Goal: Task Accomplishment & Management: Complete application form

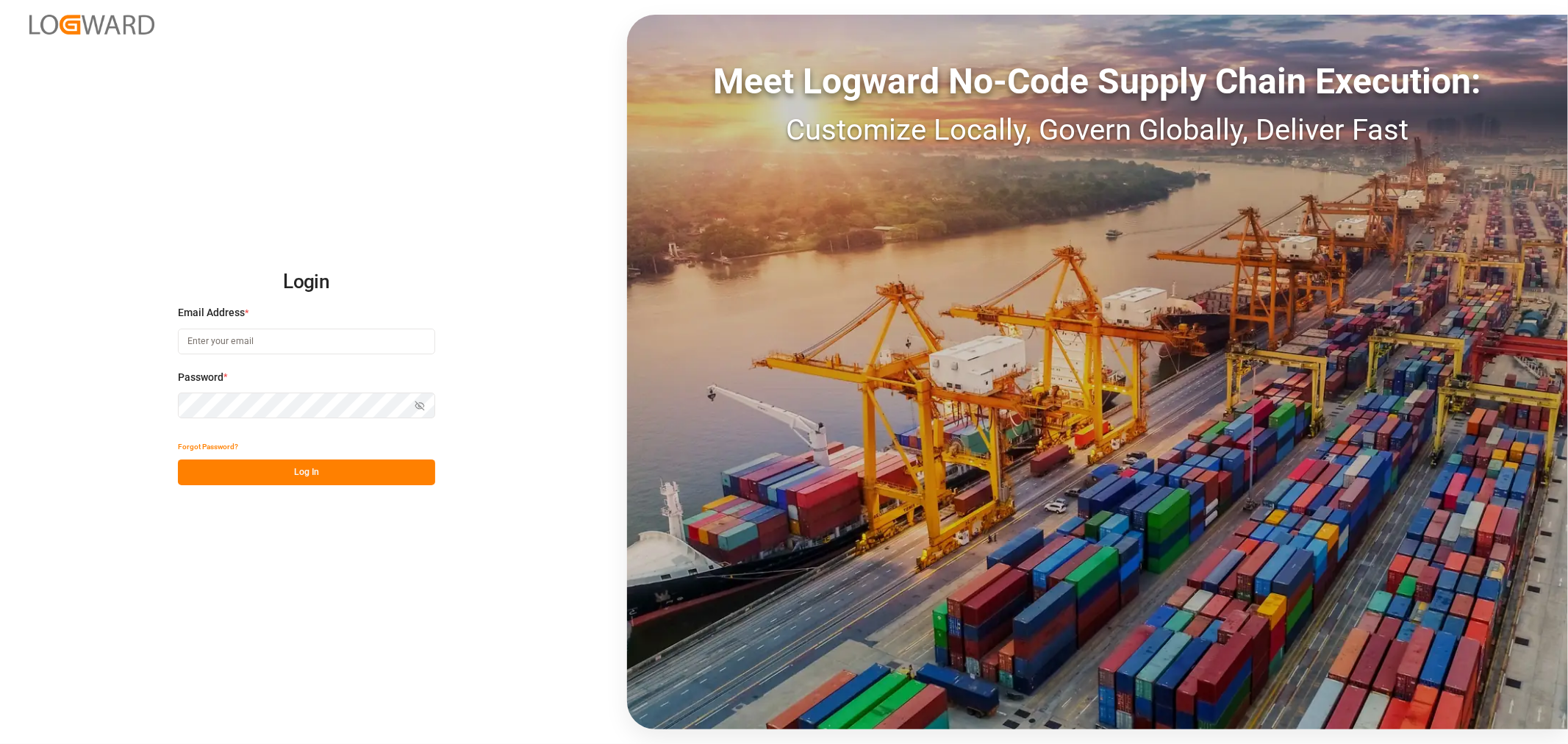
type input "[PERSON_NAME][EMAIL_ADDRESS][PERSON_NAME][DOMAIN_NAME]"
click at [276, 467] on button "Log In" at bounding box center [306, 472] width 257 height 25
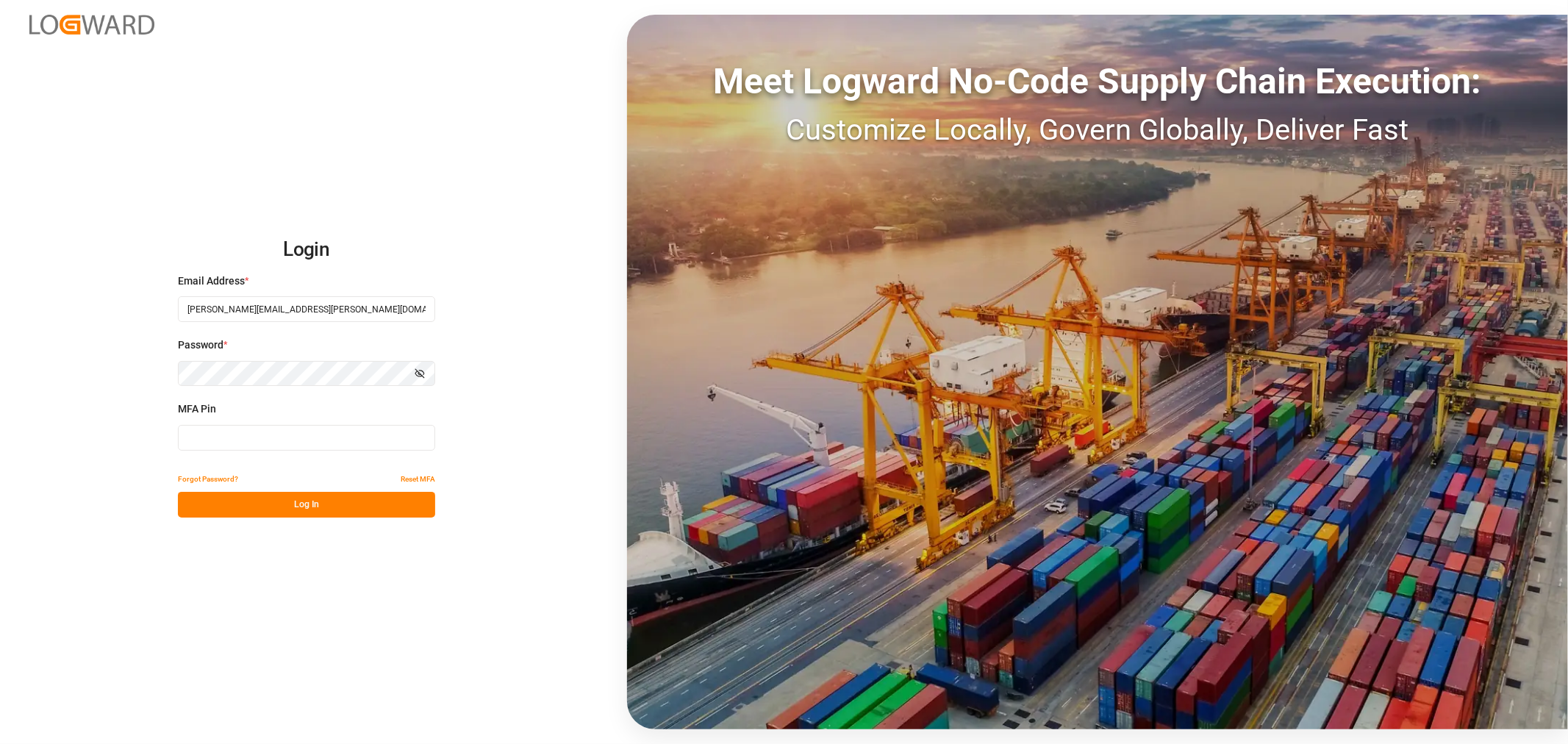
click at [276, 437] on input at bounding box center [306, 438] width 257 height 25
type input "095602"
click at [282, 504] on button "Log In" at bounding box center [306, 504] width 257 height 25
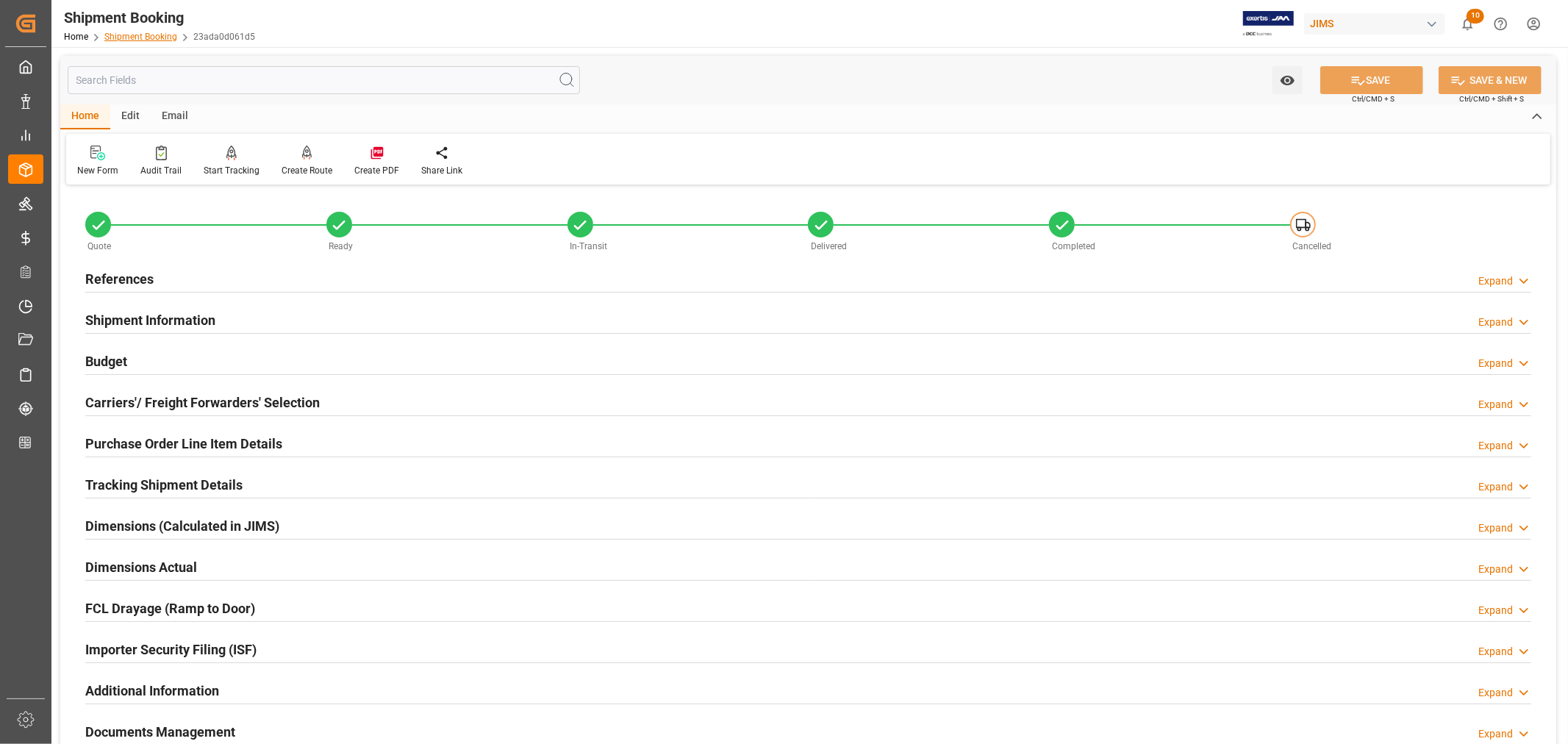
click at [150, 37] on link "Shipment Booking" at bounding box center [140, 37] width 72 height 10
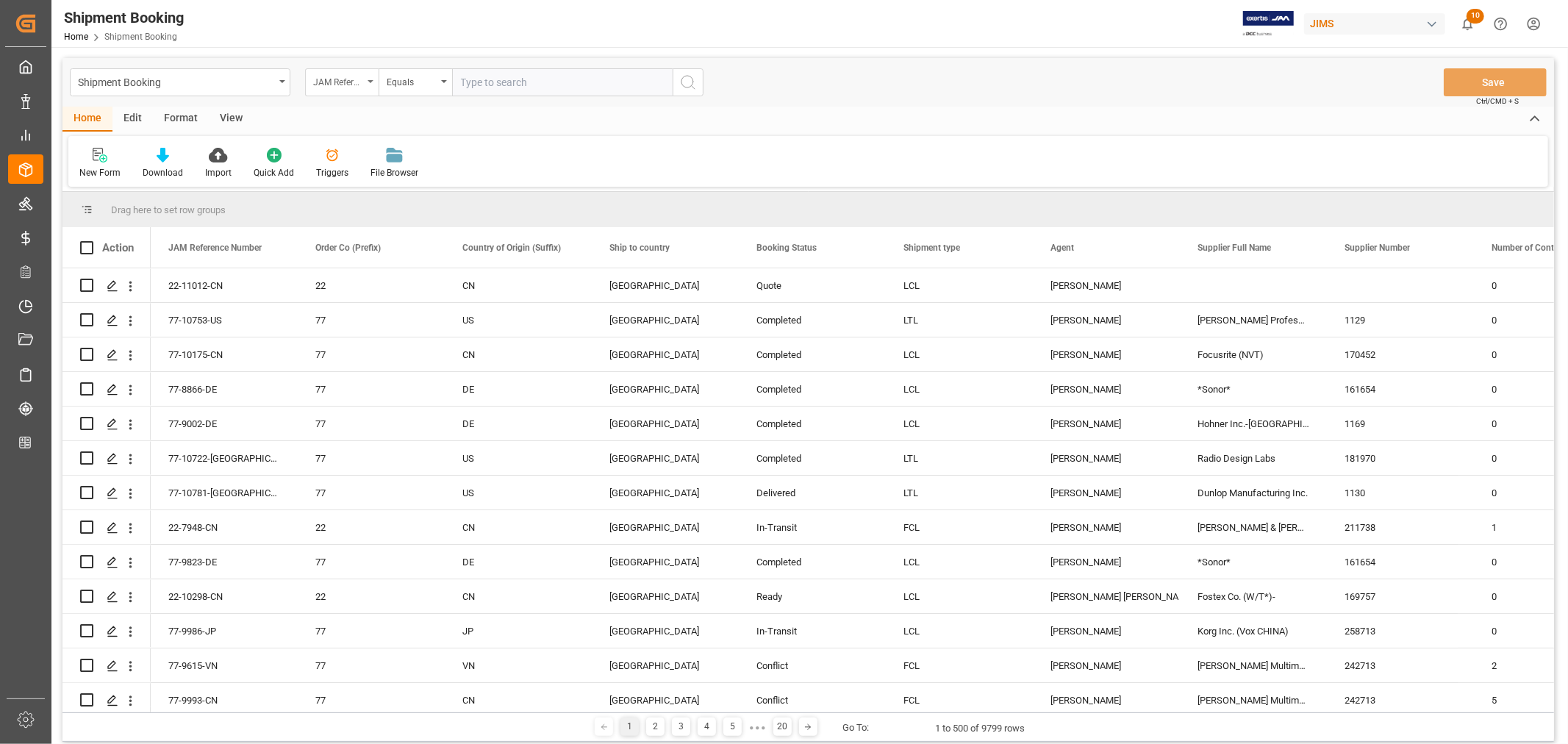
click at [369, 78] on div "JAM Reference Number" at bounding box center [341, 82] width 73 height 28
type input "book"
click at [366, 174] on div "Booking Number" at bounding box center [415, 180] width 219 height 31
click at [458, 79] on input "text" at bounding box center [562, 82] width 220 height 28
paste input "093500292681"
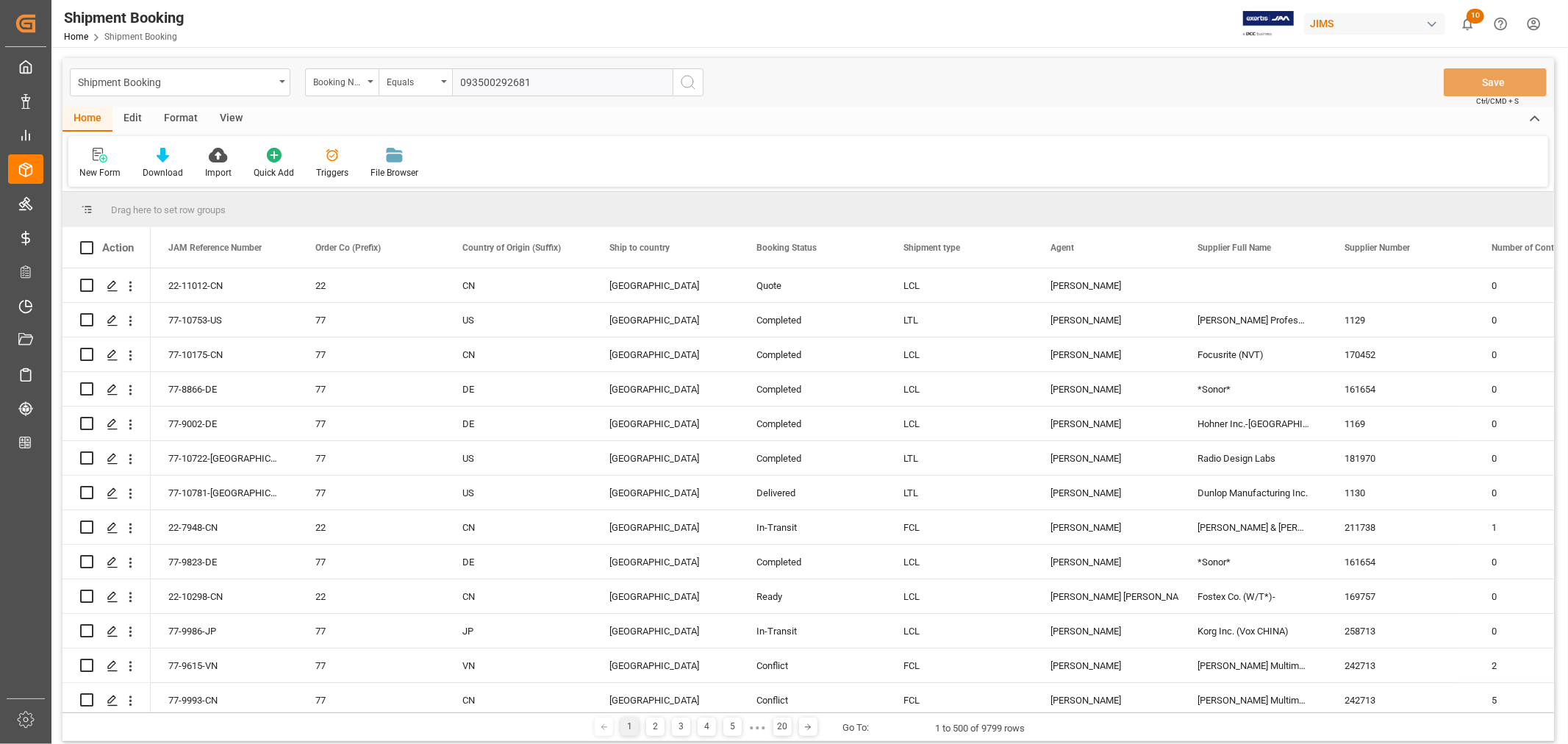
type input "093500292681"
click at [686, 83] on icon "search button" at bounding box center [688, 82] width 18 height 18
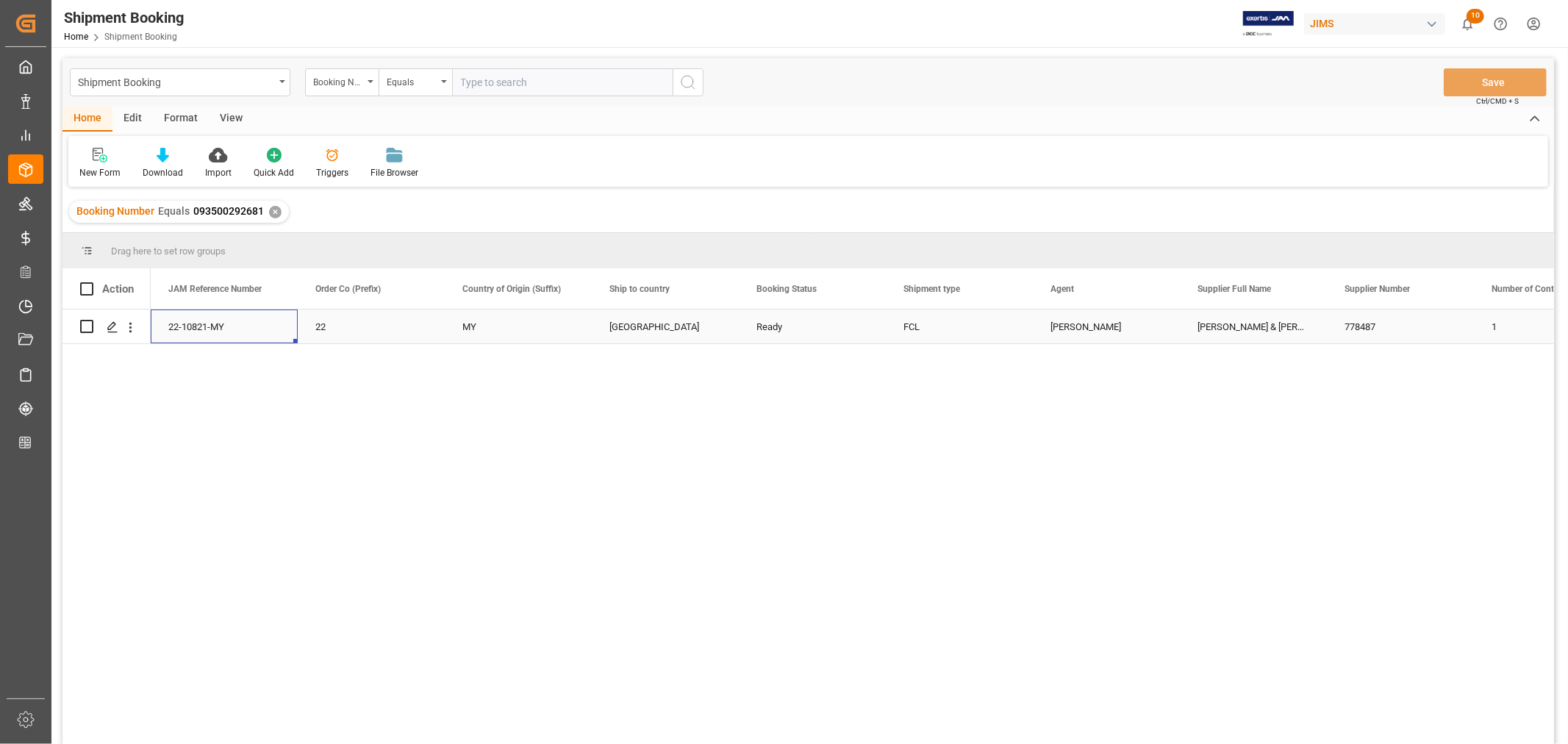
click at [206, 326] on div "22-10821-MY" at bounding box center [224, 326] width 147 height 34
click at [270, 211] on div "✕" at bounding box center [275, 211] width 13 height 13
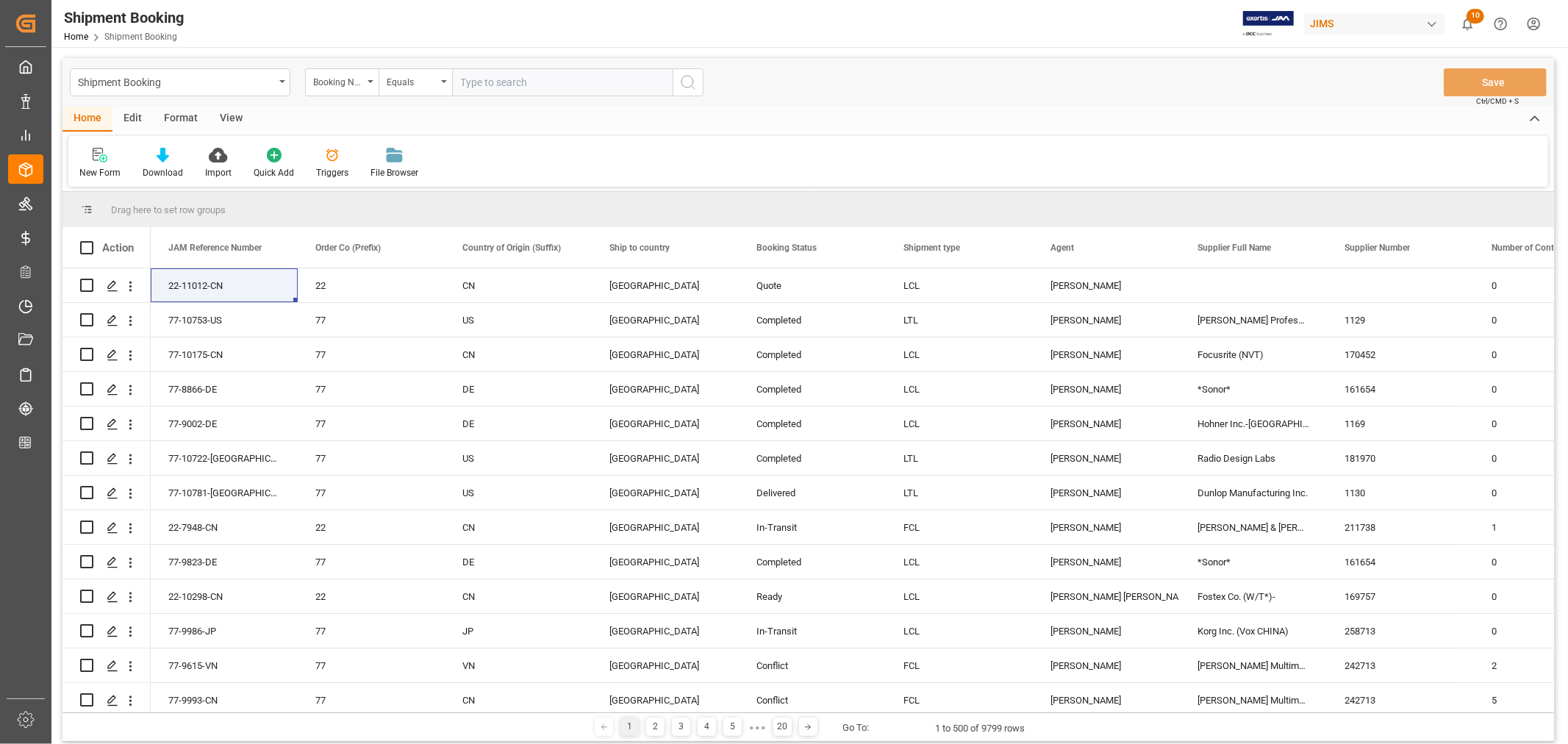
click at [486, 85] on input "text" at bounding box center [562, 82] width 220 height 28
type input "22-10156-cn"
click at [370, 78] on div "Booking Number" at bounding box center [341, 82] width 73 height 28
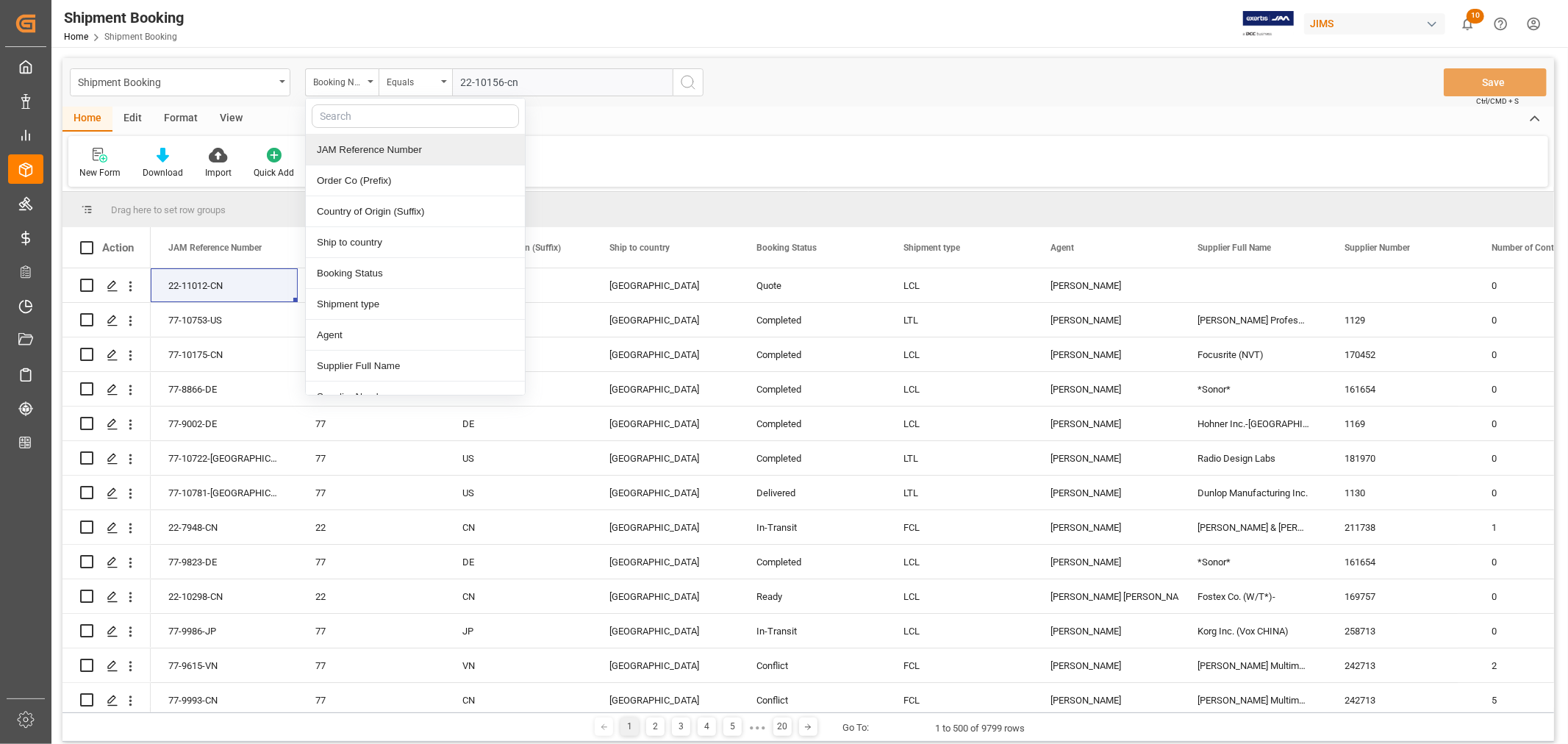
click at [357, 149] on div "JAM Reference Number" at bounding box center [415, 149] width 219 height 31
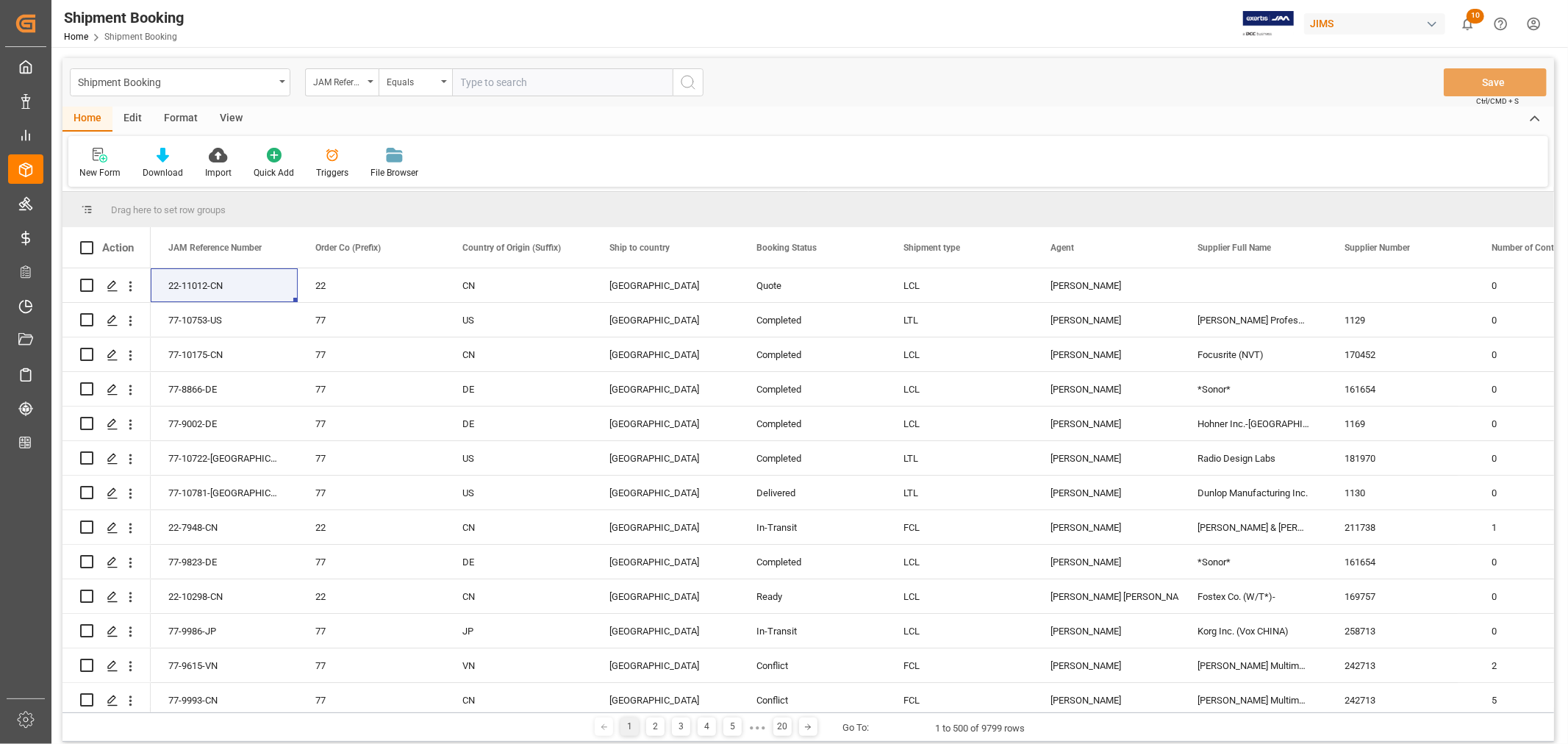
click at [524, 83] on input "text" at bounding box center [562, 82] width 220 height 28
type input "22-10156-cn"
click at [688, 88] on icon "search button" at bounding box center [688, 82] width 18 height 18
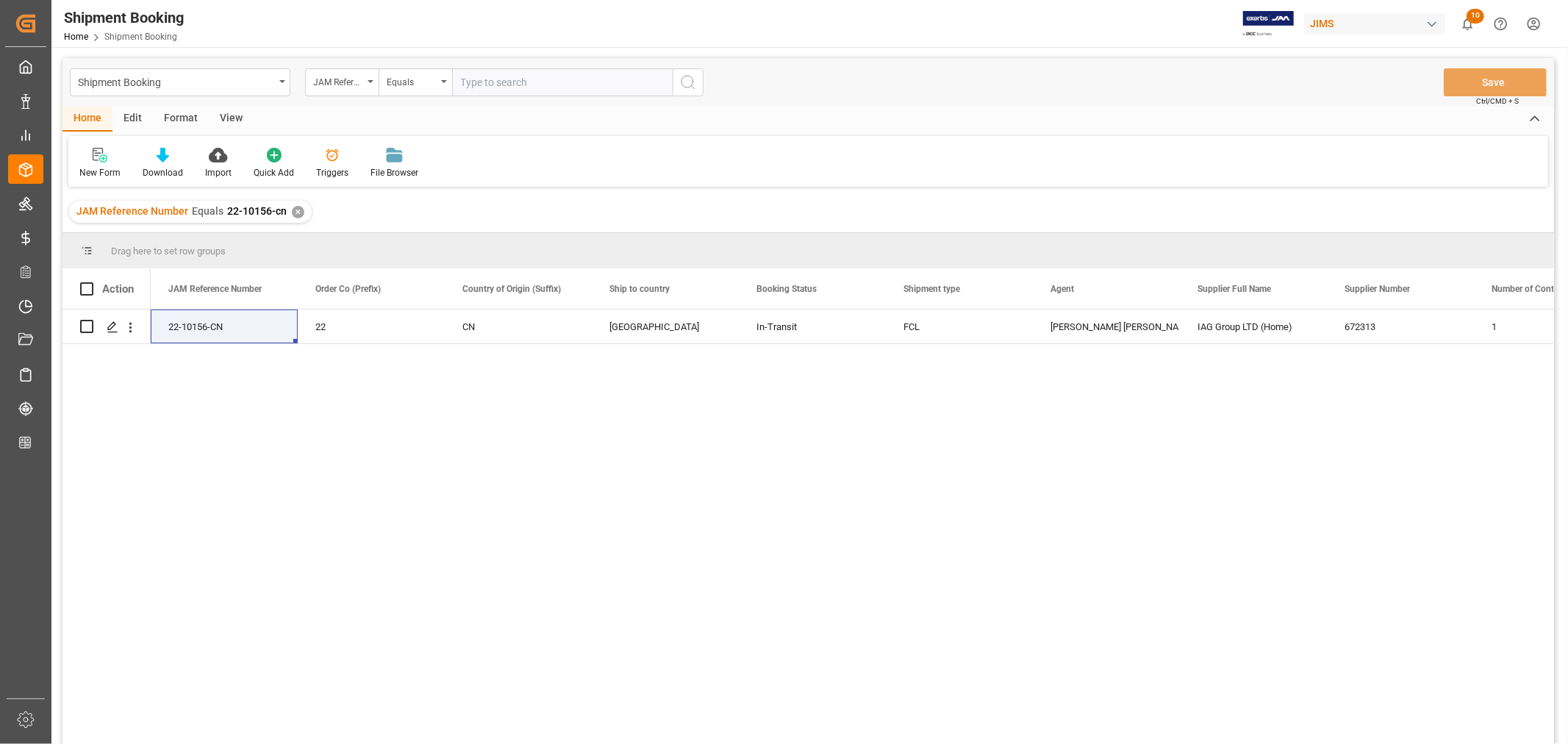
click at [297, 211] on div "✕" at bounding box center [298, 211] width 13 height 13
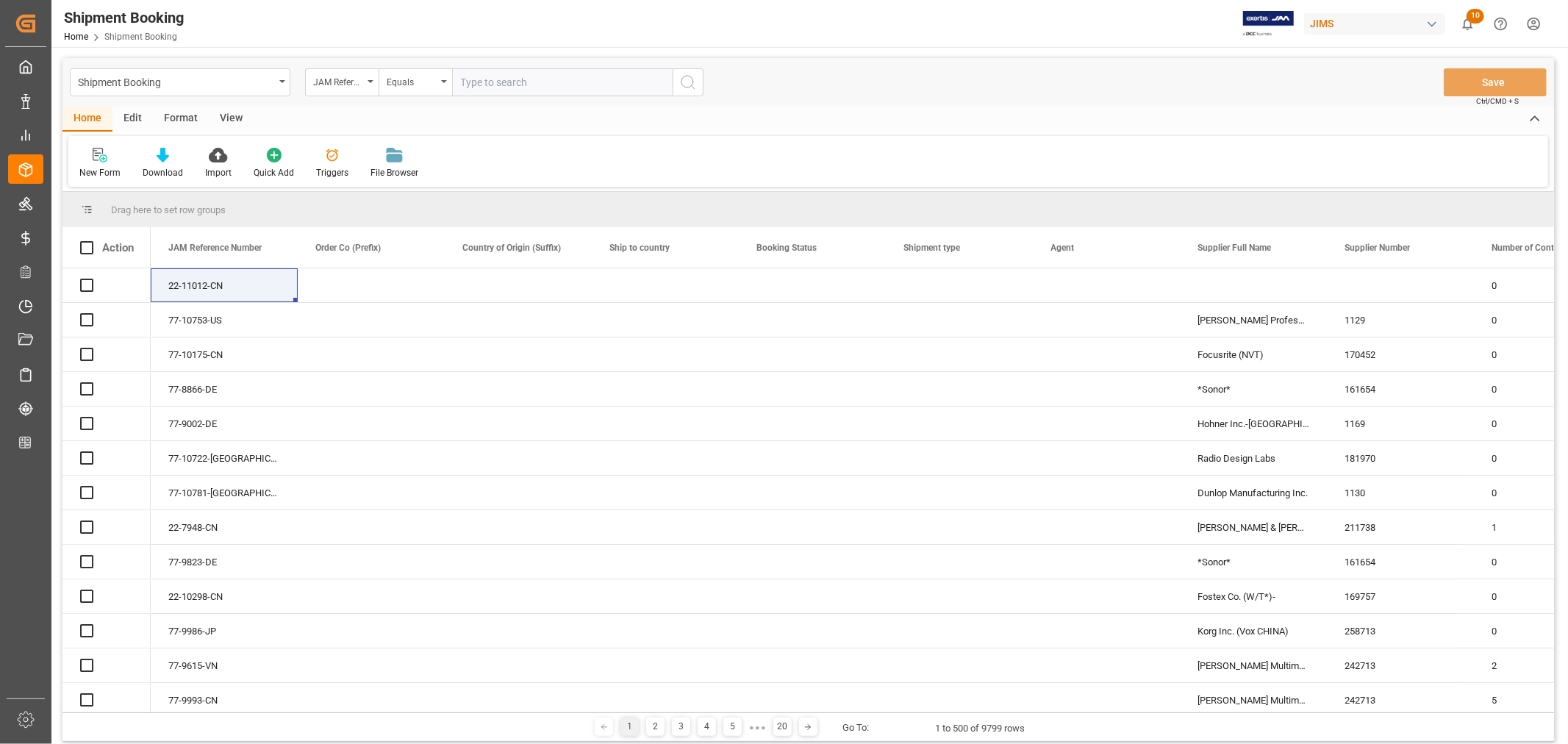
click at [480, 84] on input "text" at bounding box center [562, 82] width 220 height 28
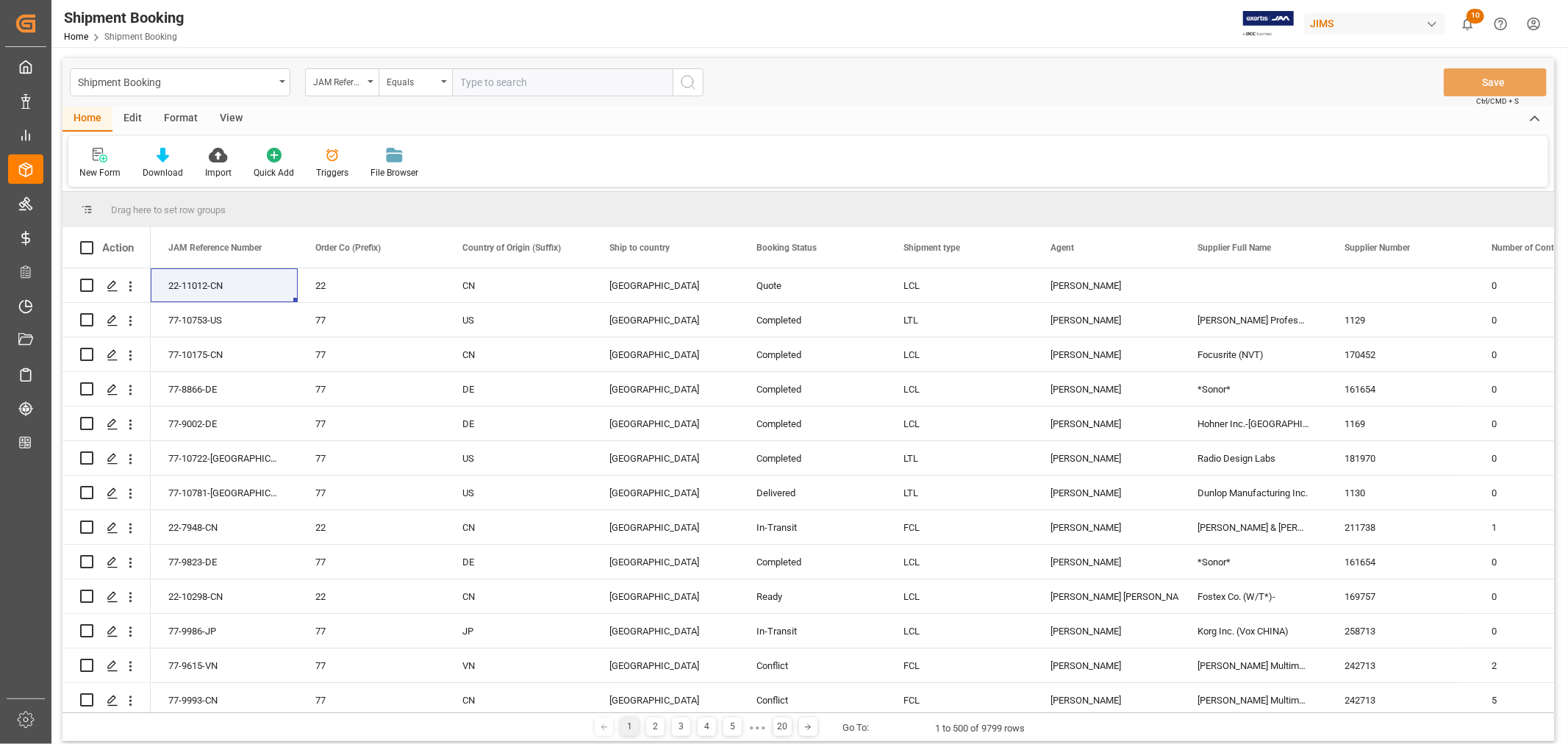
paste input "22-9748-ID"
type input "22-9748-ID"
click at [688, 83] on icon "search button" at bounding box center [688, 82] width 18 height 18
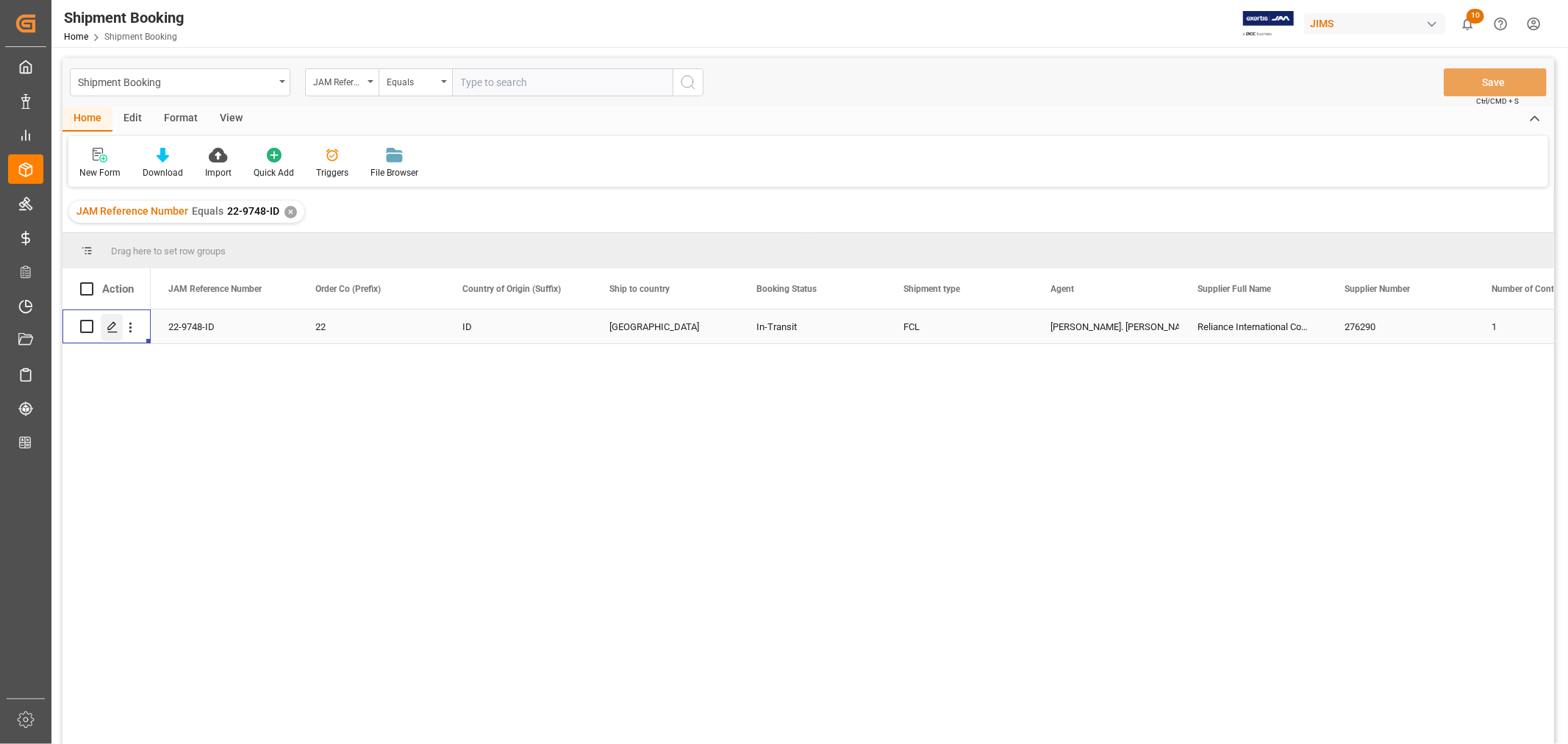
click at [116, 326] on icon "Press SPACE to select this row." at bounding box center [113, 327] width 12 height 12
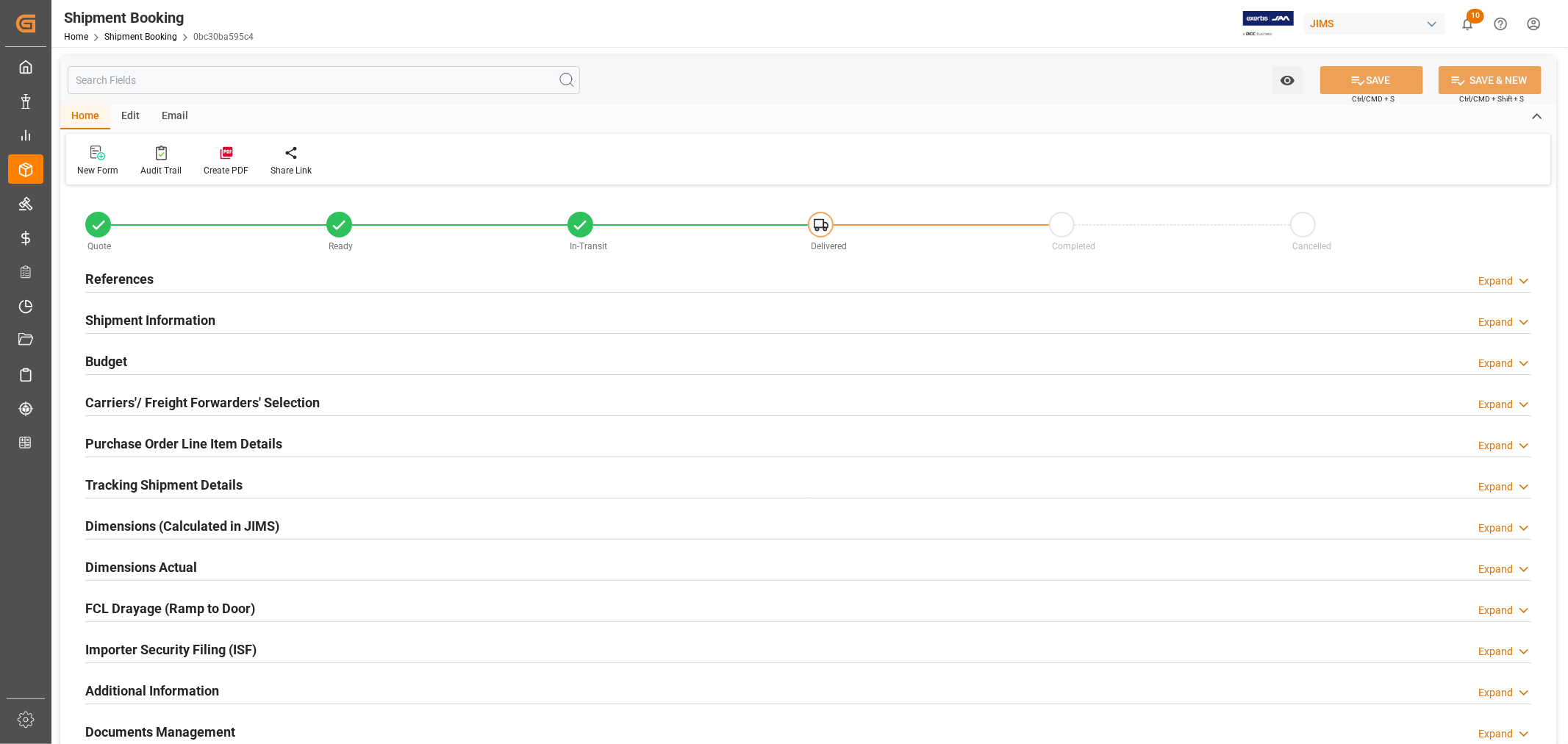
type input "81"
click at [143, 314] on h2 "Shipment Information" at bounding box center [150, 320] width 130 height 20
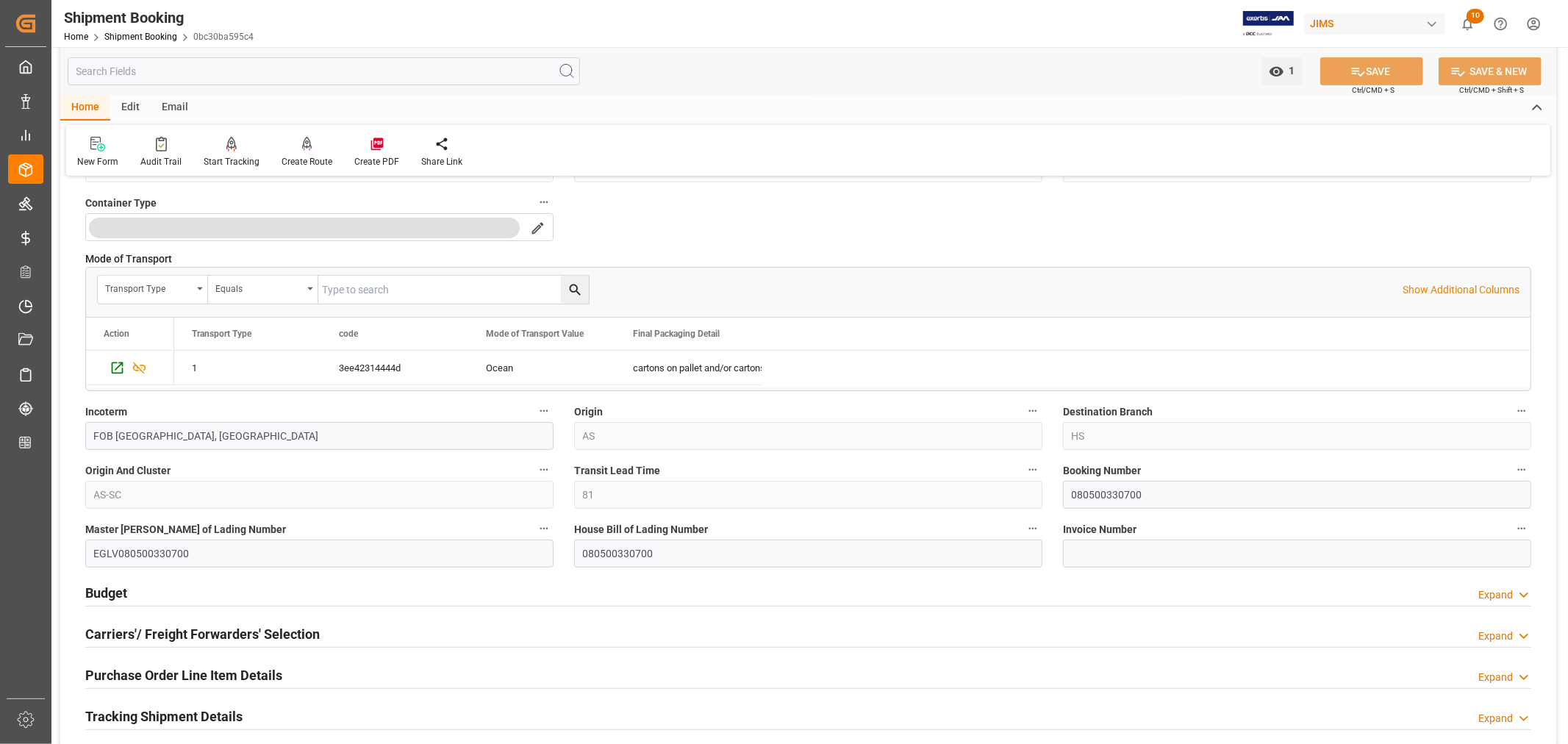
scroll to position [489, 0]
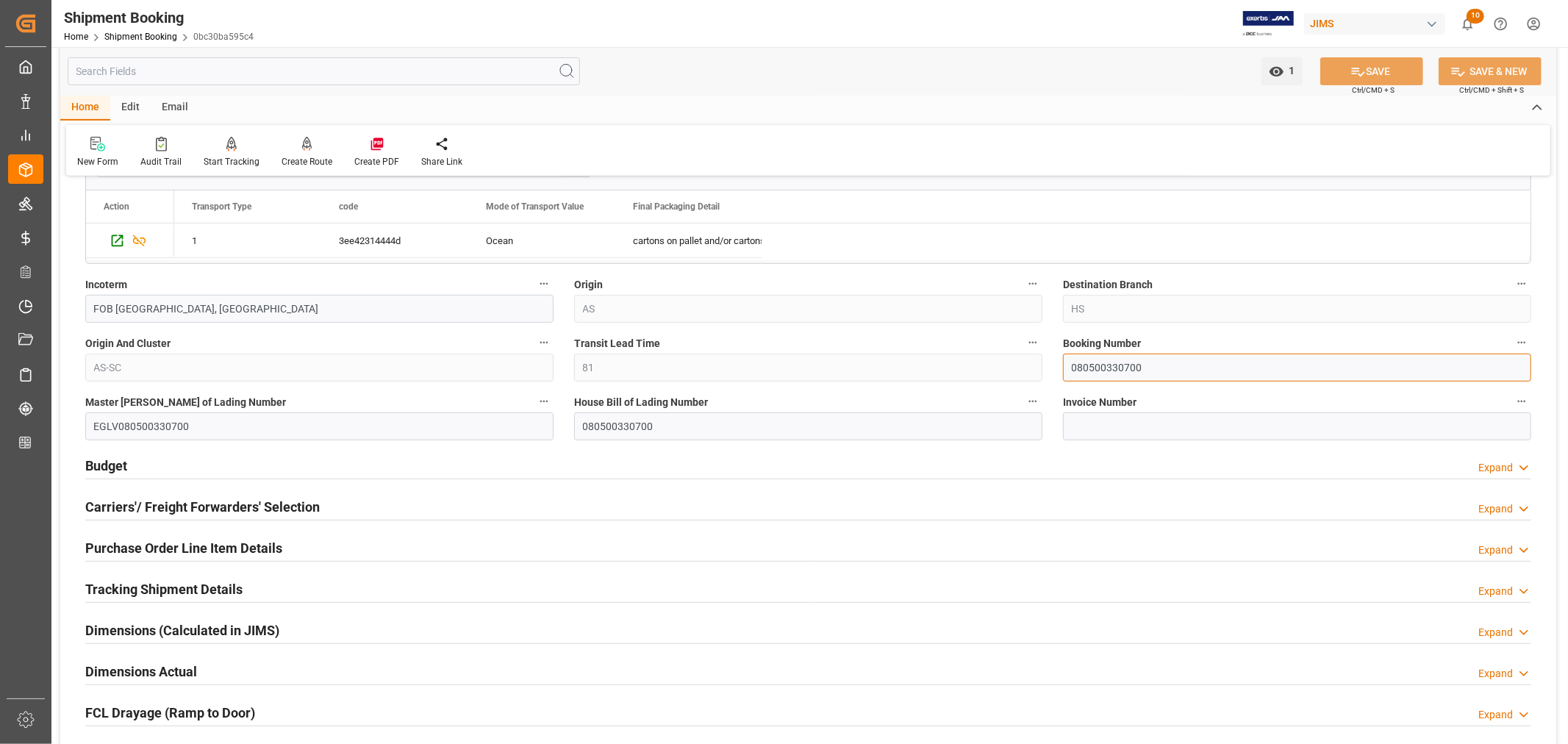
click at [1108, 362] on input "080500330700" at bounding box center [1297, 367] width 468 height 28
click at [137, 40] on link "Shipment Booking" at bounding box center [140, 37] width 72 height 10
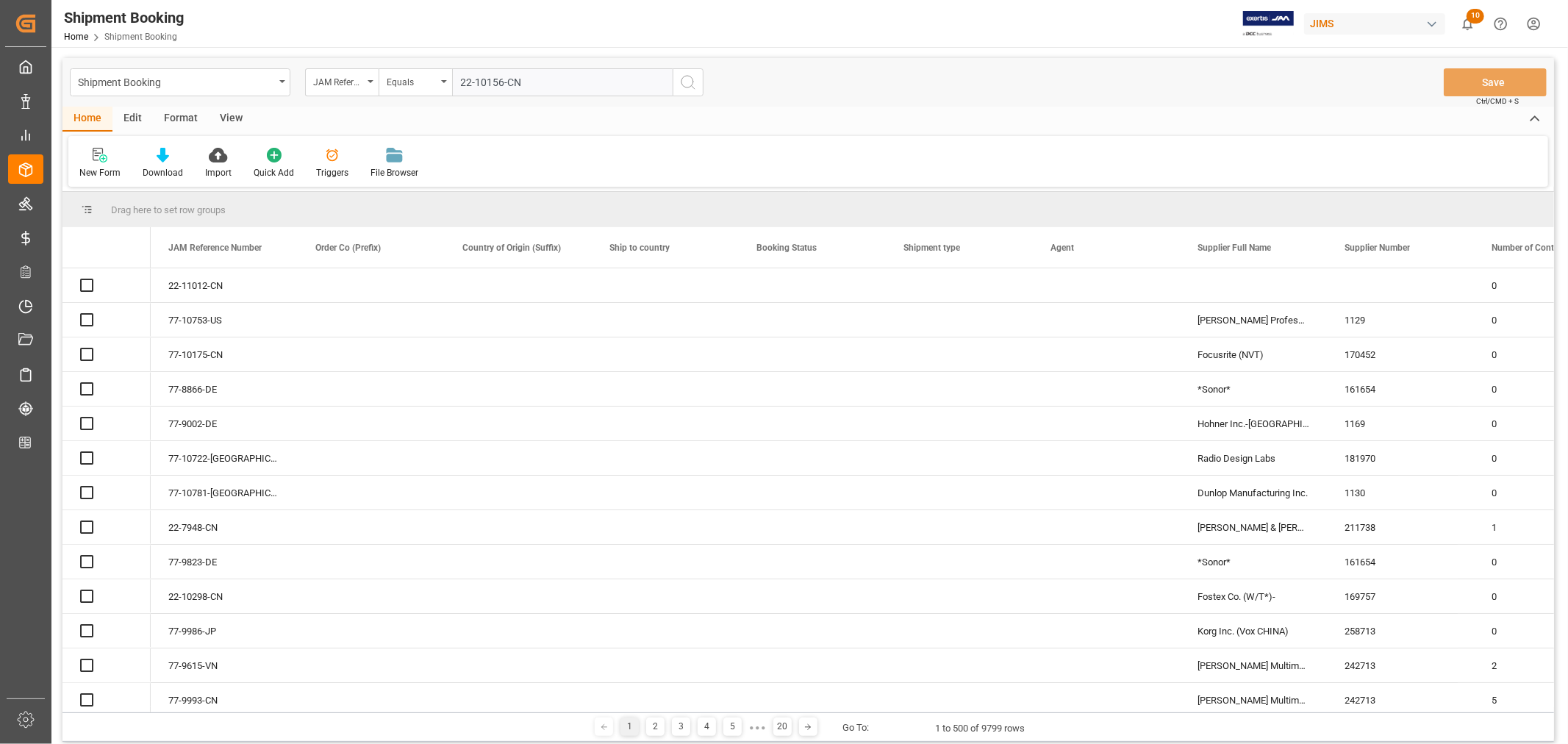
type input "22-10156-CN"
click at [688, 81] on icon "search button" at bounding box center [688, 82] width 18 height 18
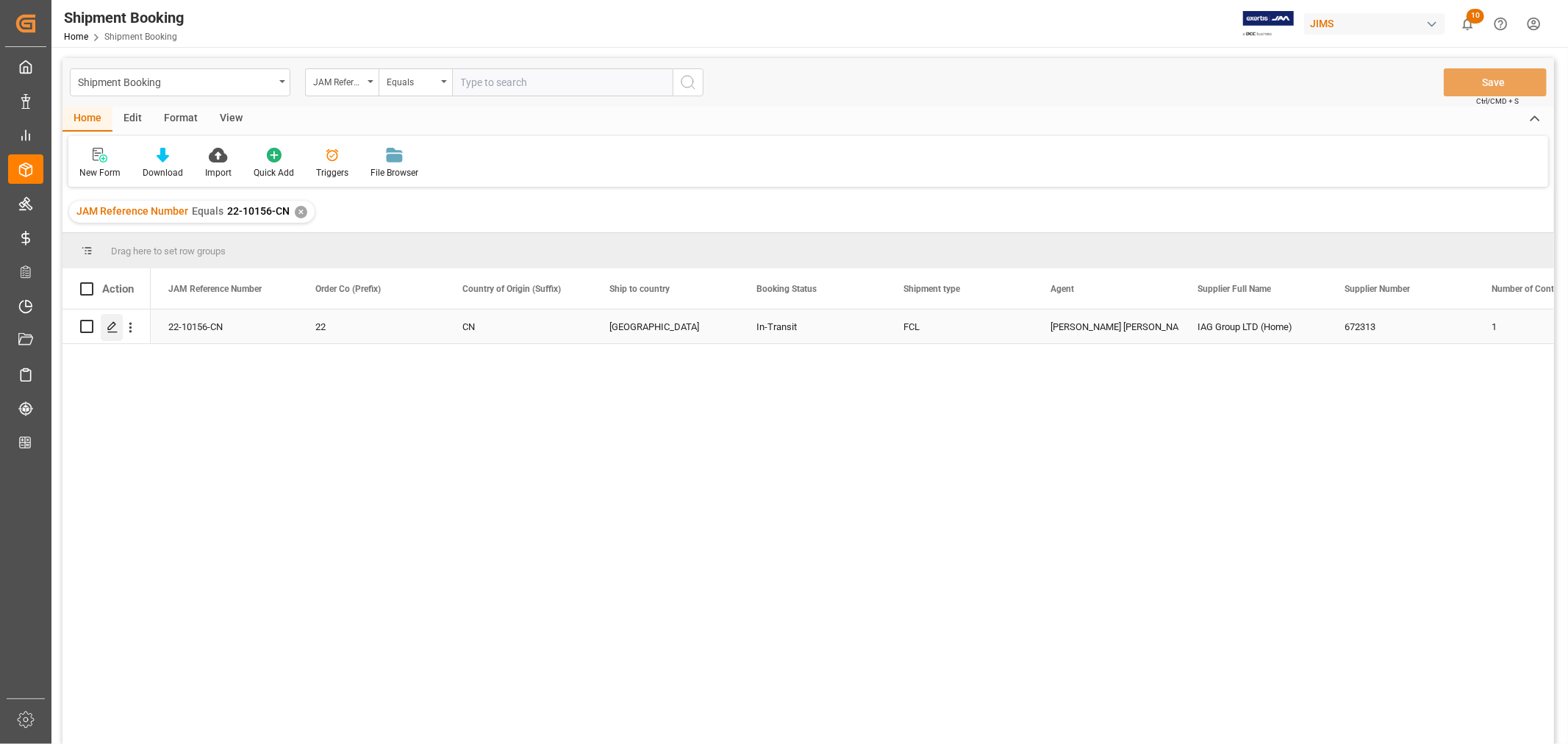
click at [113, 329] on icon "Press SPACE to select this row." at bounding box center [113, 327] width 12 height 12
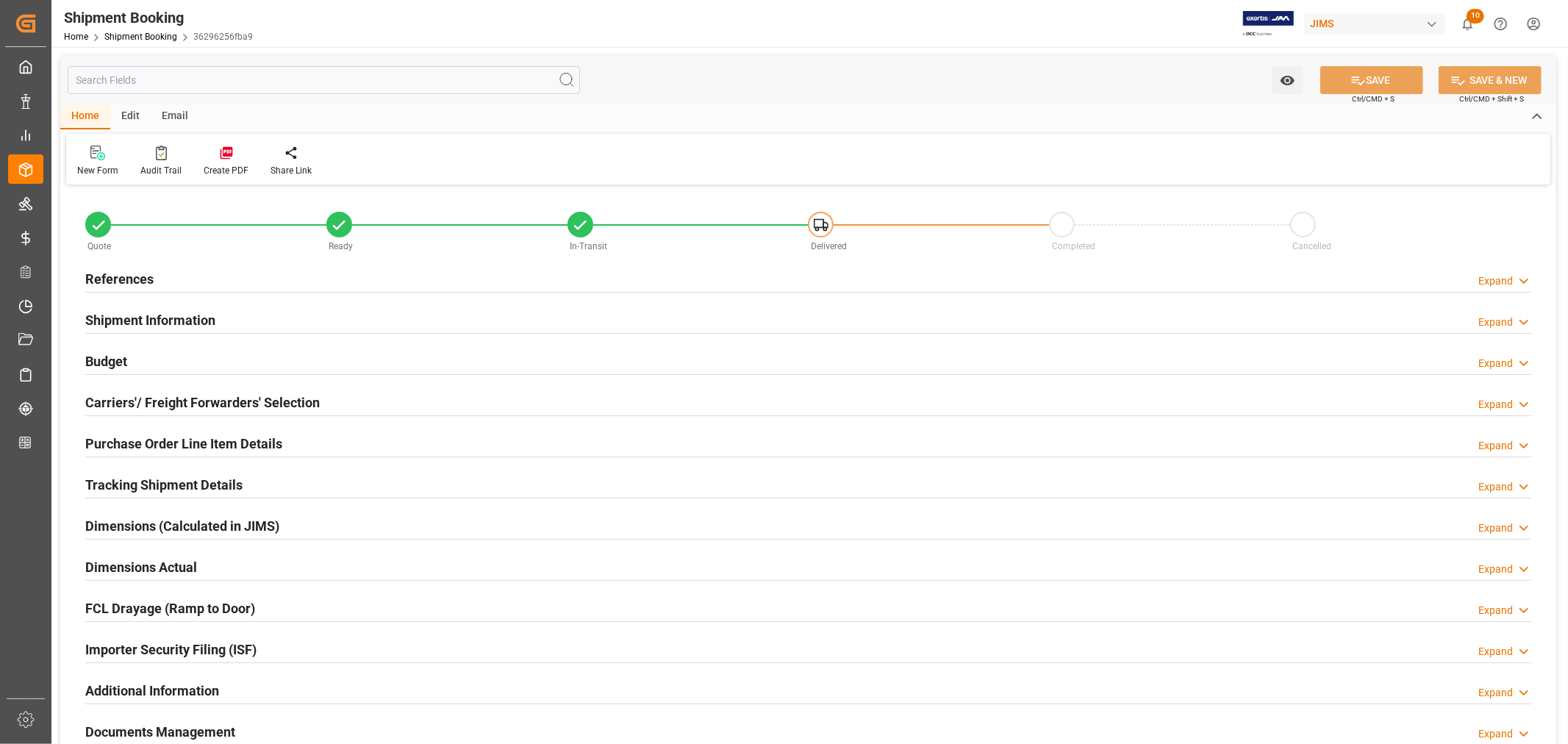
type input "29"
click at [134, 314] on h2 "Shipment Information" at bounding box center [150, 320] width 130 height 20
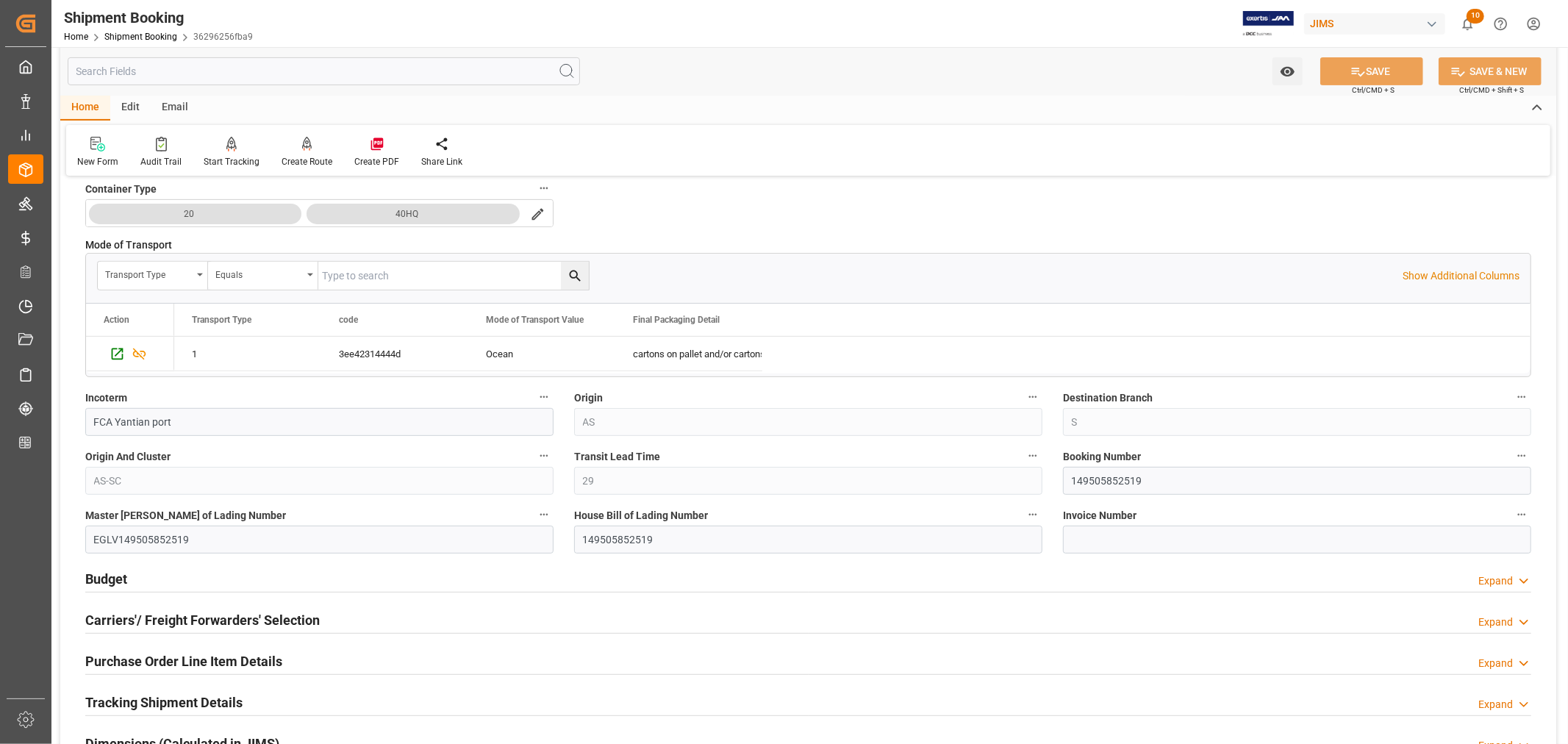
scroll to position [408, 0]
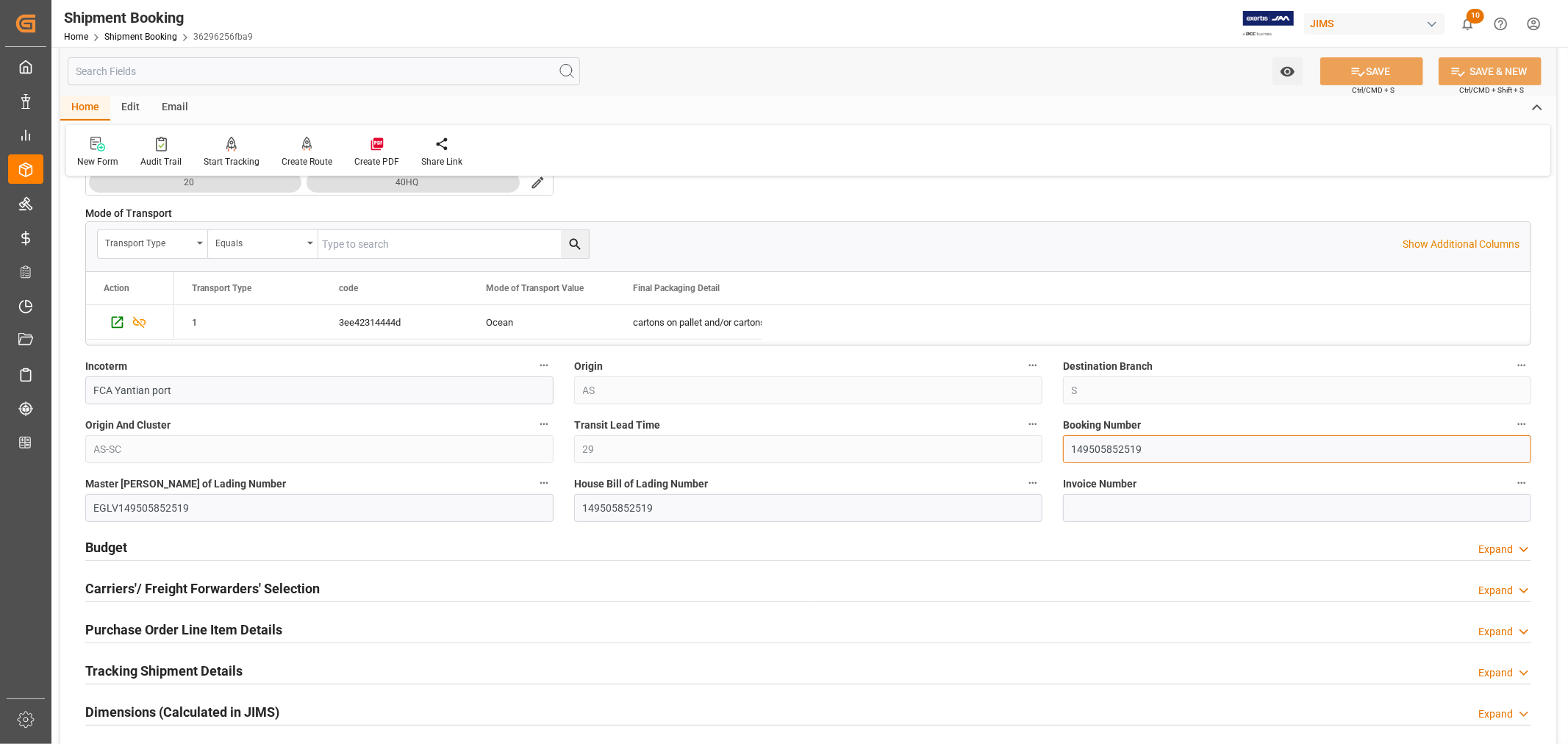
click at [1112, 446] on input "149505852519" at bounding box center [1297, 448] width 468 height 28
click at [140, 38] on link "Shipment Booking" at bounding box center [140, 37] width 72 height 10
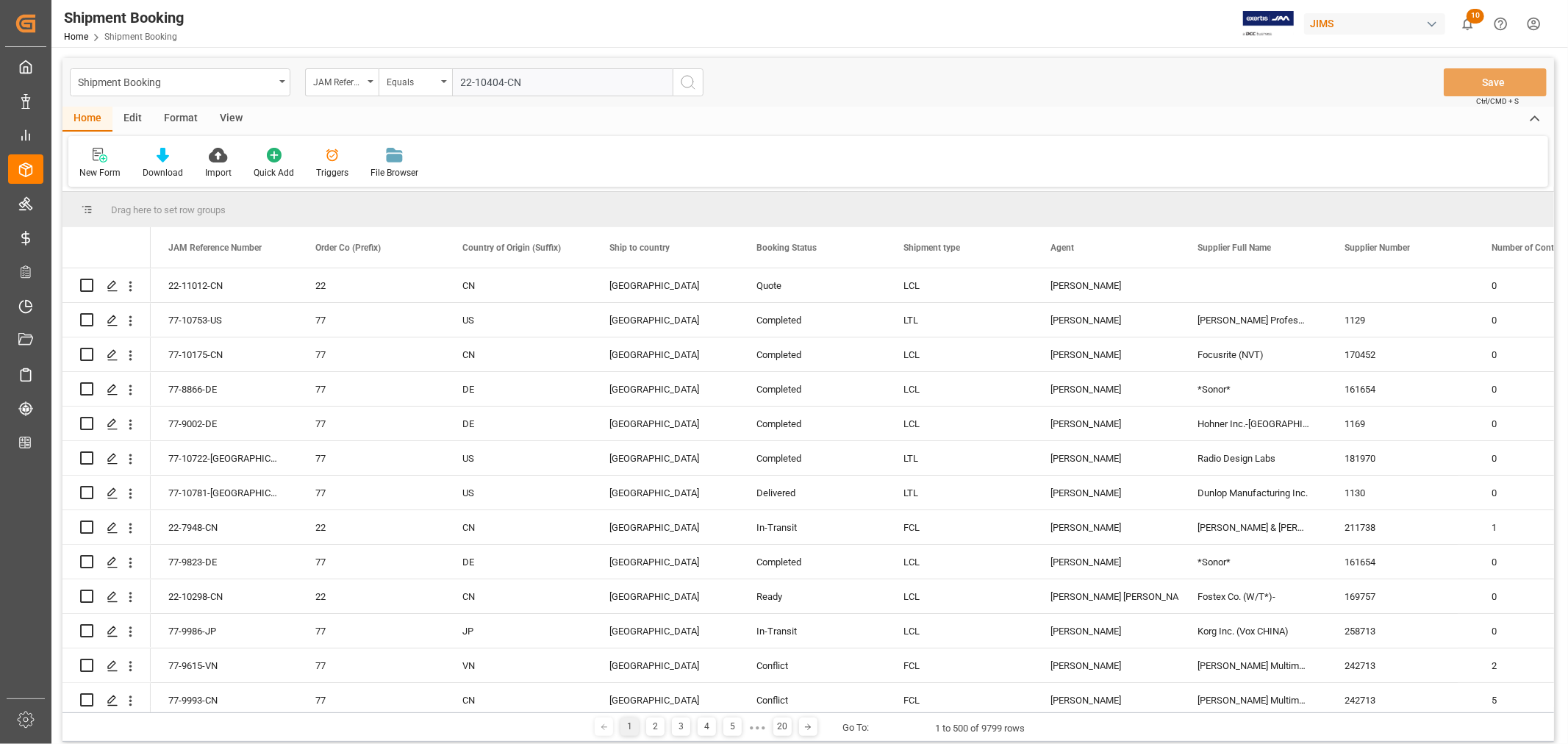
type input "22-10404-CN"
click at [687, 82] on icon "search button" at bounding box center [688, 82] width 18 height 18
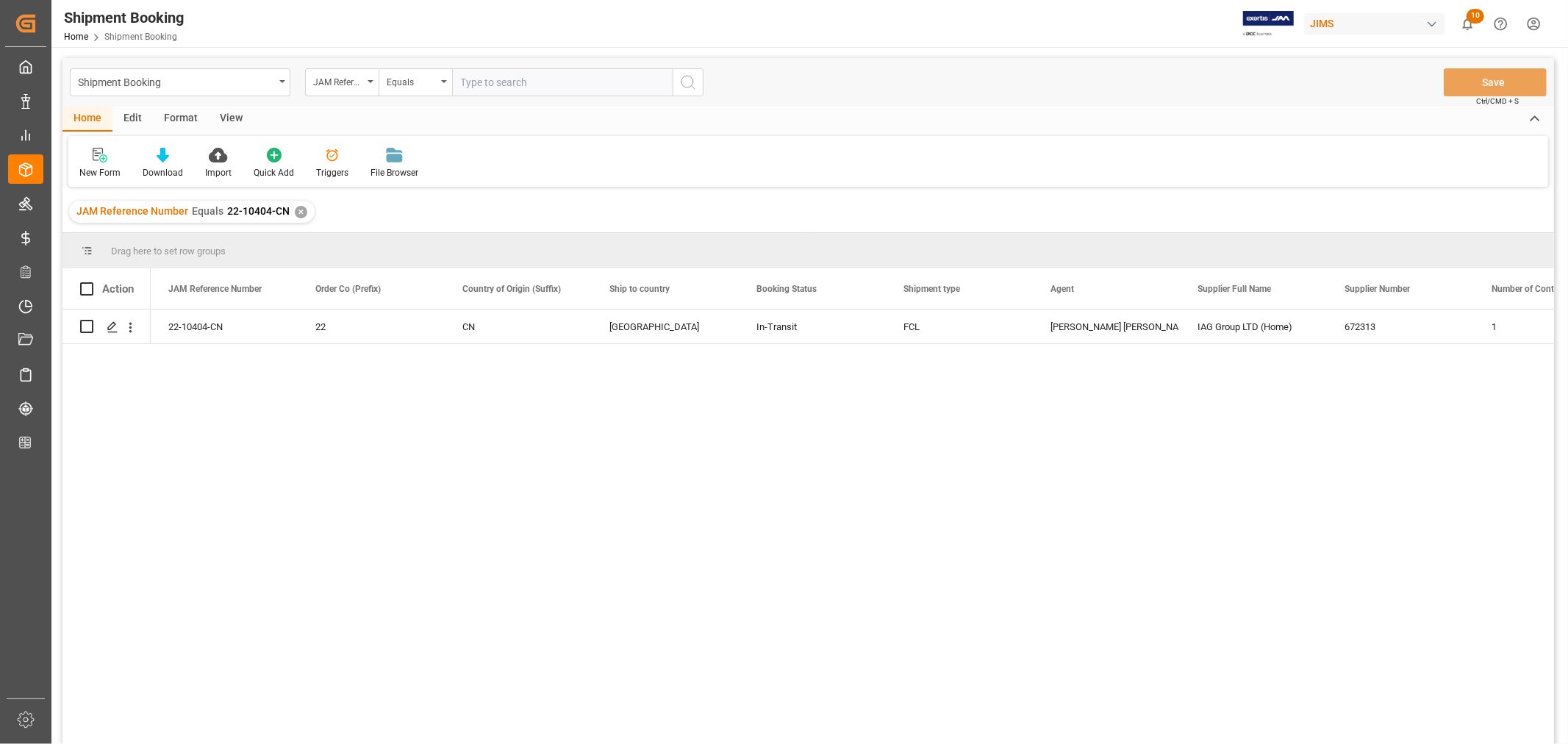
click at [297, 211] on div "✕" at bounding box center [301, 211] width 13 height 13
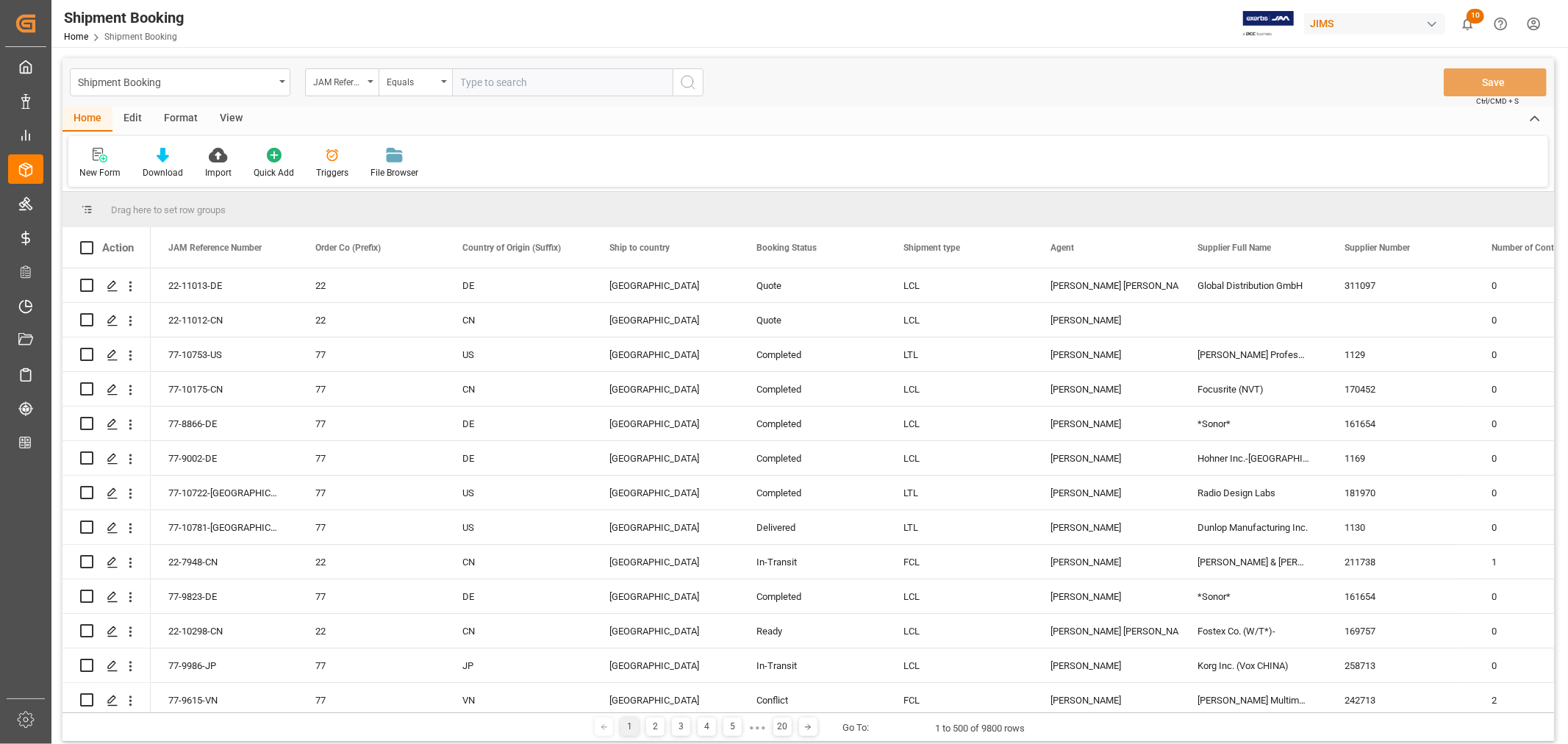
click at [473, 81] on input "text" at bounding box center [562, 82] width 220 height 28
paste input "22-9748-ID"
type input "22-9748-ID"
click at [692, 81] on icon "search button" at bounding box center [688, 82] width 18 height 18
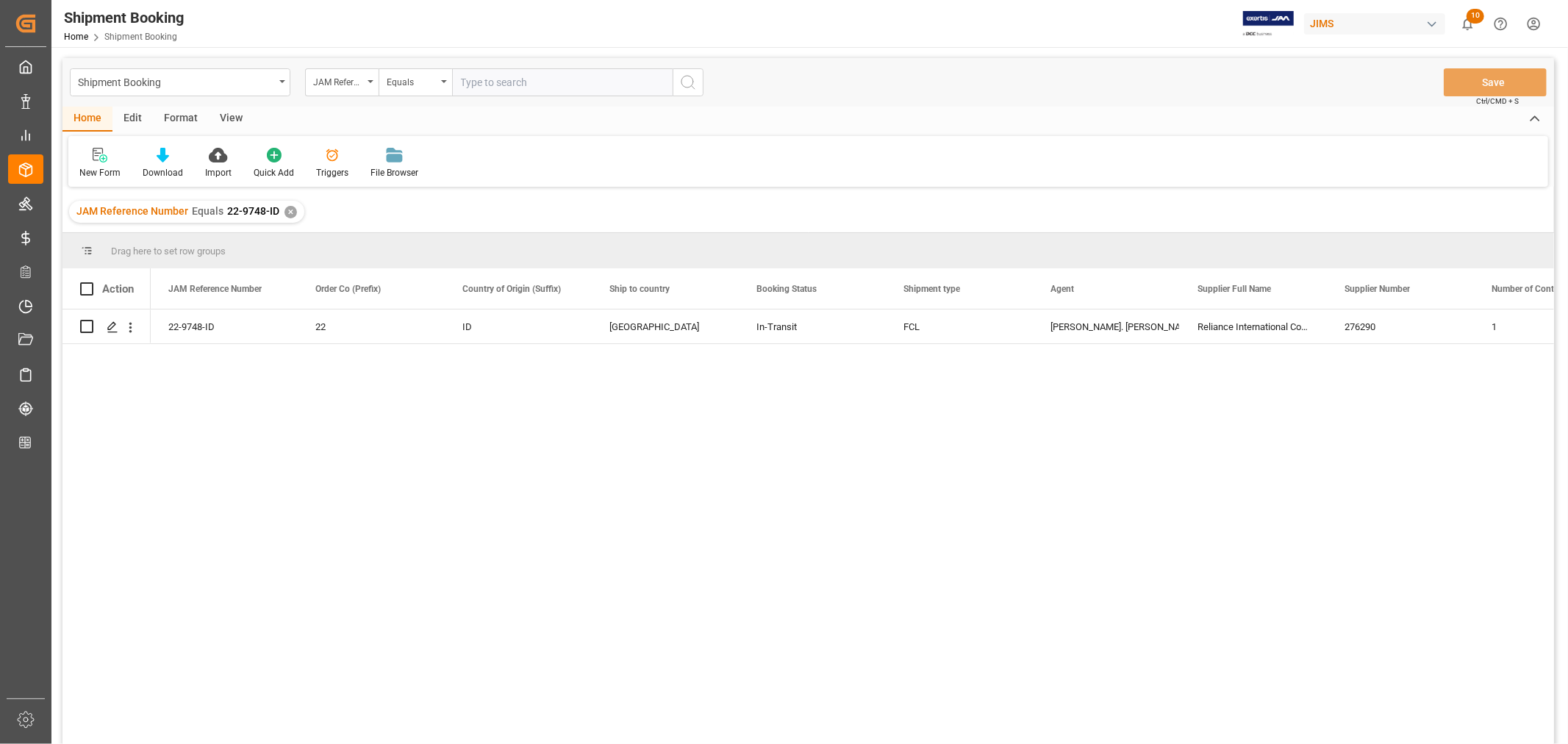
click at [289, 215] on div "✕" at bounding box center [291, 211] width 13 height 13
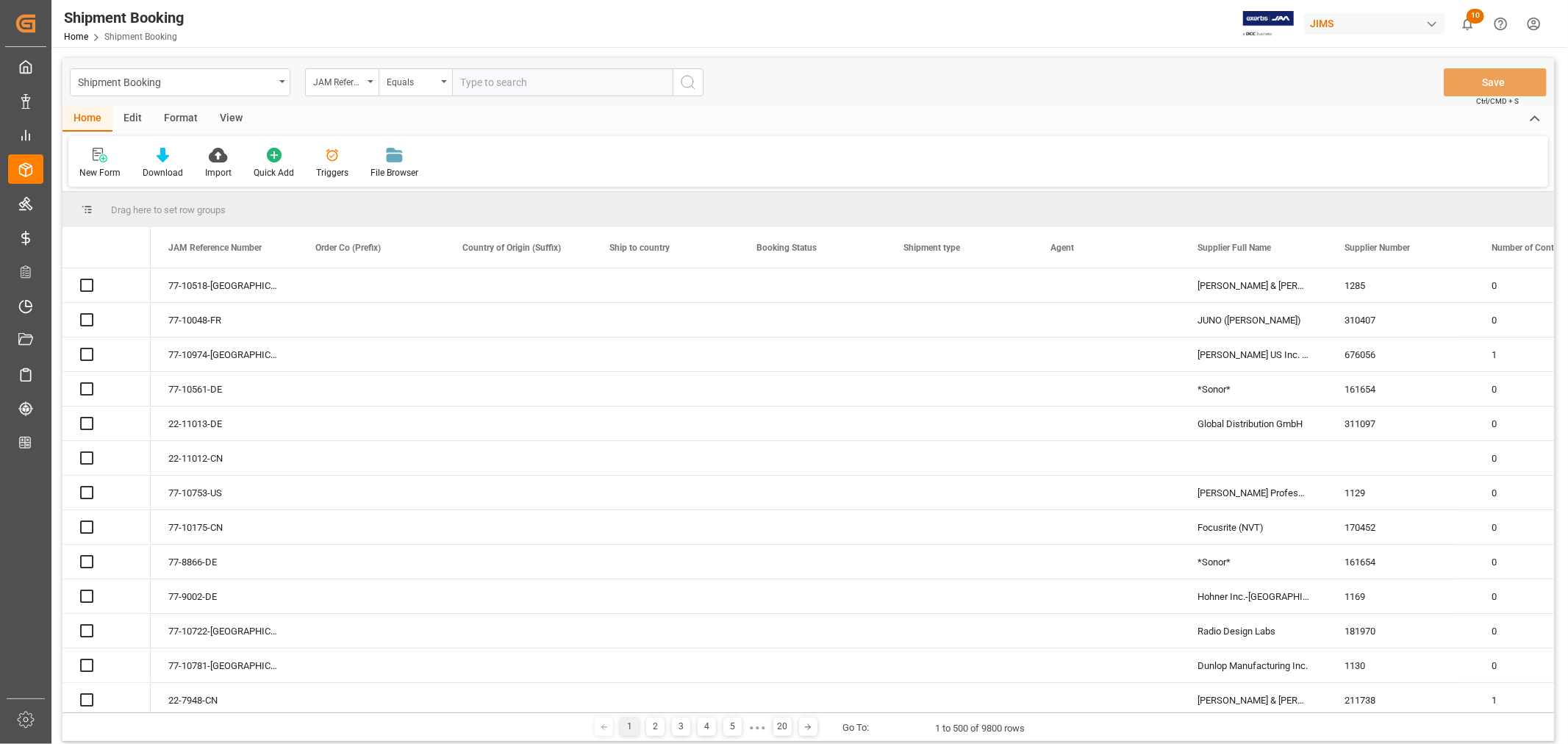
click at [492, 84] on input "text" at bounding box center [562, 82] width 220 height 28
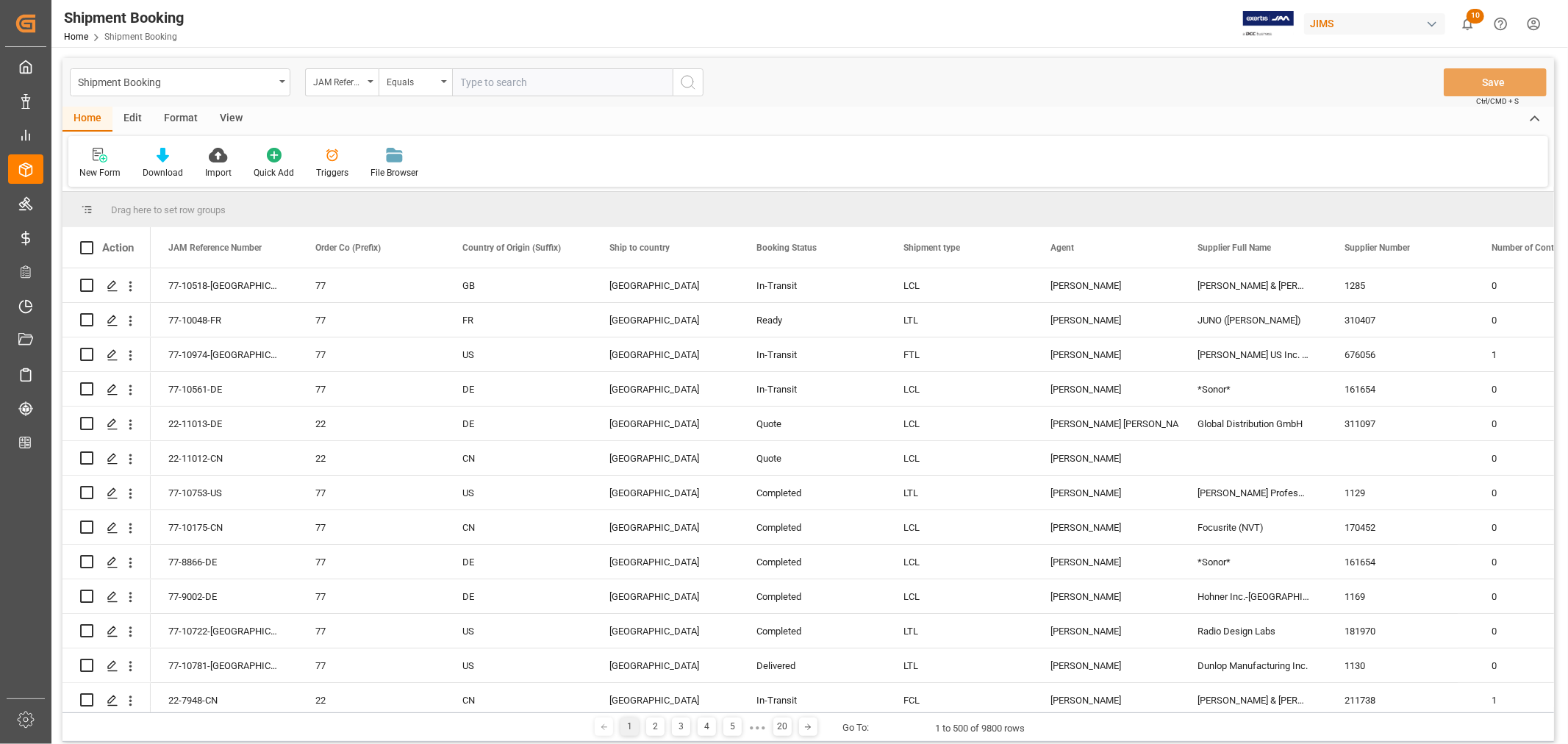
paste input "22-9895-MY"
type input "22-9895-MY"
click at [691, 84] on icon "search button" at bounding box center [688, 82] width 18 height 18
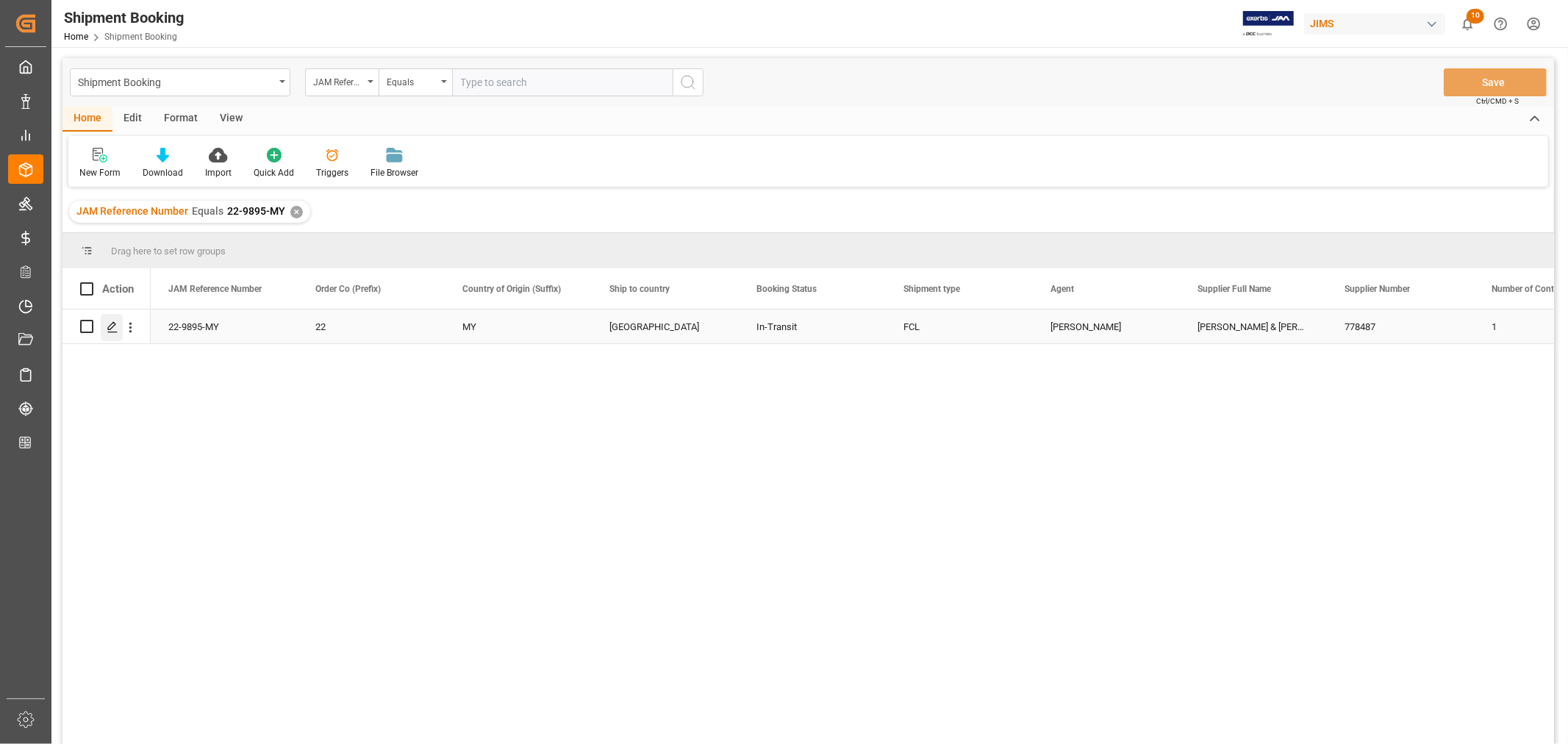
click at [109, 326] on polygon "Press SPACE to select this row." at bounding box center [112, 326] width 7 height 7
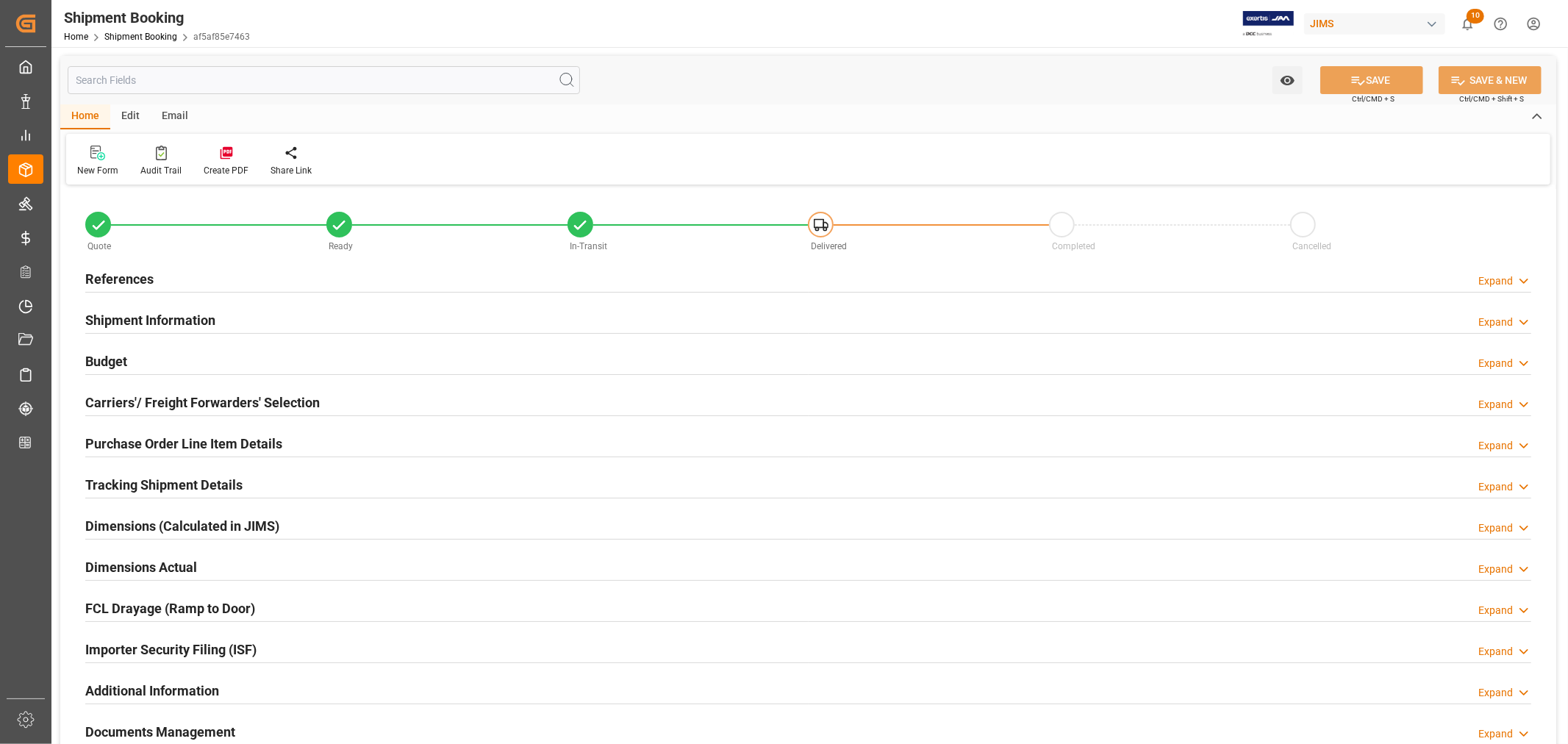
type input "H"
type input "EVERGREEN"
type input "FCA TANJUNG PELEPAS PORT"
type input "AS"
type input "S"
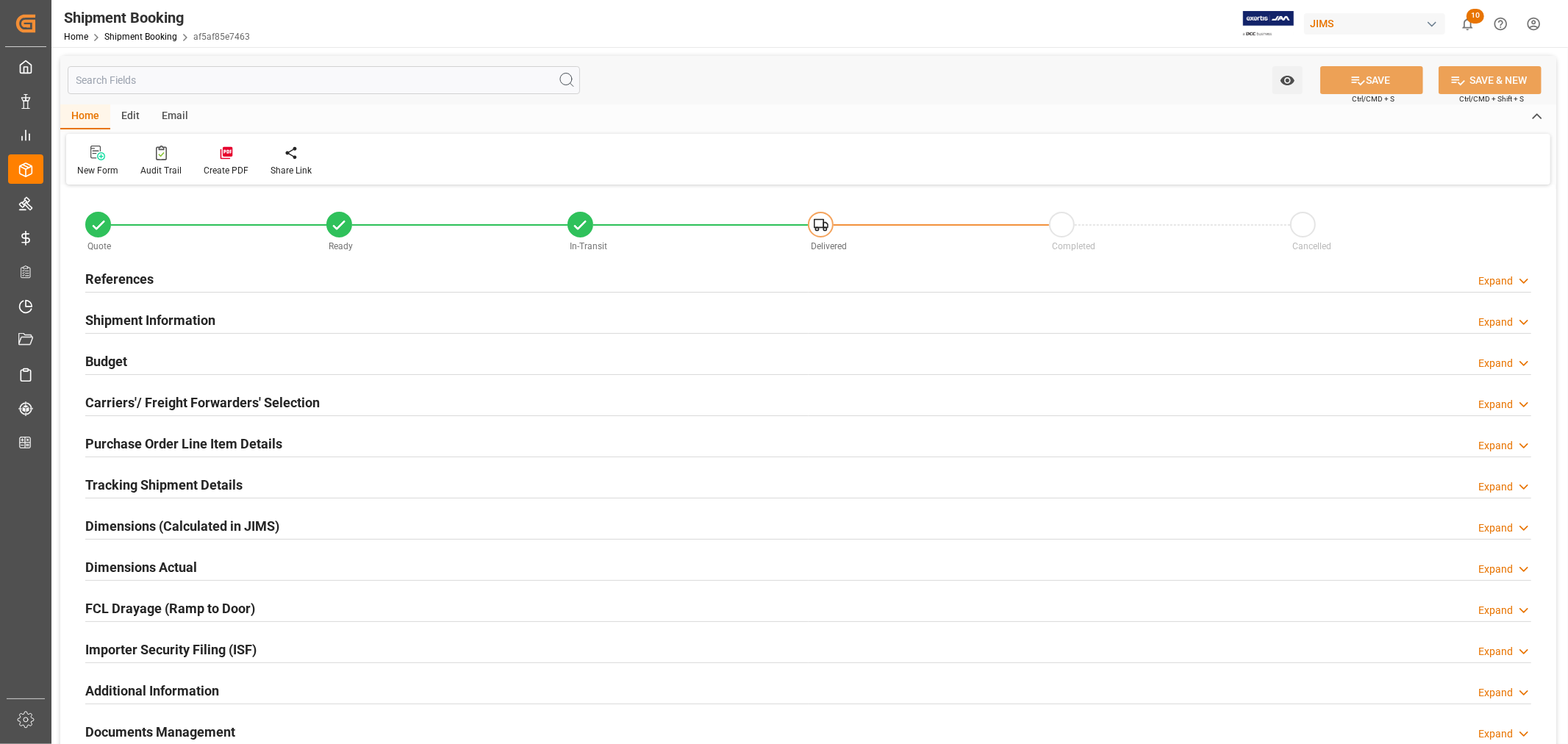
type input "AS-SA"
type input "093500224898"
type input "EGLV093500224898"
type input "093500224898"
type input "61"
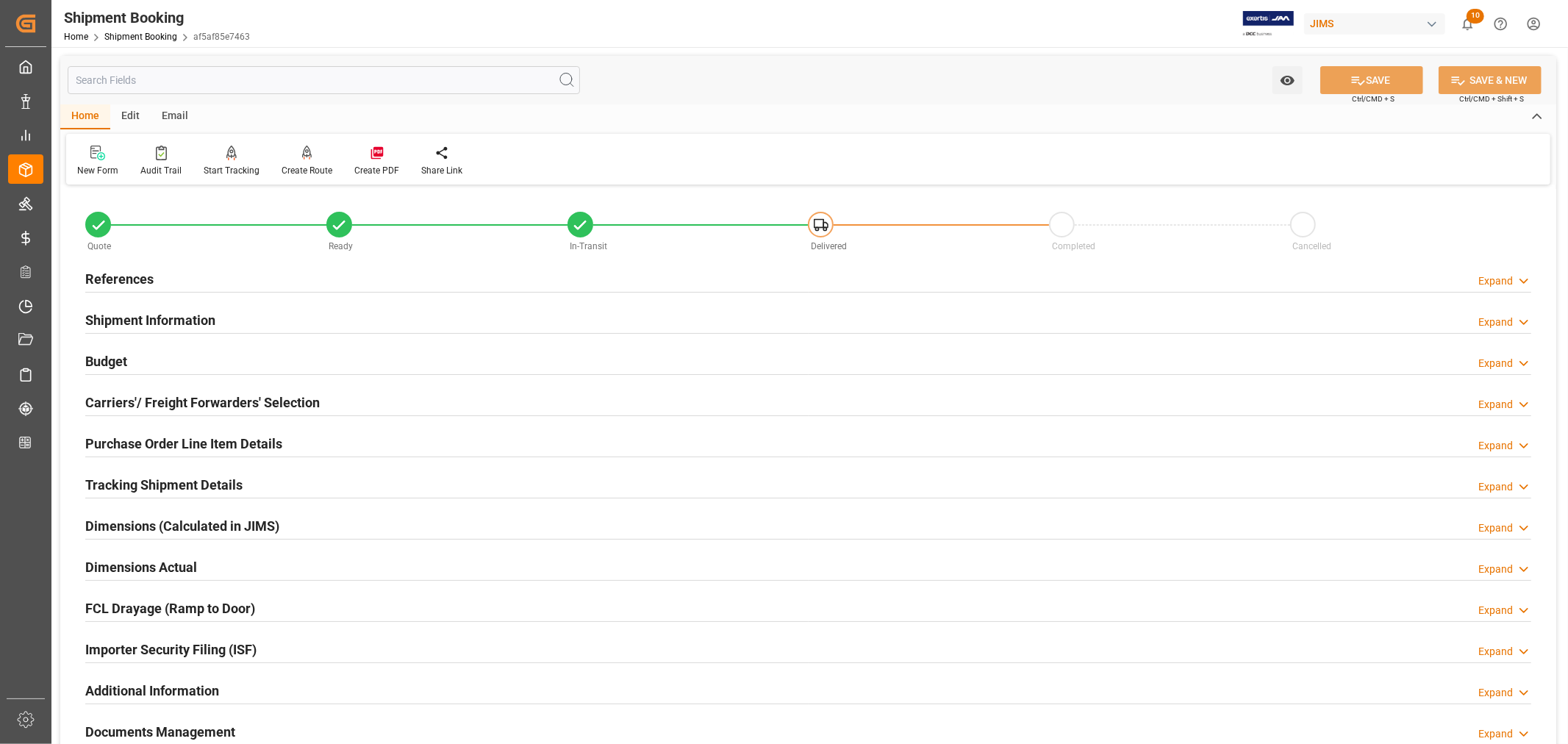
click at [202, 316] on h2 "Shipment Information" at bounding box center [150, 320] width 130 height 20
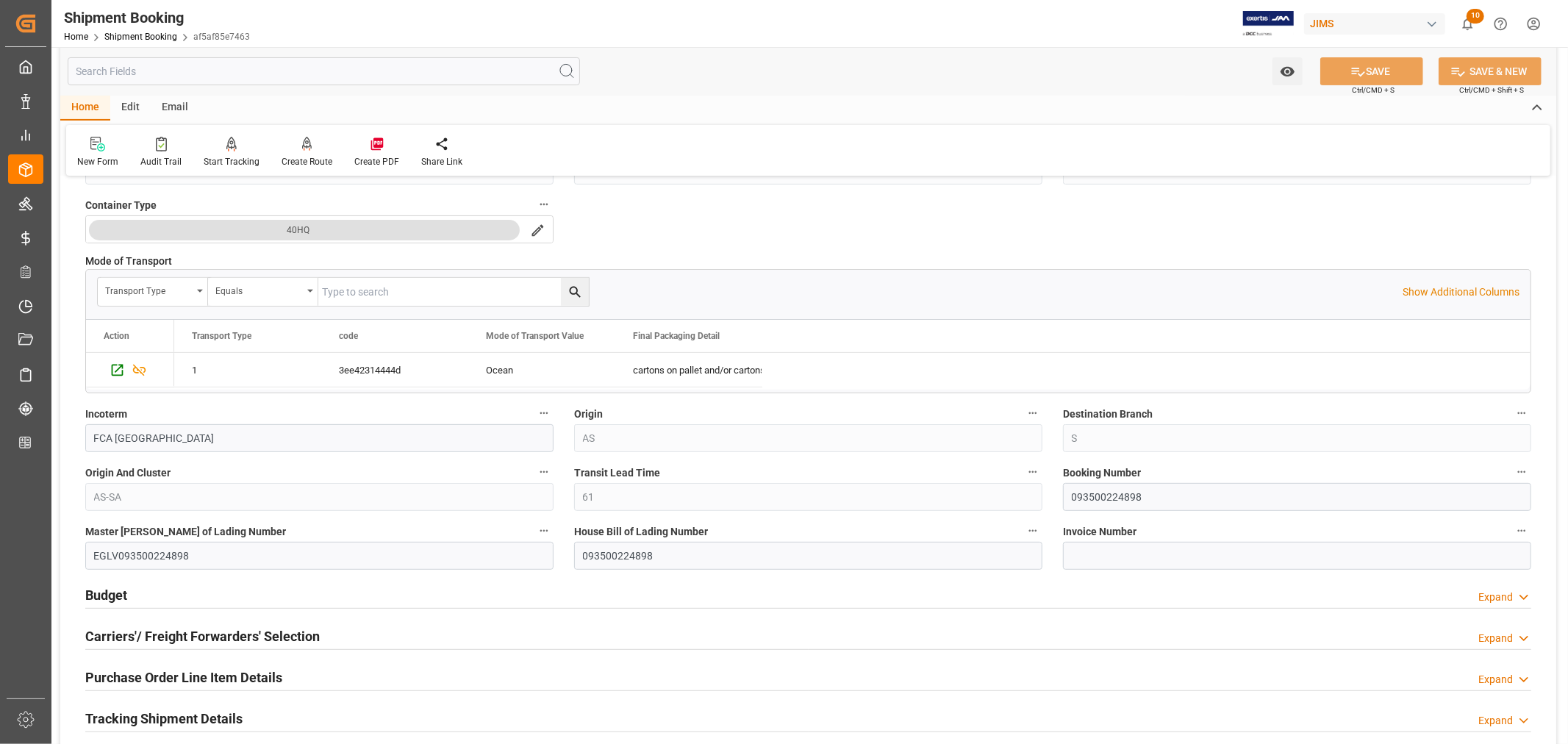
scroll to position [408, 0]
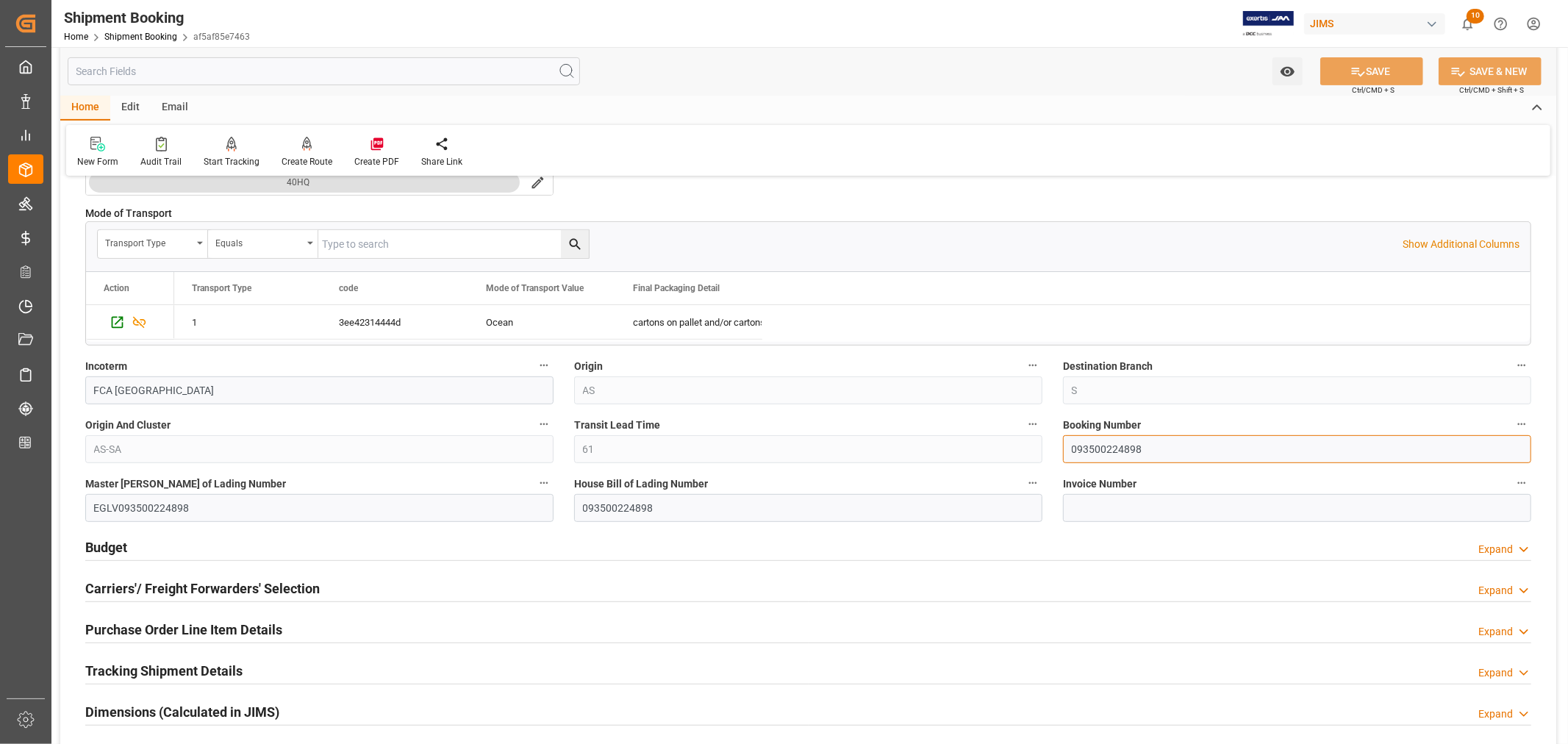
click at [1104, 445] on input "093500224898" at bounding box center [1297, 448] width 468 height 28
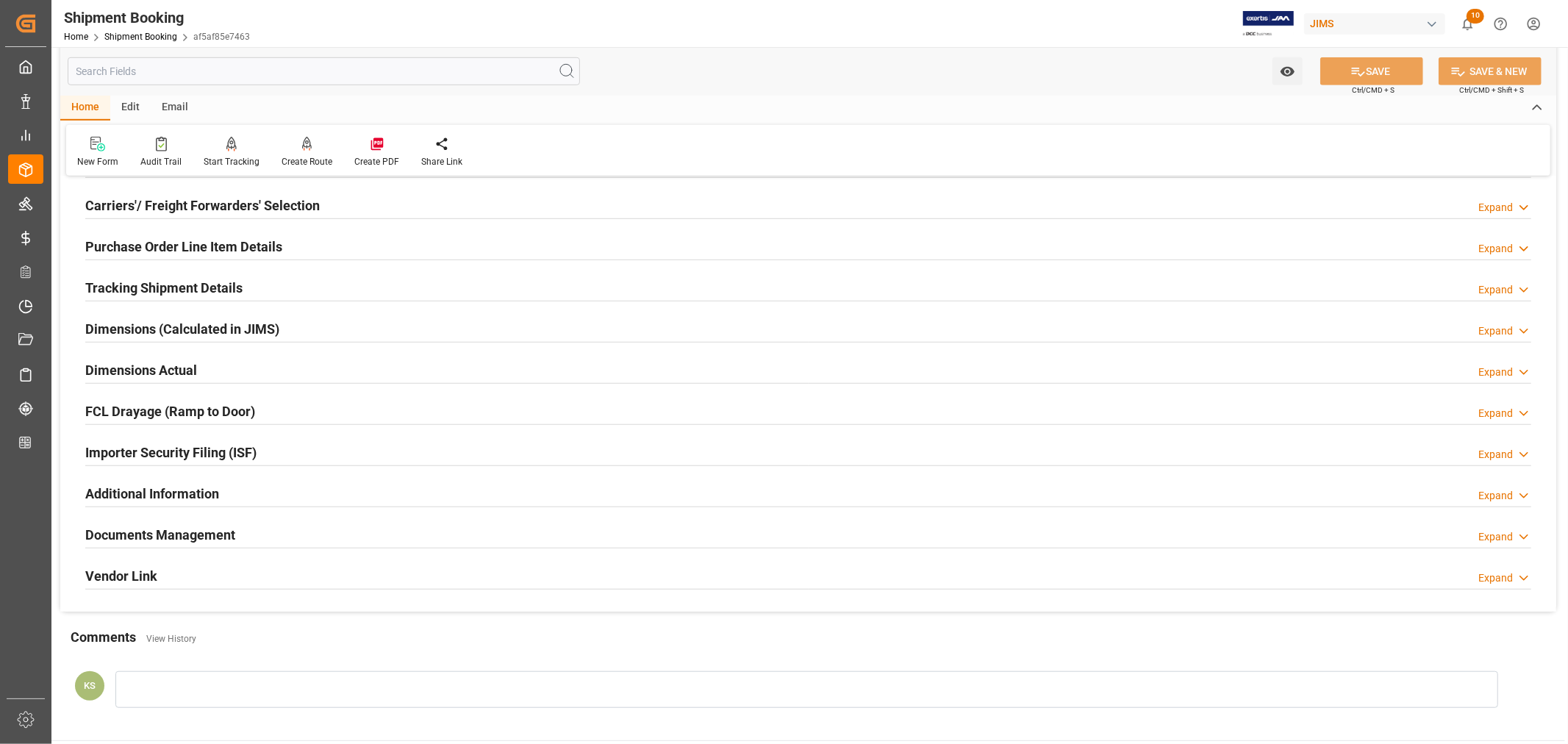
scroll to position [816, 0]
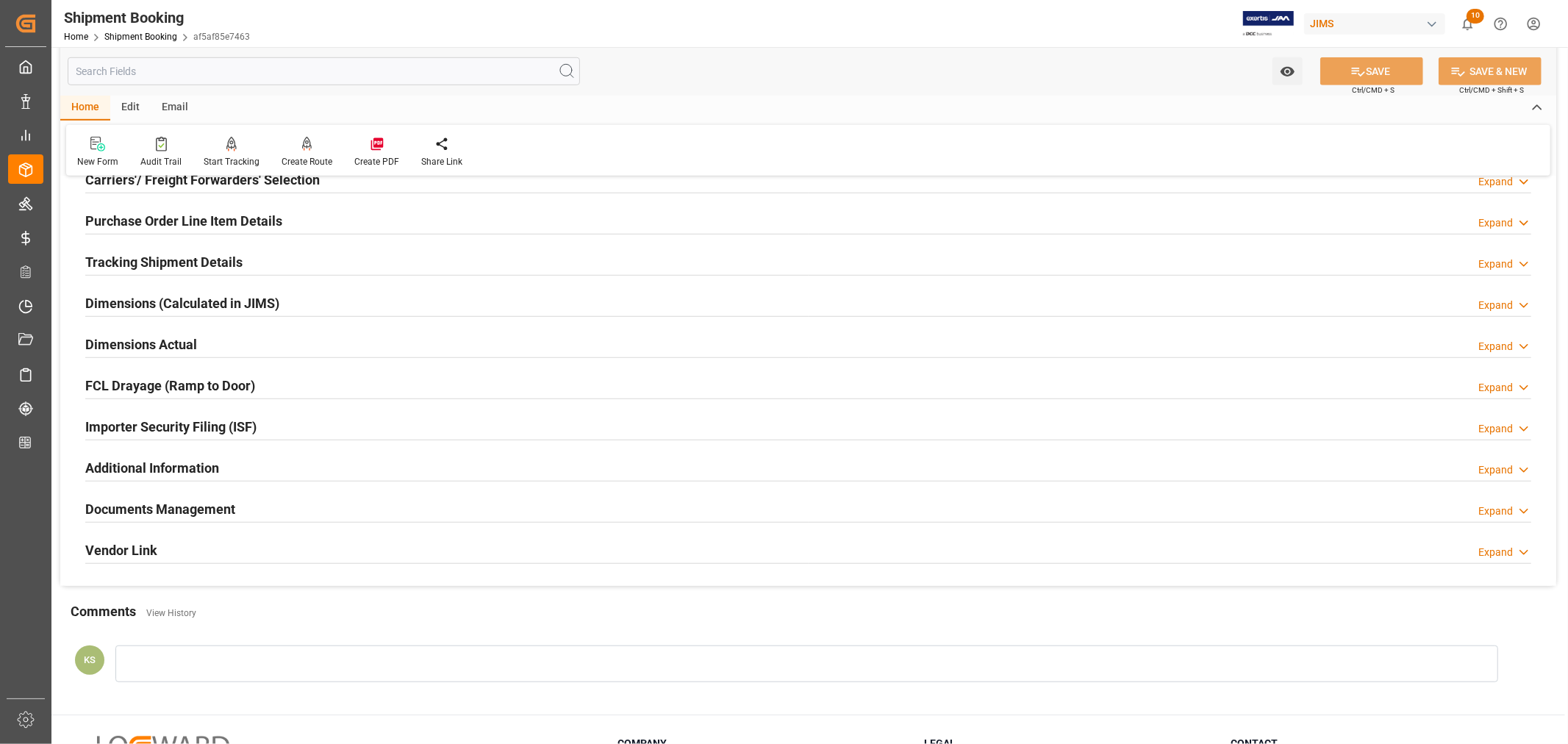
click at [149, 255] on h2 "Tracking Shipment Details" at bounding box center [164, 261] width 158 height 20
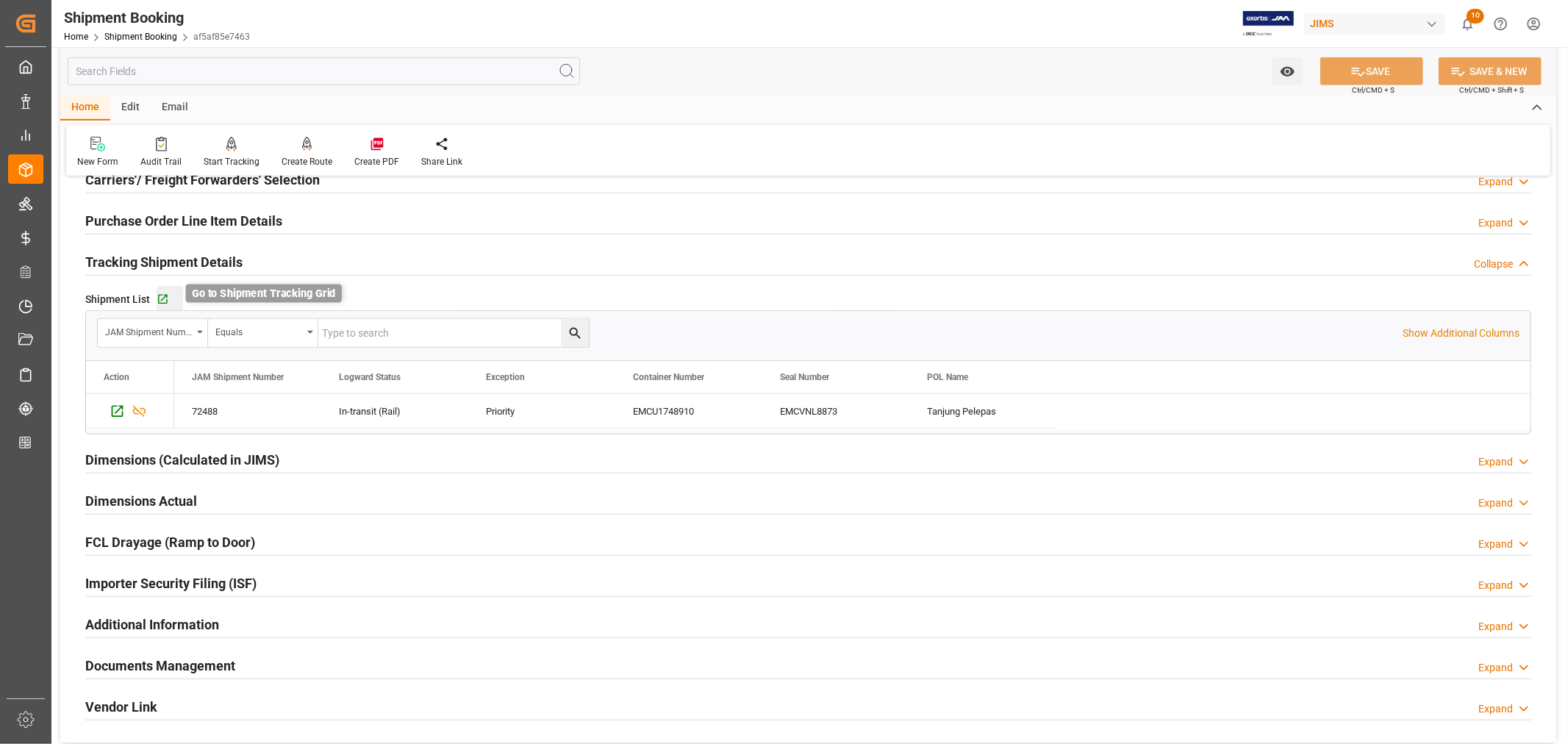
click at [166, 304] on icon "button" at bounding box center [163, 300] width 13 height 13
click at [150, 38] on link "Shipment Booking" at bounding box center [140, 37] width 72 height 10
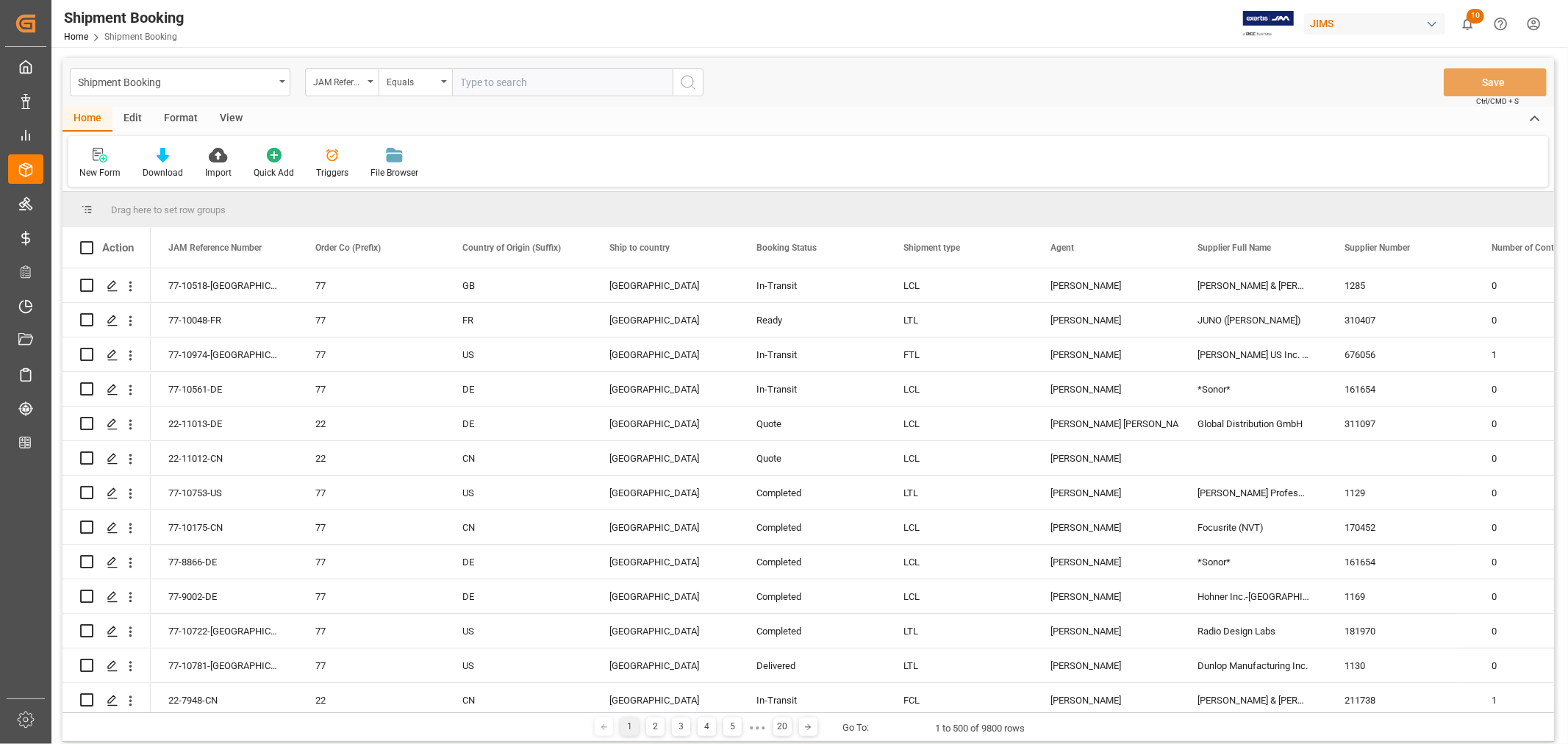
paste input "22-9678-MY"
type input "22-9678-MY"
click at [690, 78] on icon "search button" at bounding box center [688, 82] width 18 height 18
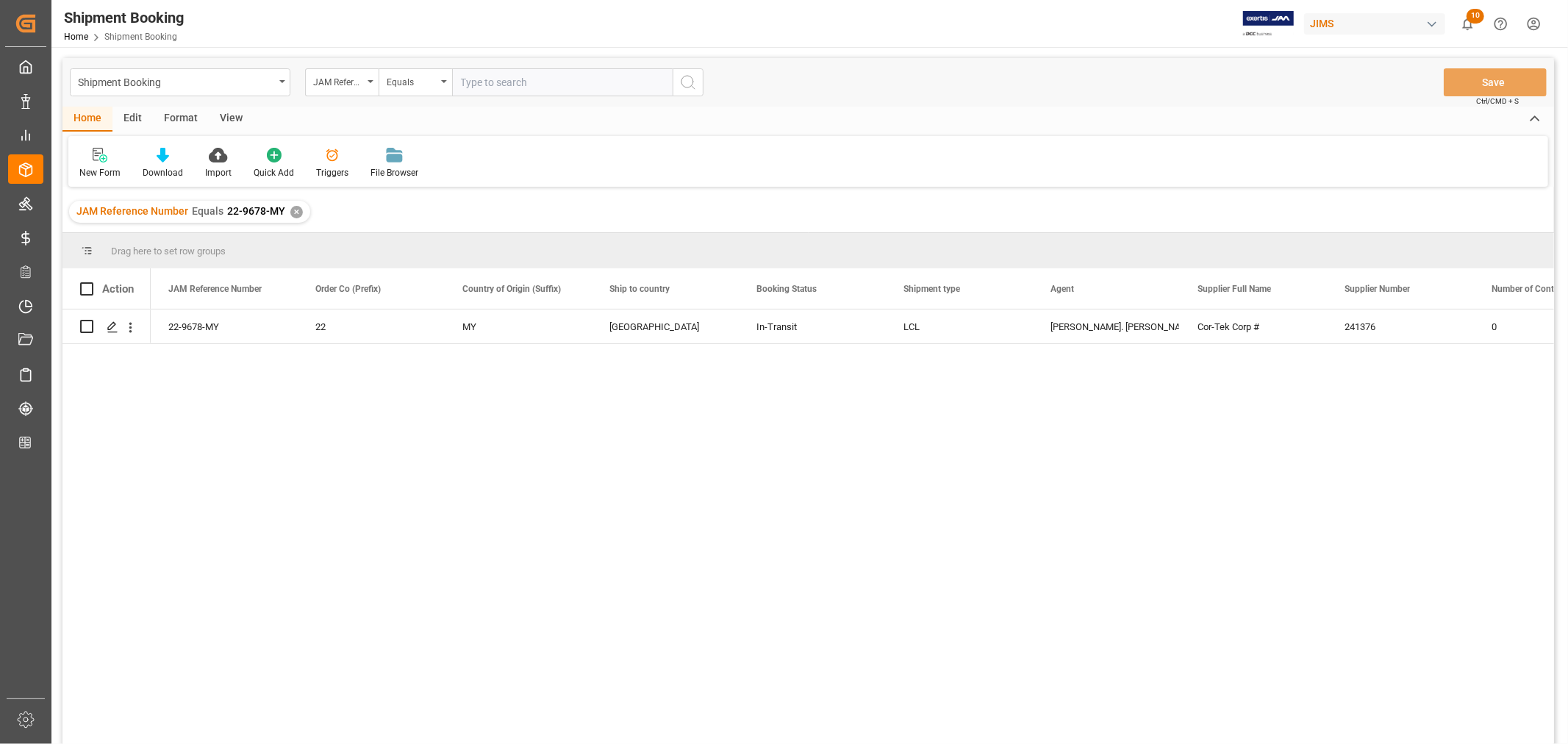
click at [291, 211] on div "✕" at bounding box center [297, 211] width 13 height 13
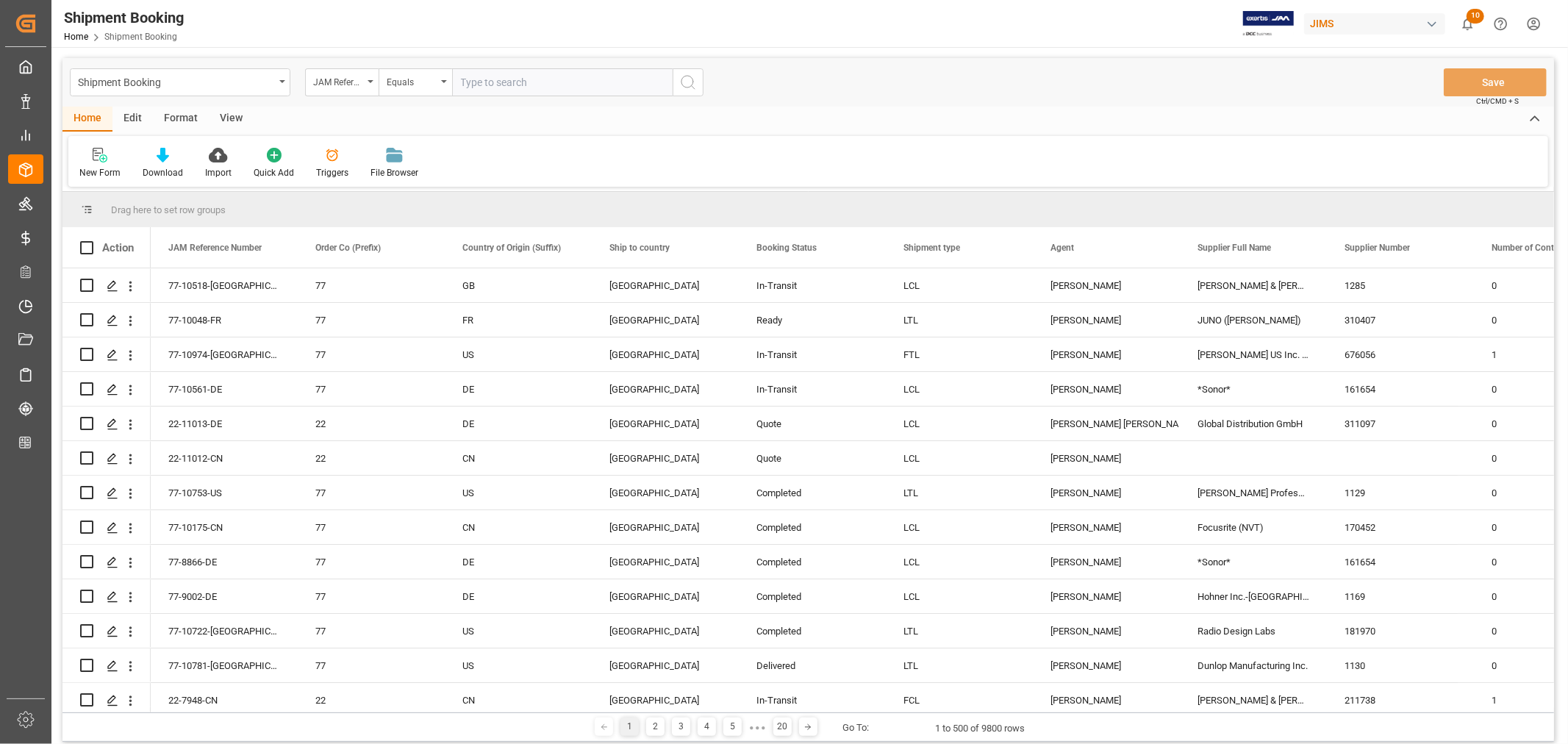
click at [469, 75] on input "text" at bounding box center [562, 82] width 220 height 28
paste input "22-10500-JP"
type input "22-10500-JP"
click at [684, 82] on icon "search button" at bounding box center [688, 82] width 18 height 18
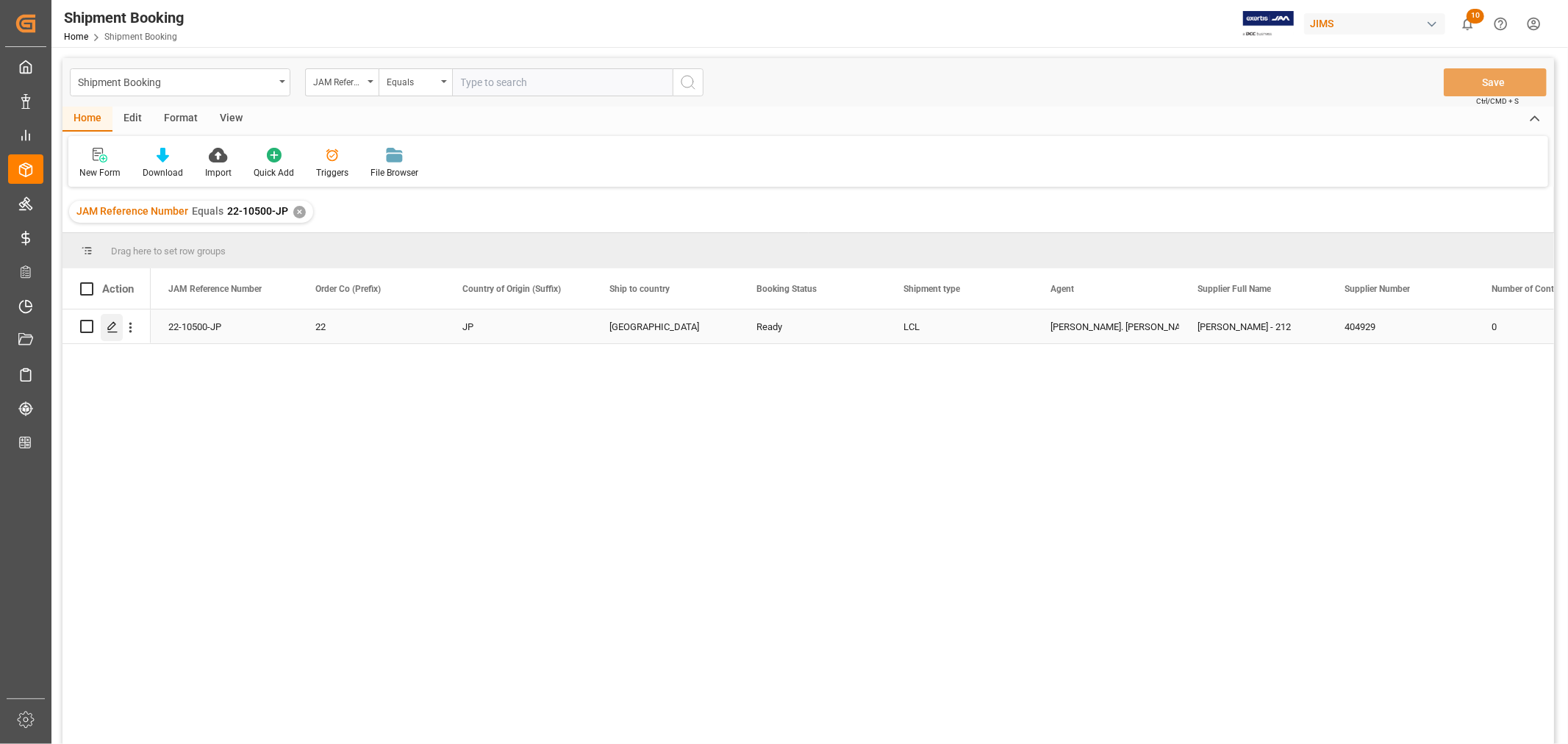
click at [114, 326] on icon "Press SPACE to select this row." at bounding box center [113, 327] width 12 height 12
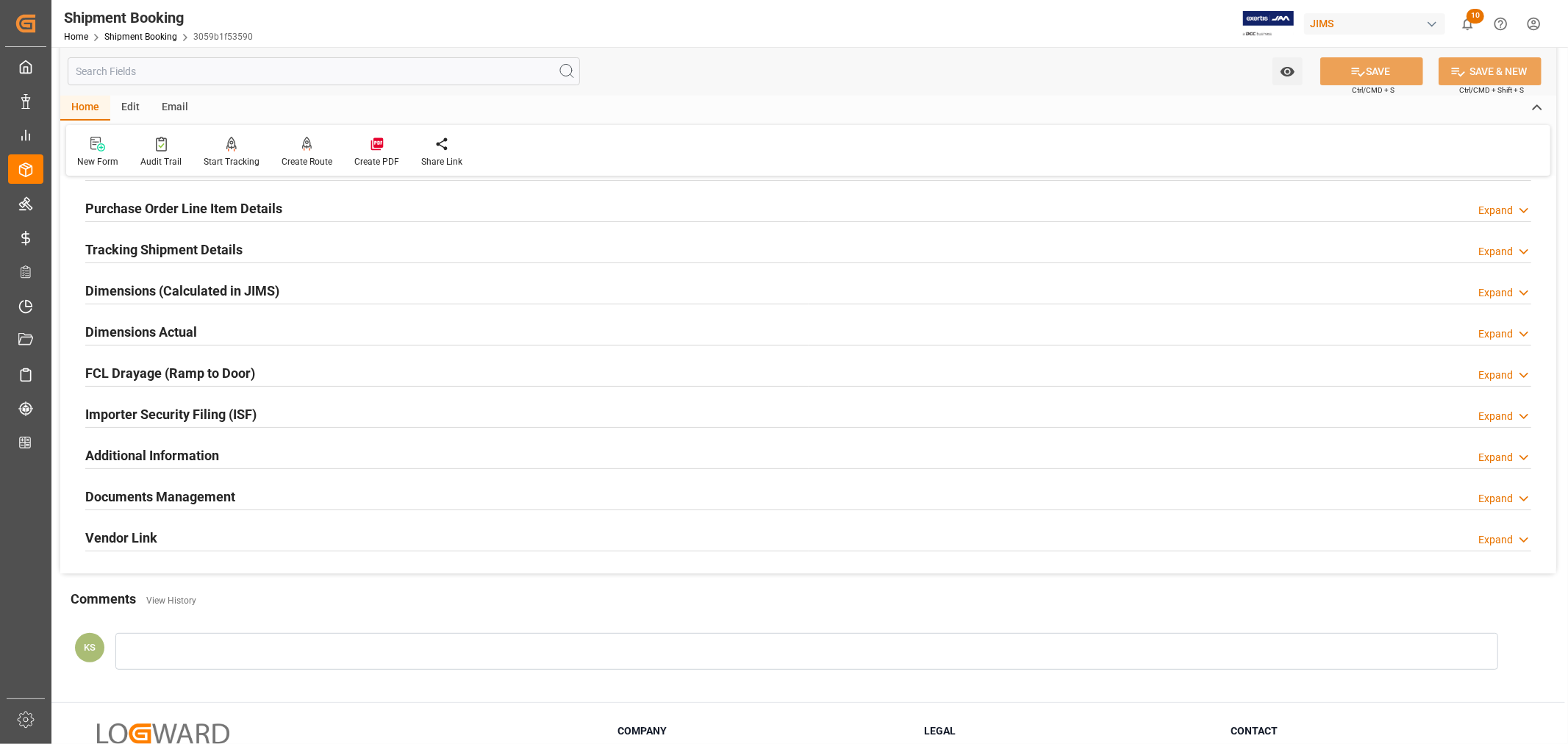
scroll to position [245, 0]
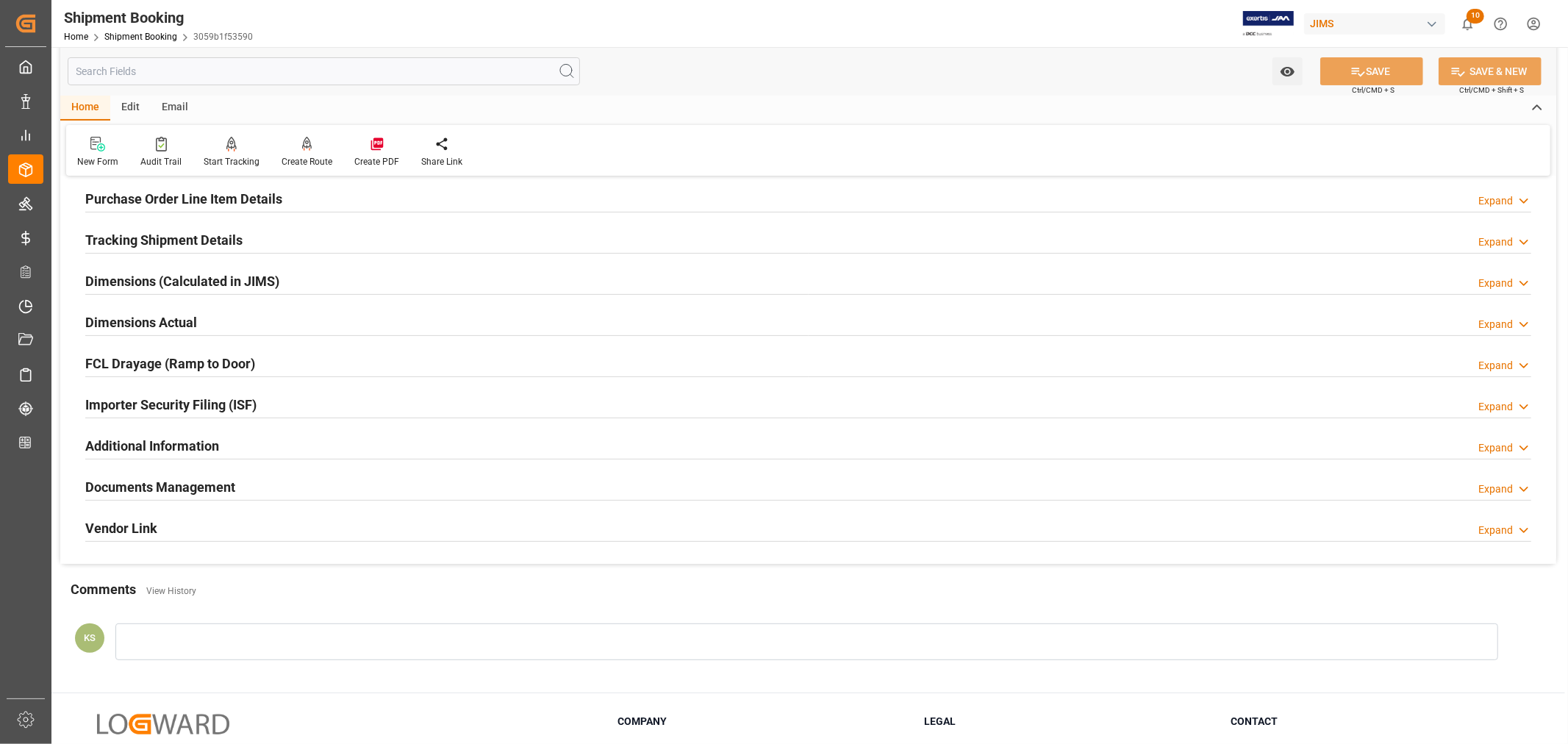
click at [389, 486] on div "Documents Management Expand" at bounding box center [808, 486] width 1445 height 28
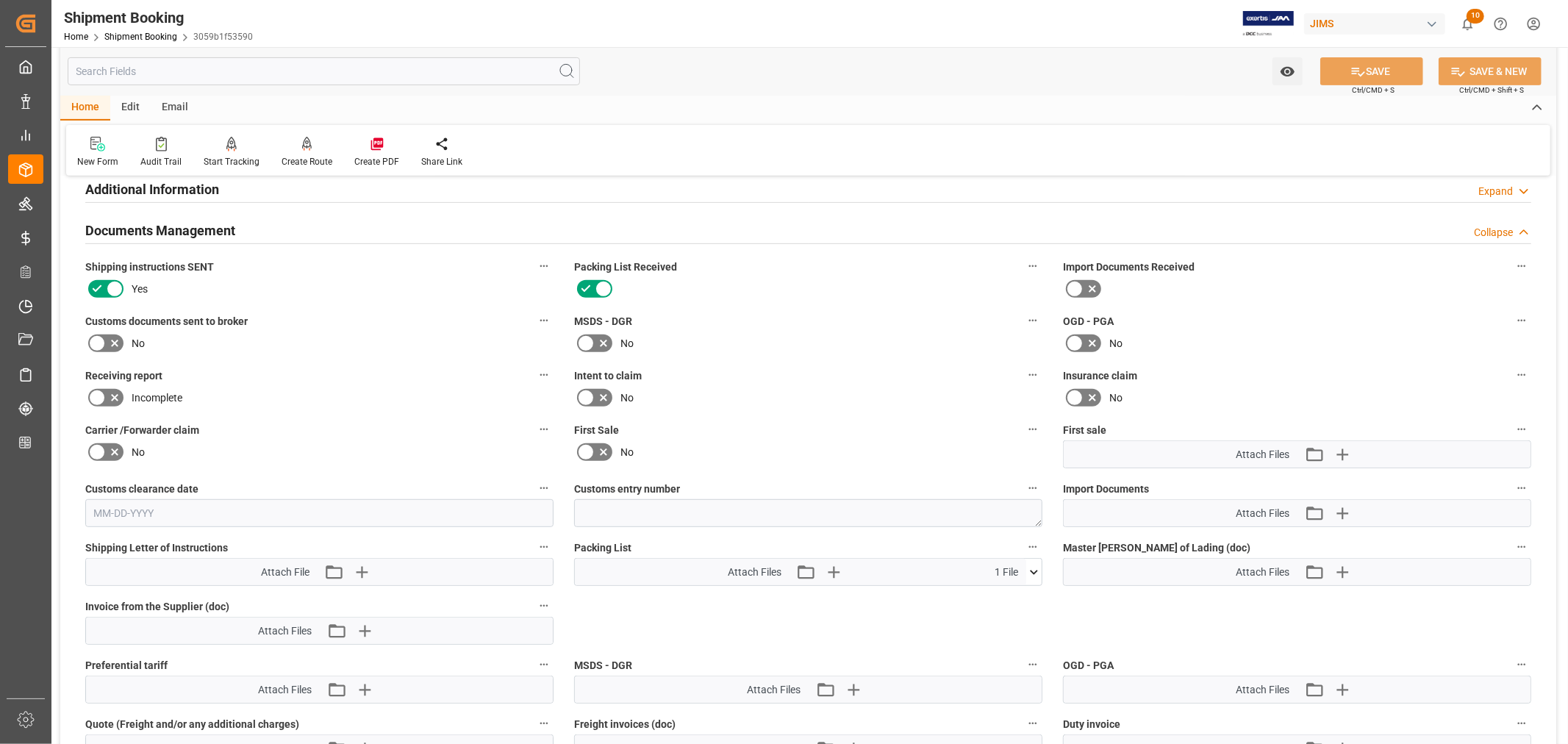
scroll to position [571, 0]
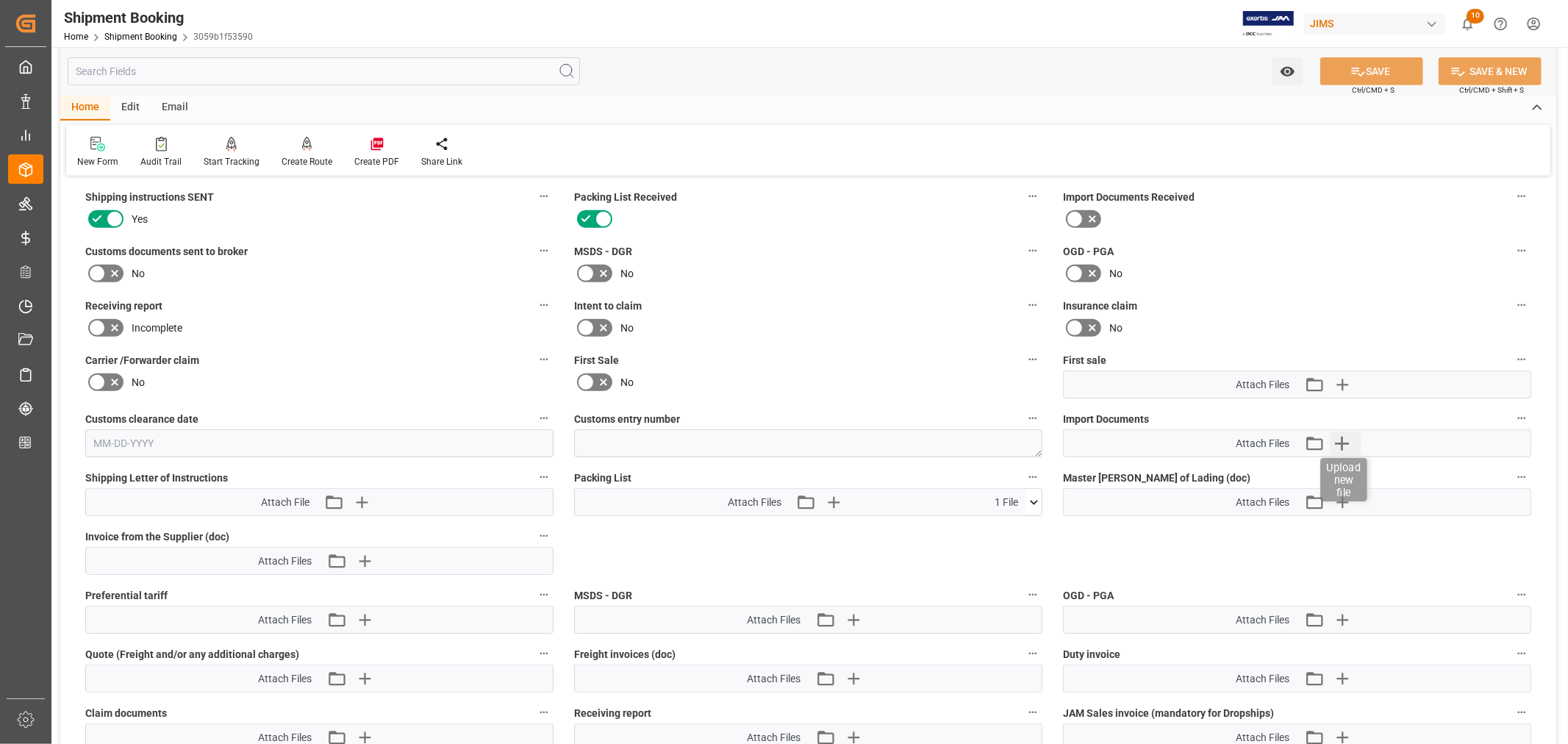
click at [1338, 441] on icon "button" at bounding box center [1341, 443] width 23 height 23
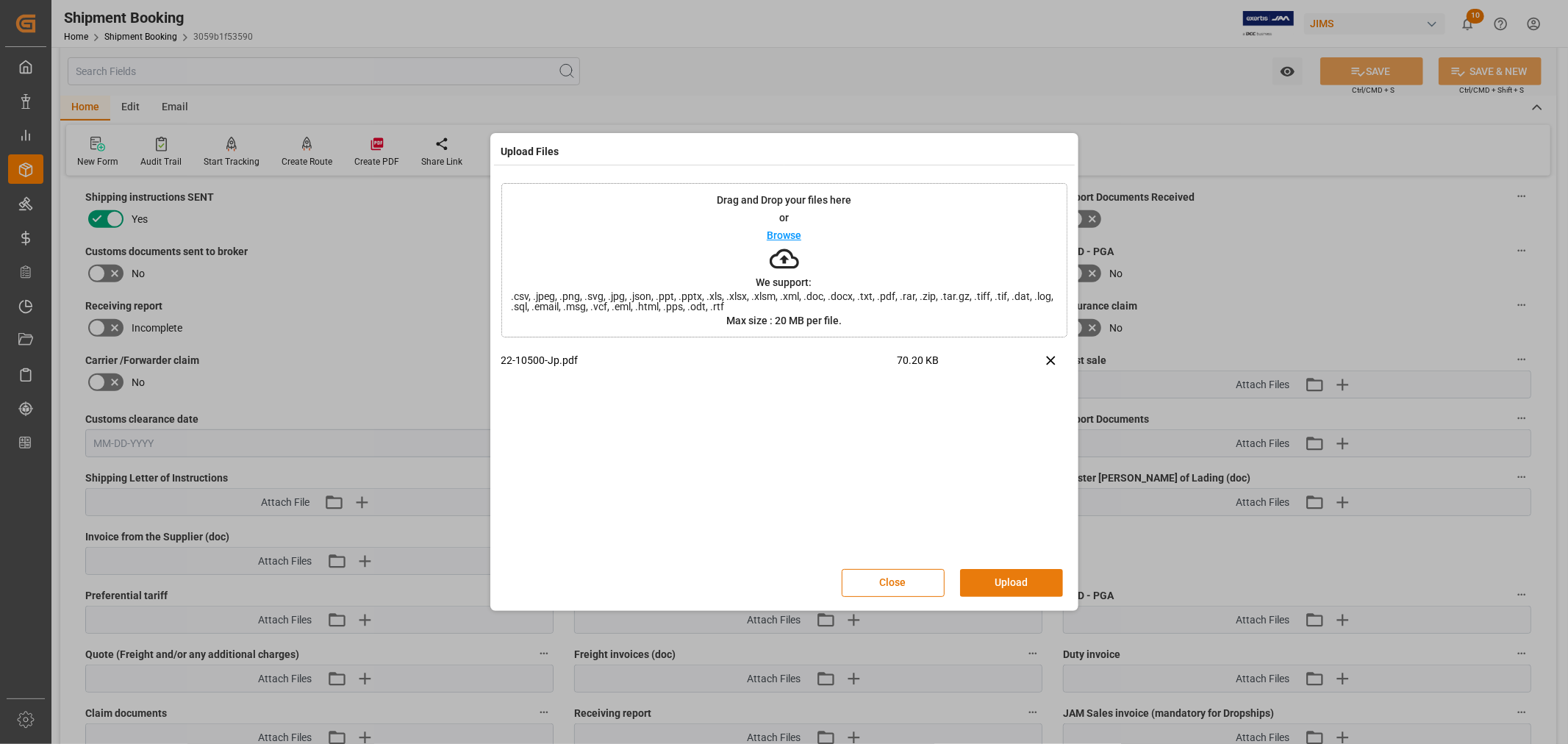
click at [995, 577] on button "Upload" at bounding box center [1011, 583] width 103 height 28
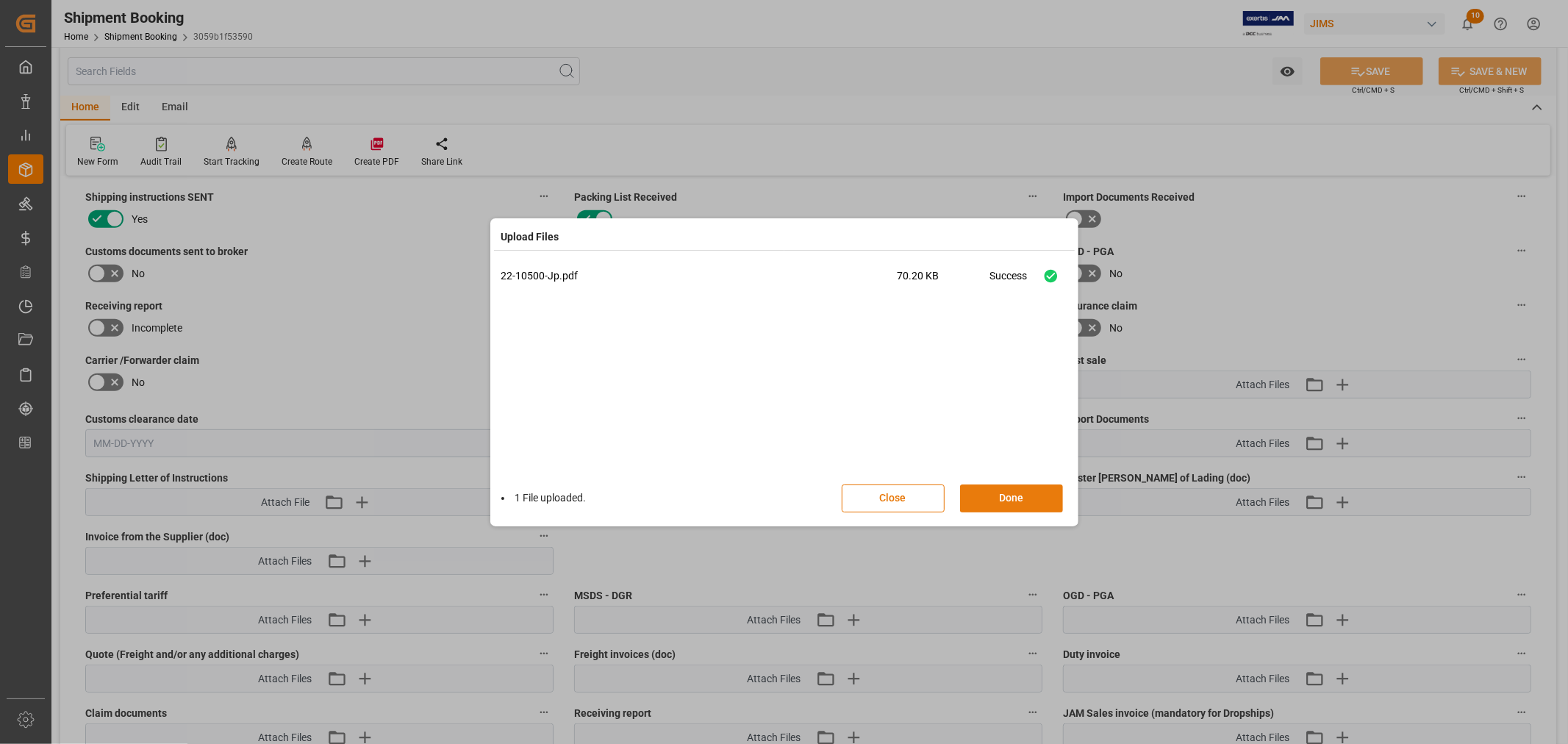
click at [1008, 495] on button "Done" at bounding box center [1011, 497] width 103 height 28
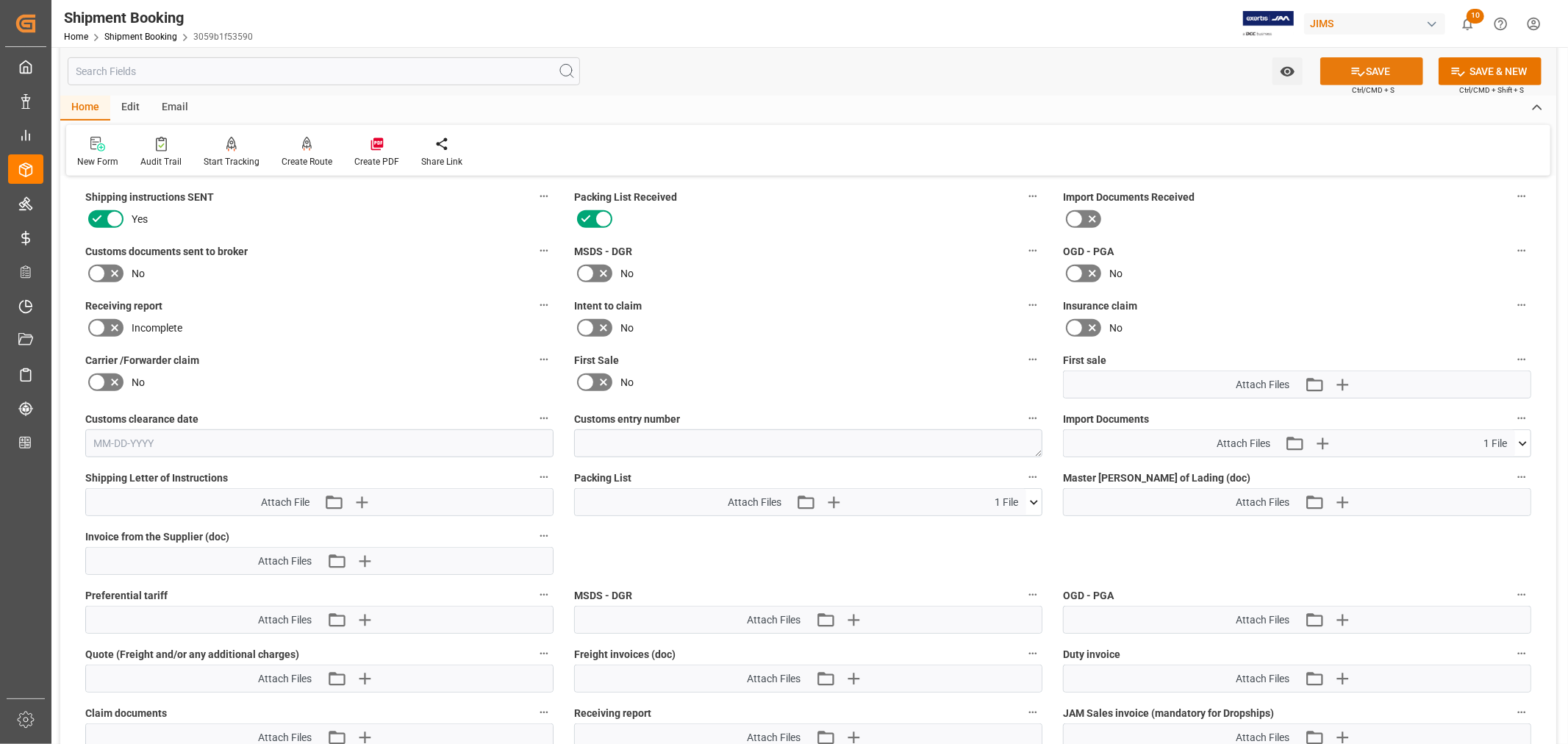
click at [1372, 71] on button "SAVE" at bounding box center [1372, 71] width 103 height 28
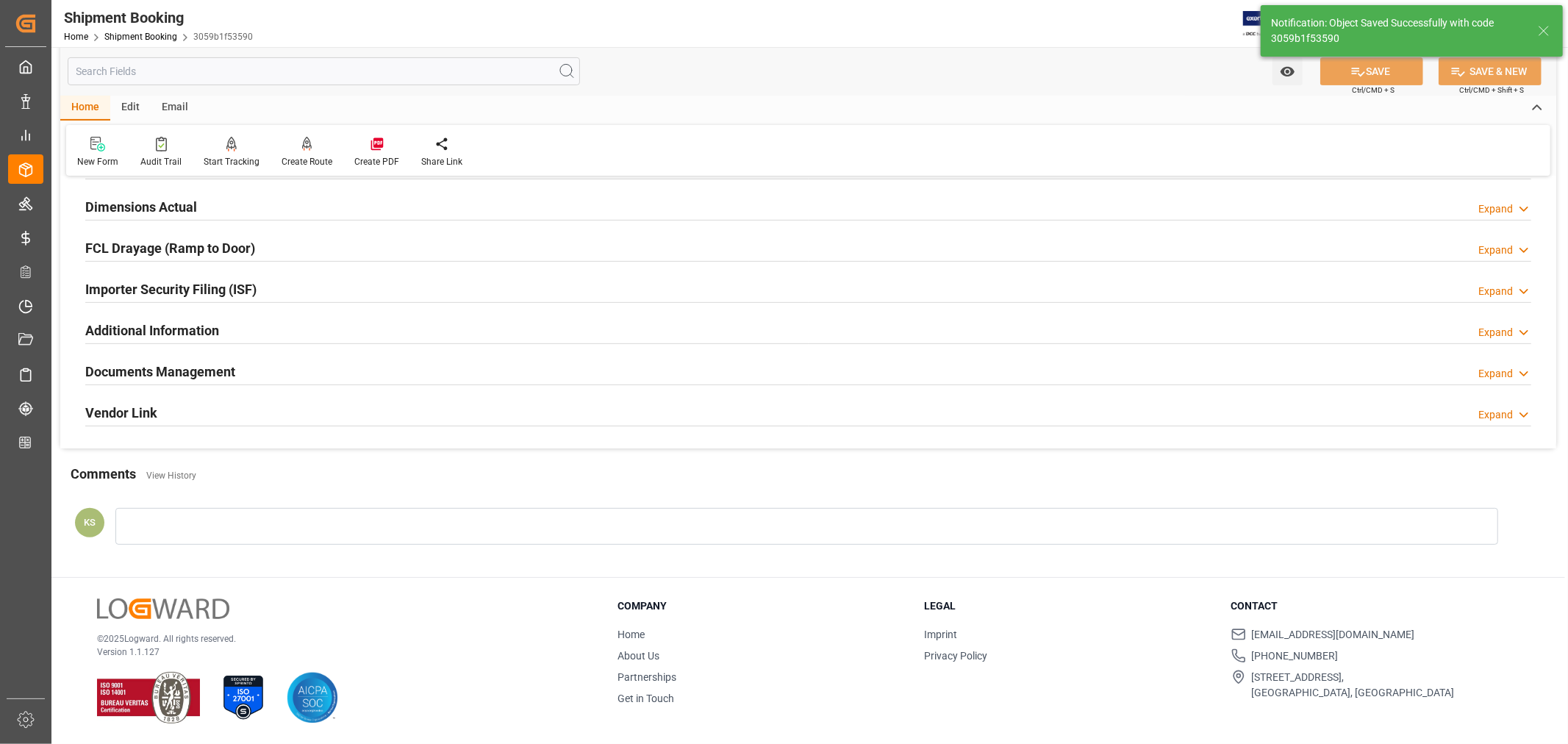
scroll to position [361, 0]
click at [130, 32] on link "Shipment Booking" at bounding box center [140, 37] width 72 height 10
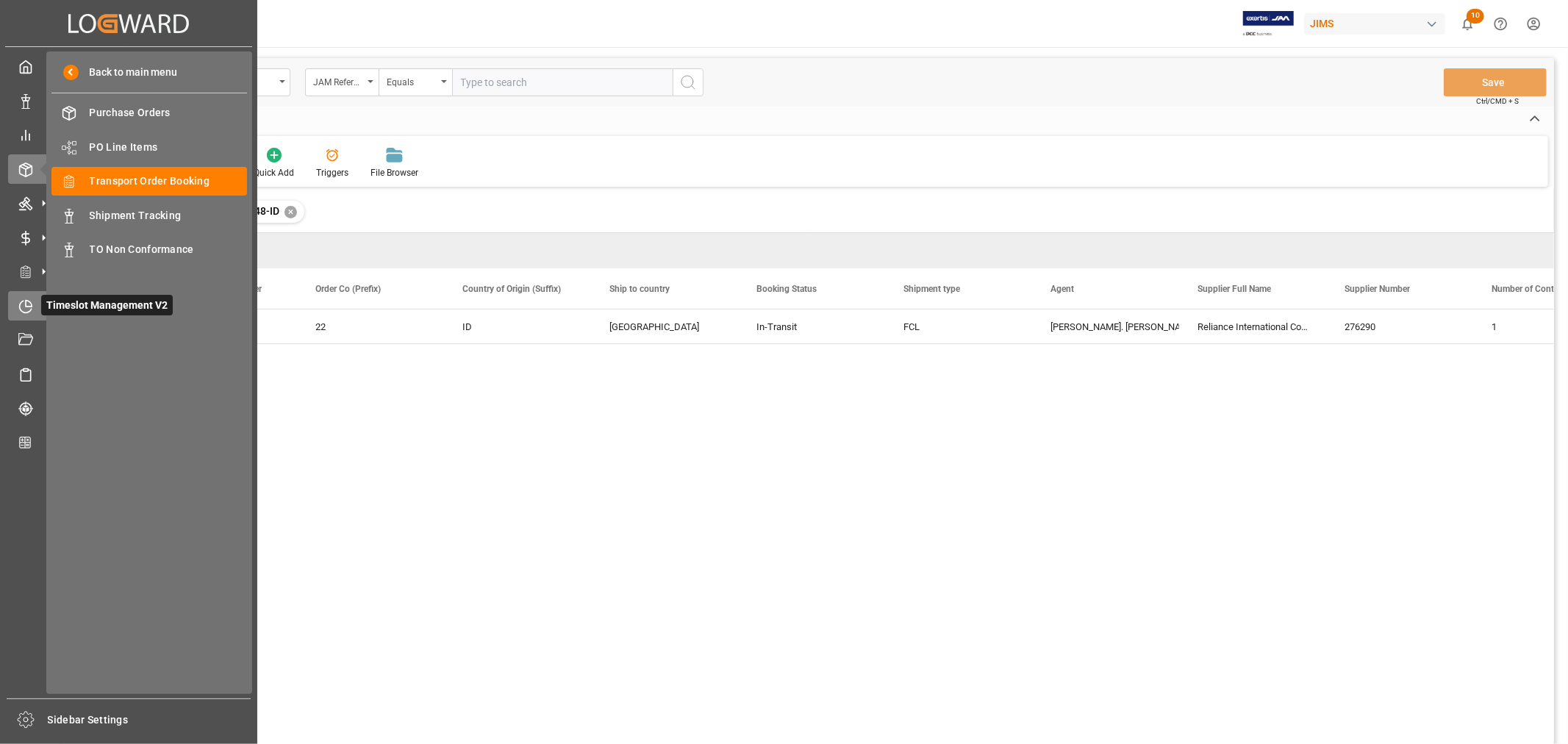
click at [19, 300] on icon at bounding box center [26, 306] width 15 height 15
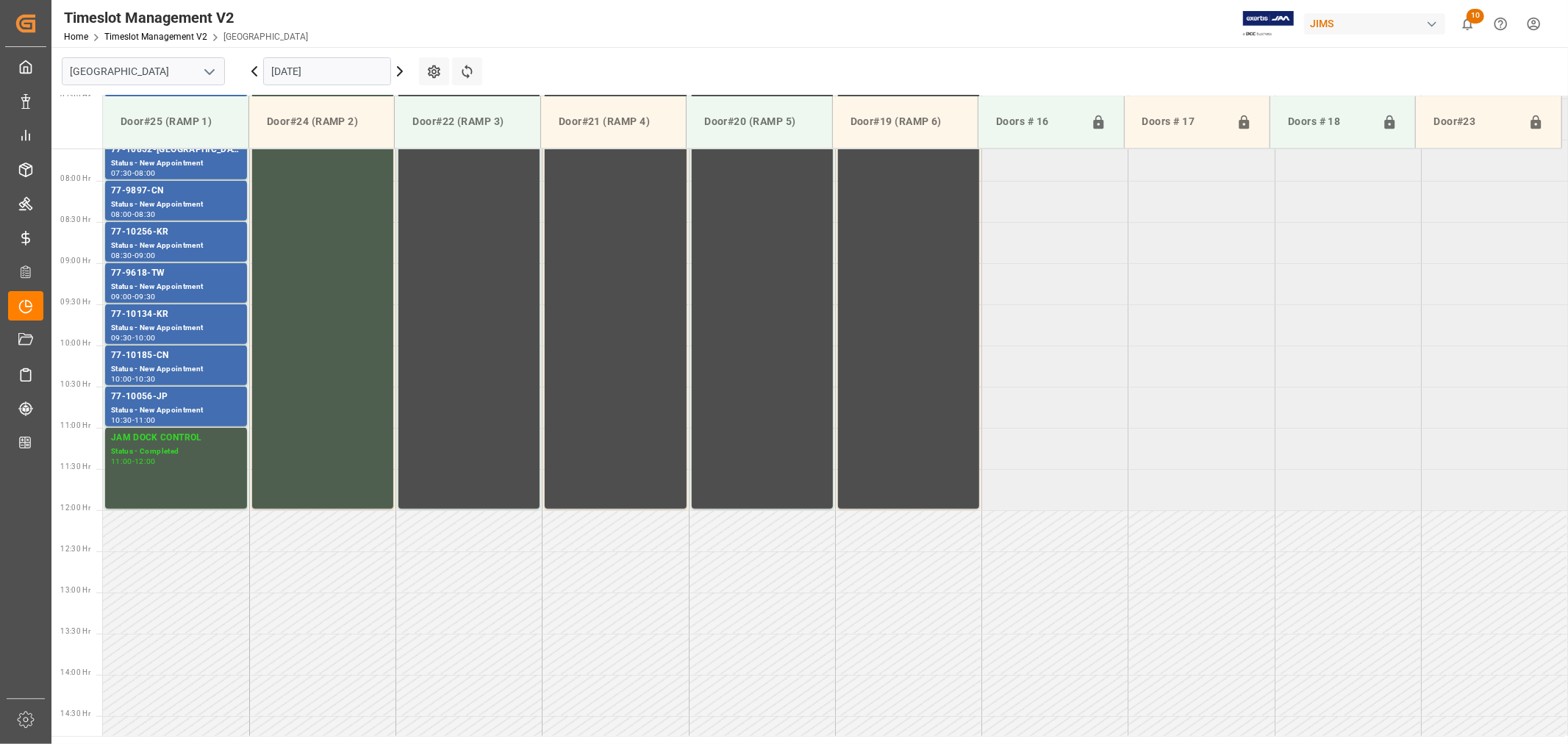
scroll to position [649, 0]
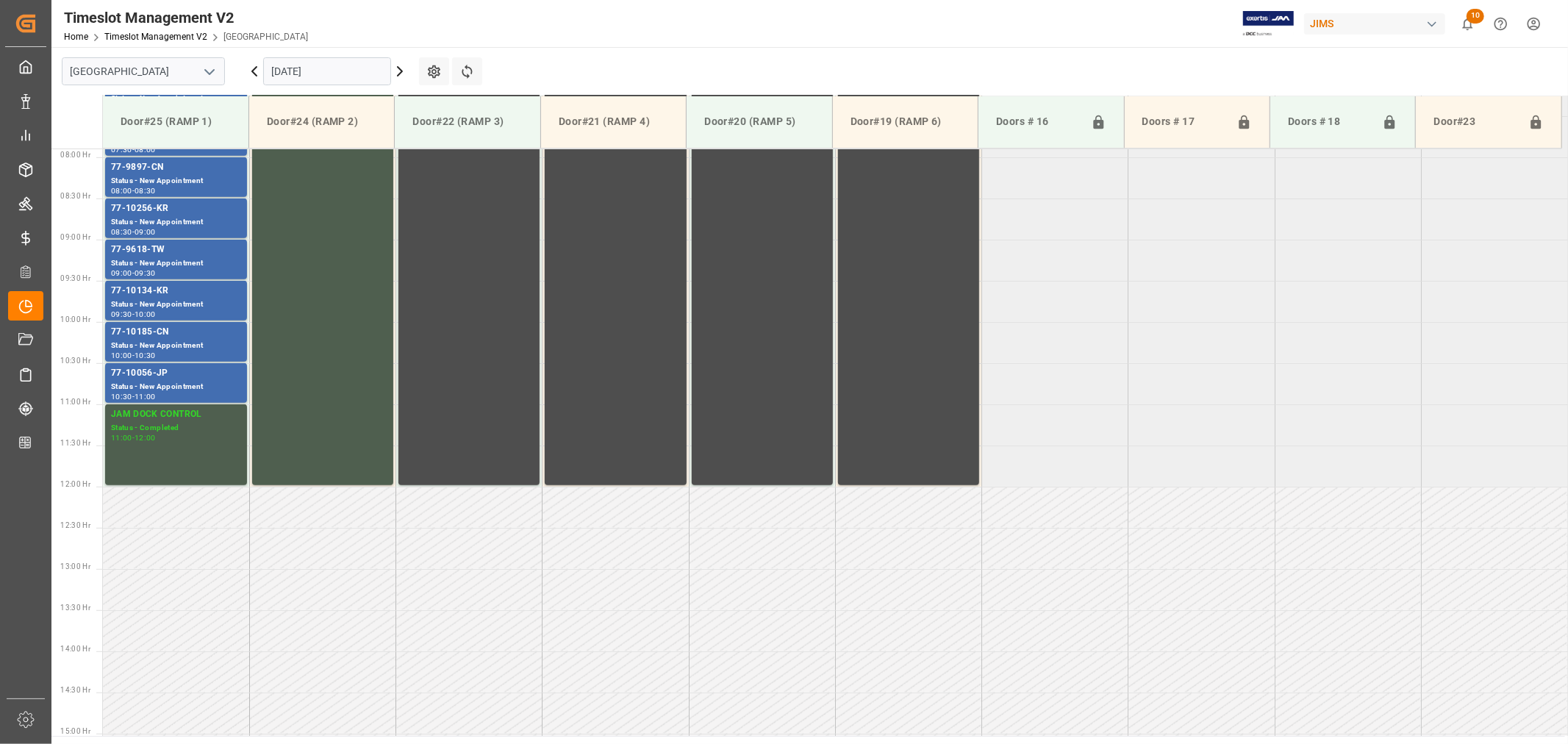
click at [210, 73] on polyline "open menu" at bounding box center [210, 72] width 9 height 4
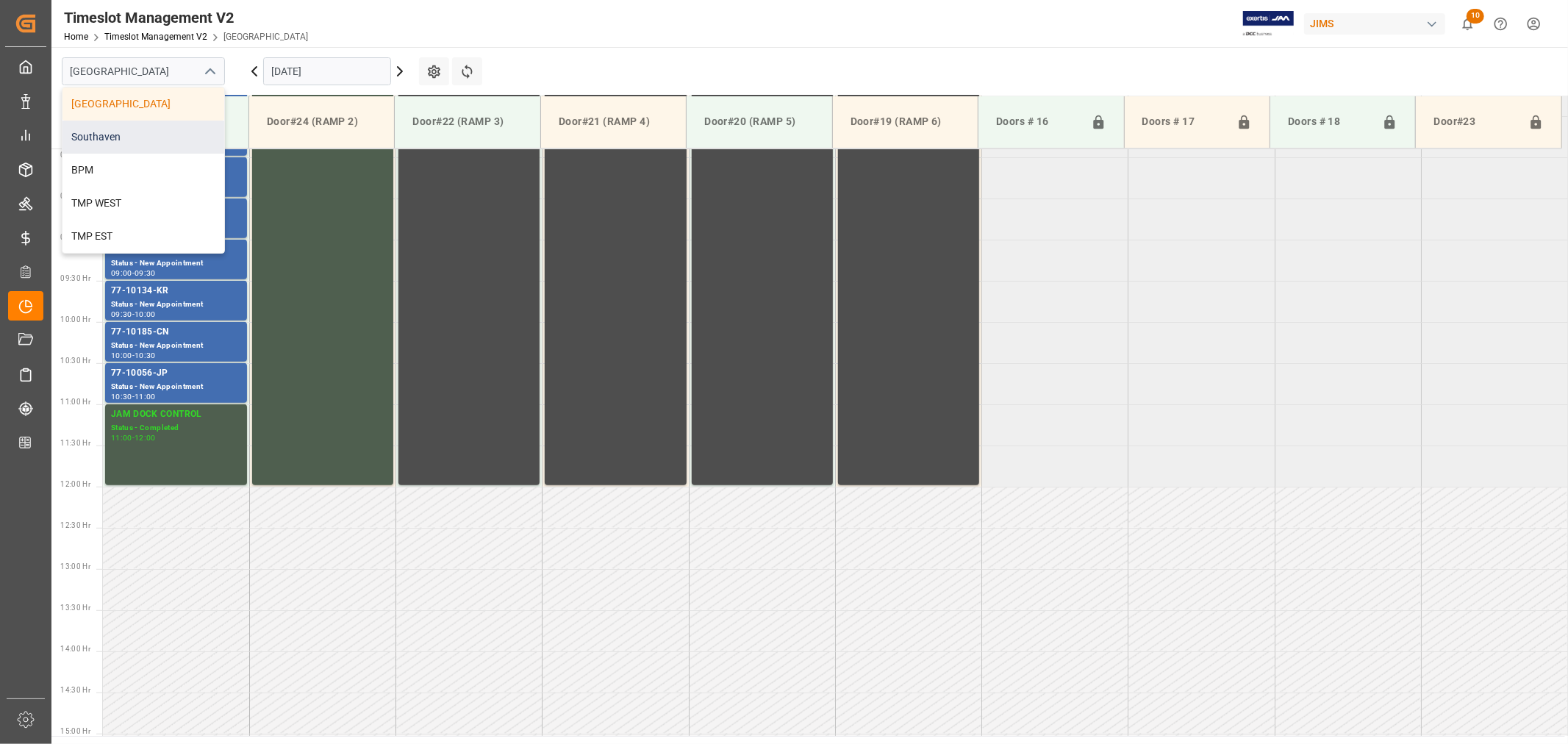
click at [144, 130] on div "Southaven" at bounding box center [143, 137] width 161 height 33
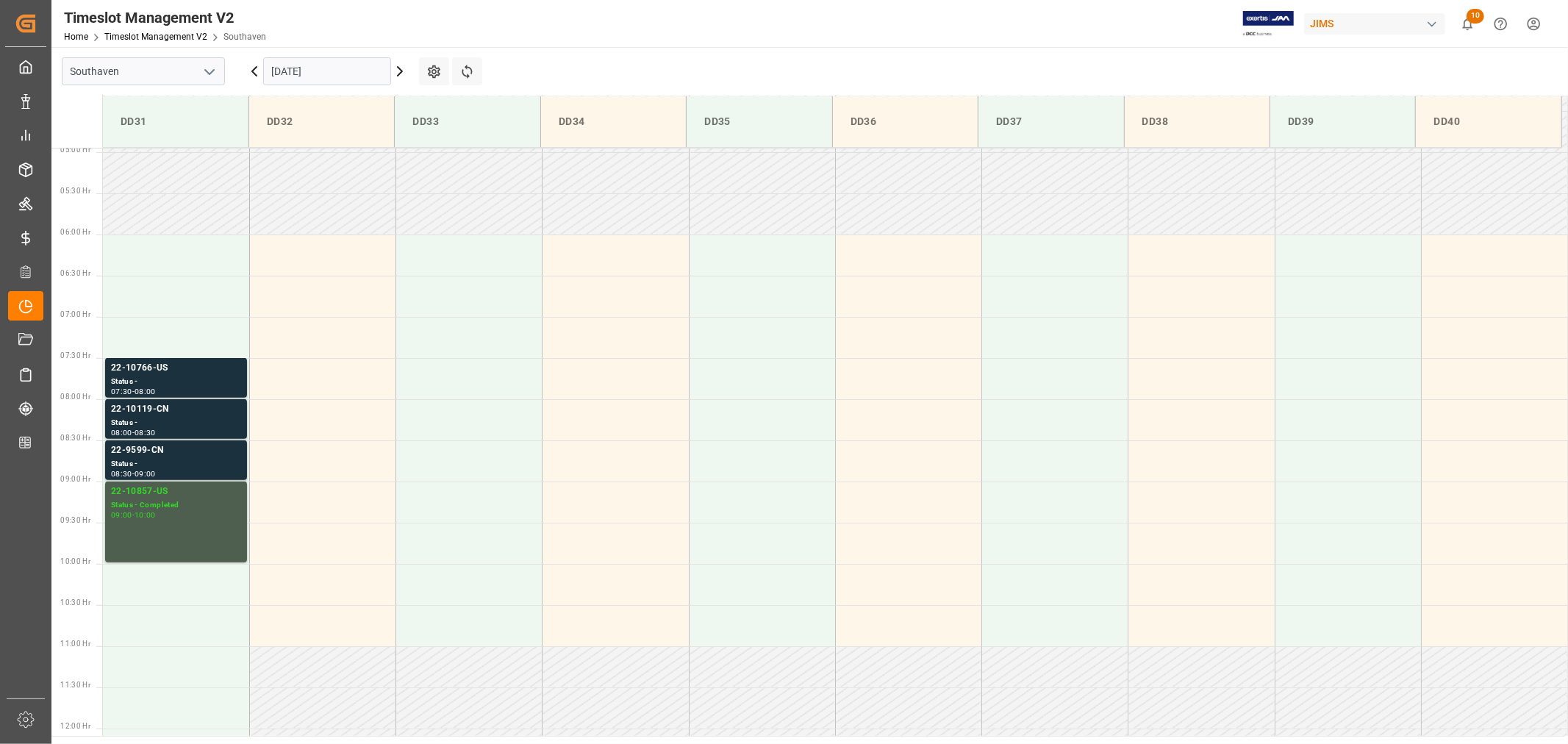
scroll to position [408, 0]
click at [151, 408] on div "22-10119-CN" at bounding box center [176, 409] width 130 height 15
click at [143, 453] on div "22-9599-CN" at bounding box center [176, 450] width 130 height 15
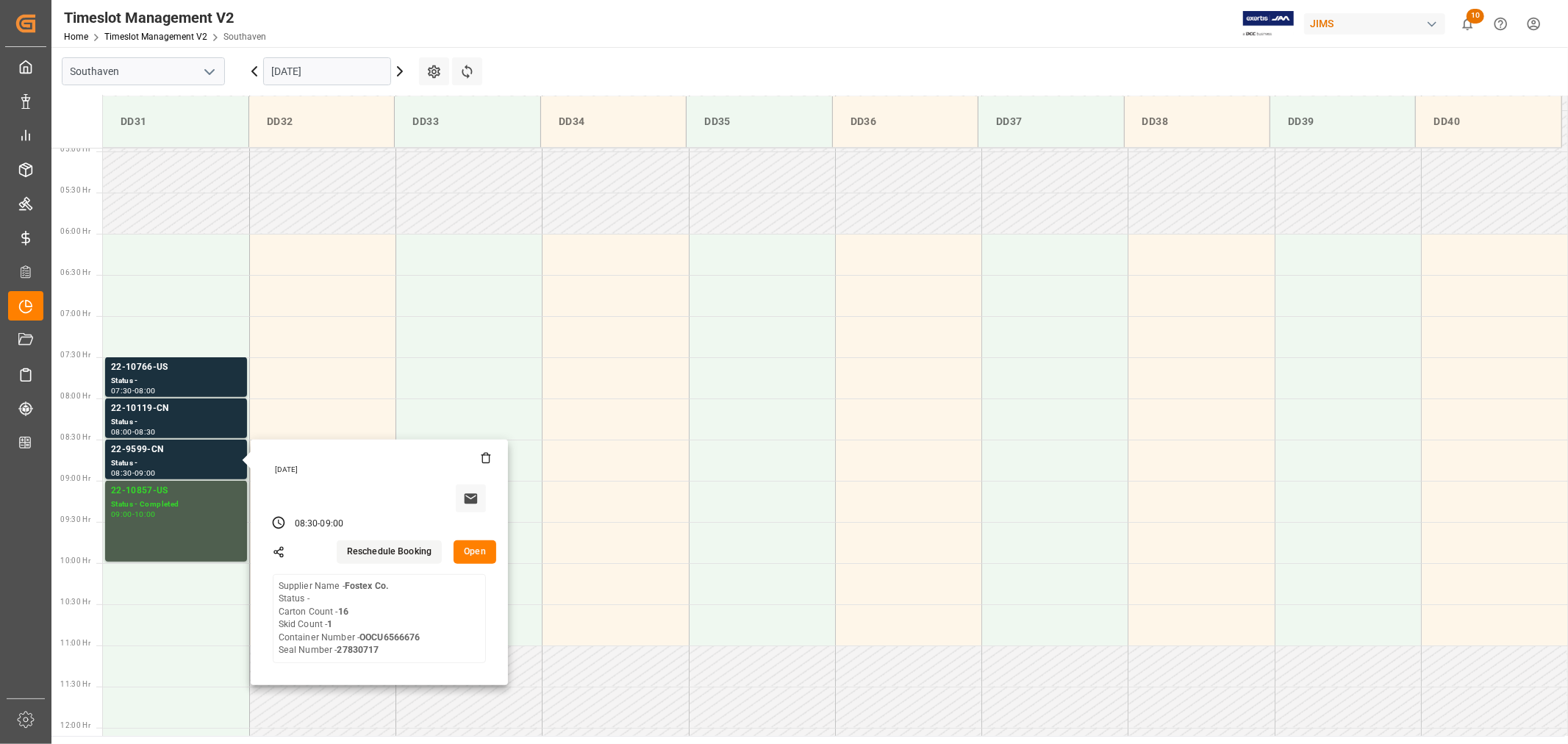
click at [336, 75] on input "09-11-2025" at bounding box center [326, 71] width 128 height 28
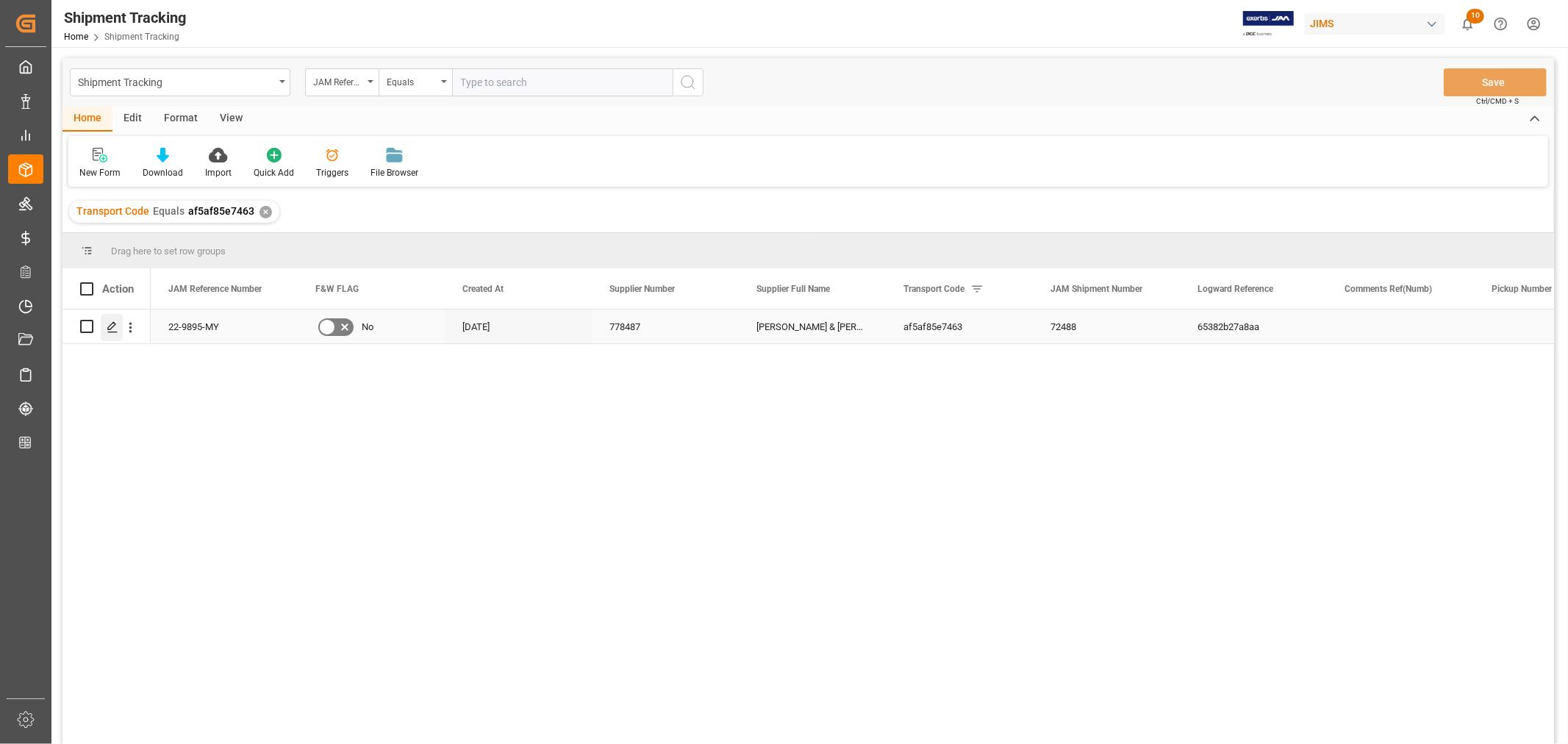
click at [115, 324] on icon "Press SPACE to select this row." at bounding box center [113, 327] width 12 height 12
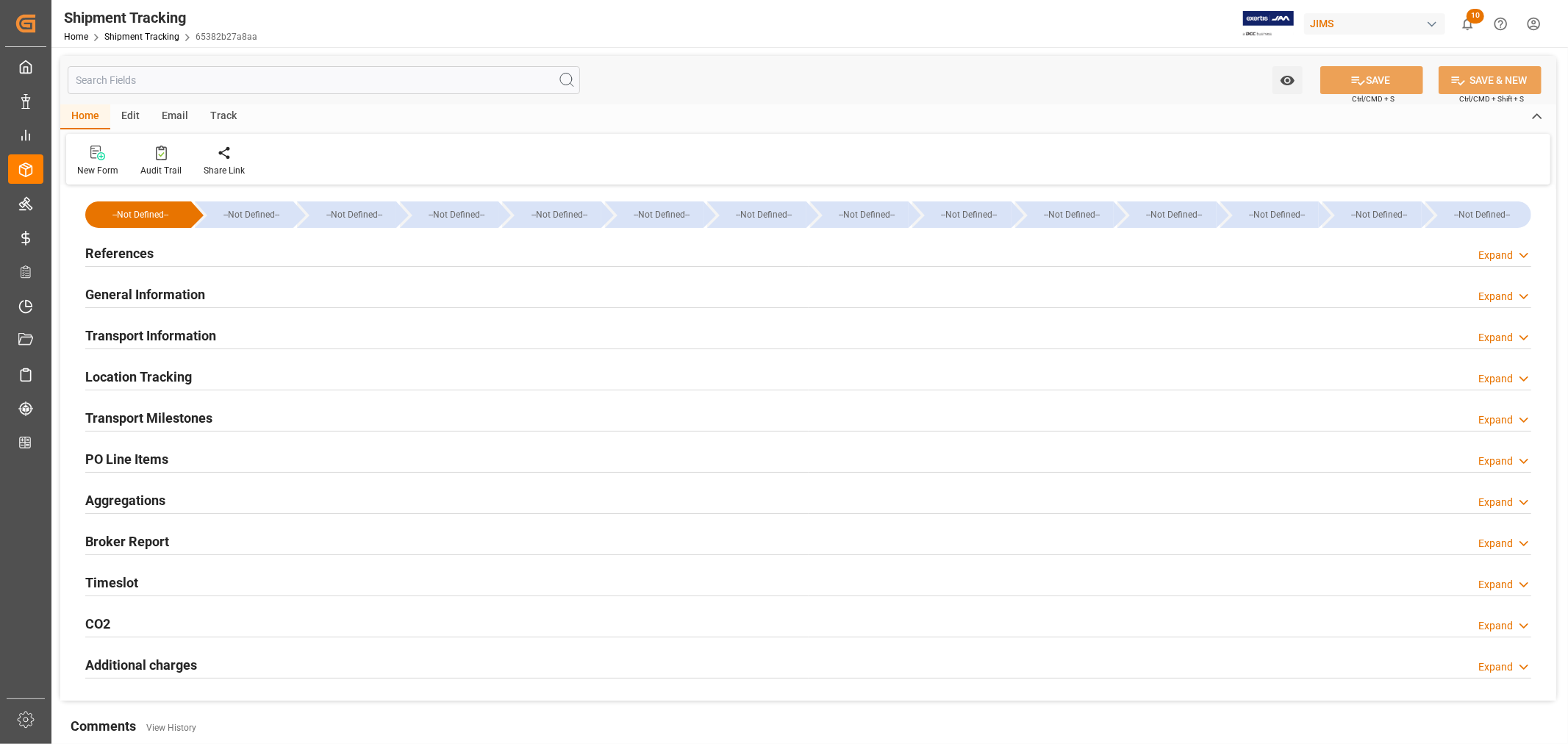
type input "[DATE] 00:00"
type input "07-23-2025 00:00"
type input "07-24-2025"
type input "07-31-2025 00:00"
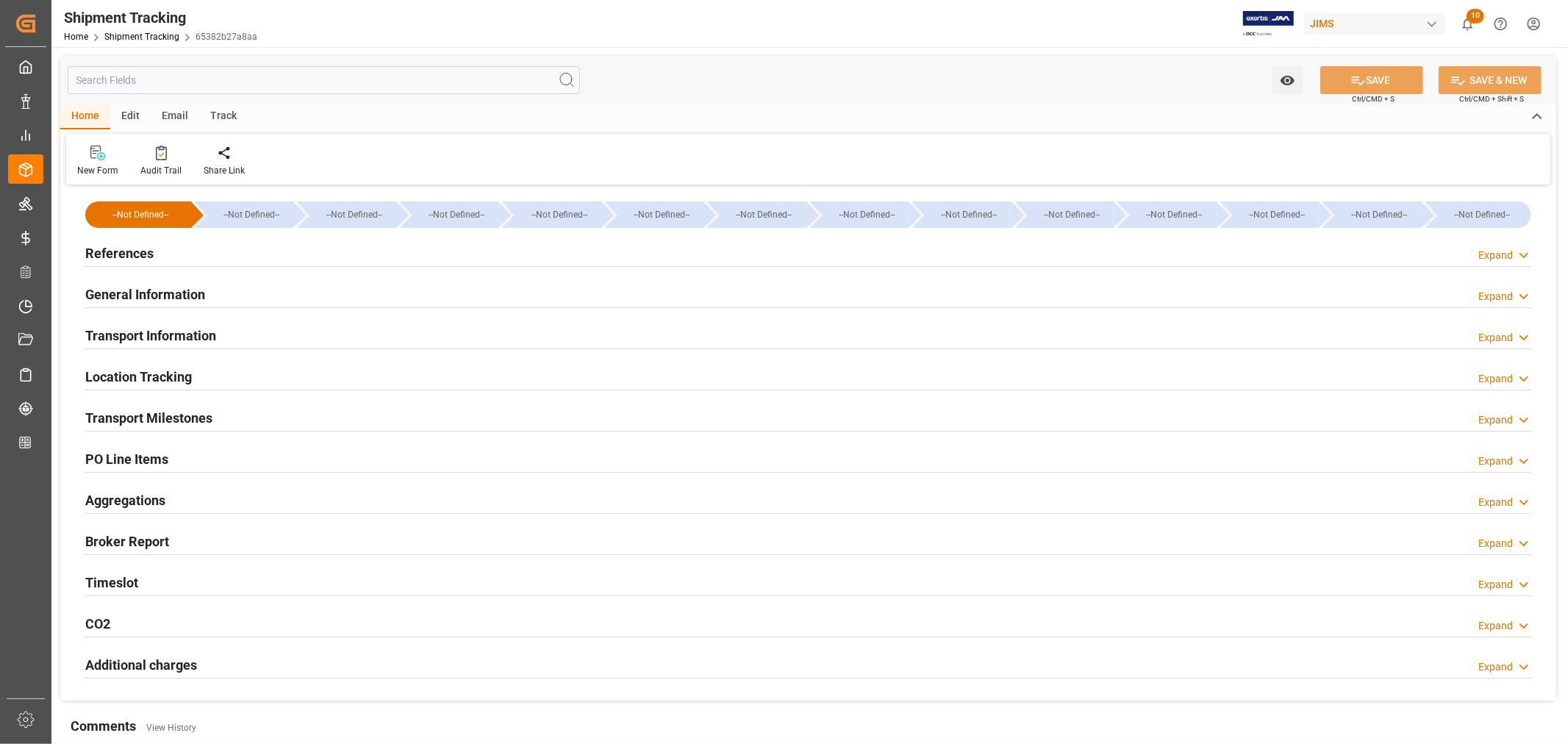
type input "07-31-2025 13:40"
type input "09-04-2025"
type input "09-04-2025 06:00"
type input "09-08-2025"
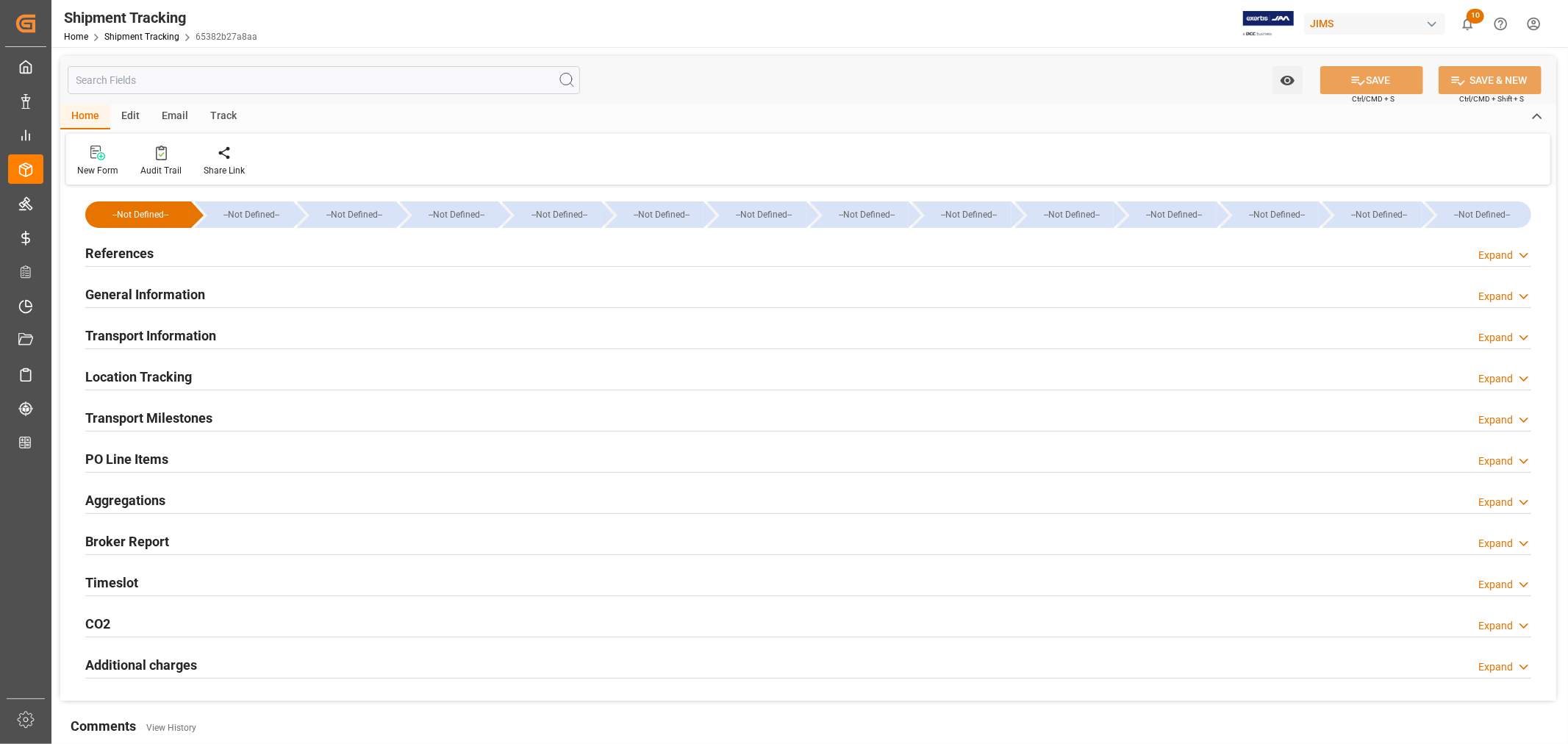
type input "09-20-2025"
type input "09-23-2025 00:00"
click at [210, 415] on h2 "Transport Milestones" at bounding box center [149, 418] width 127 height 20
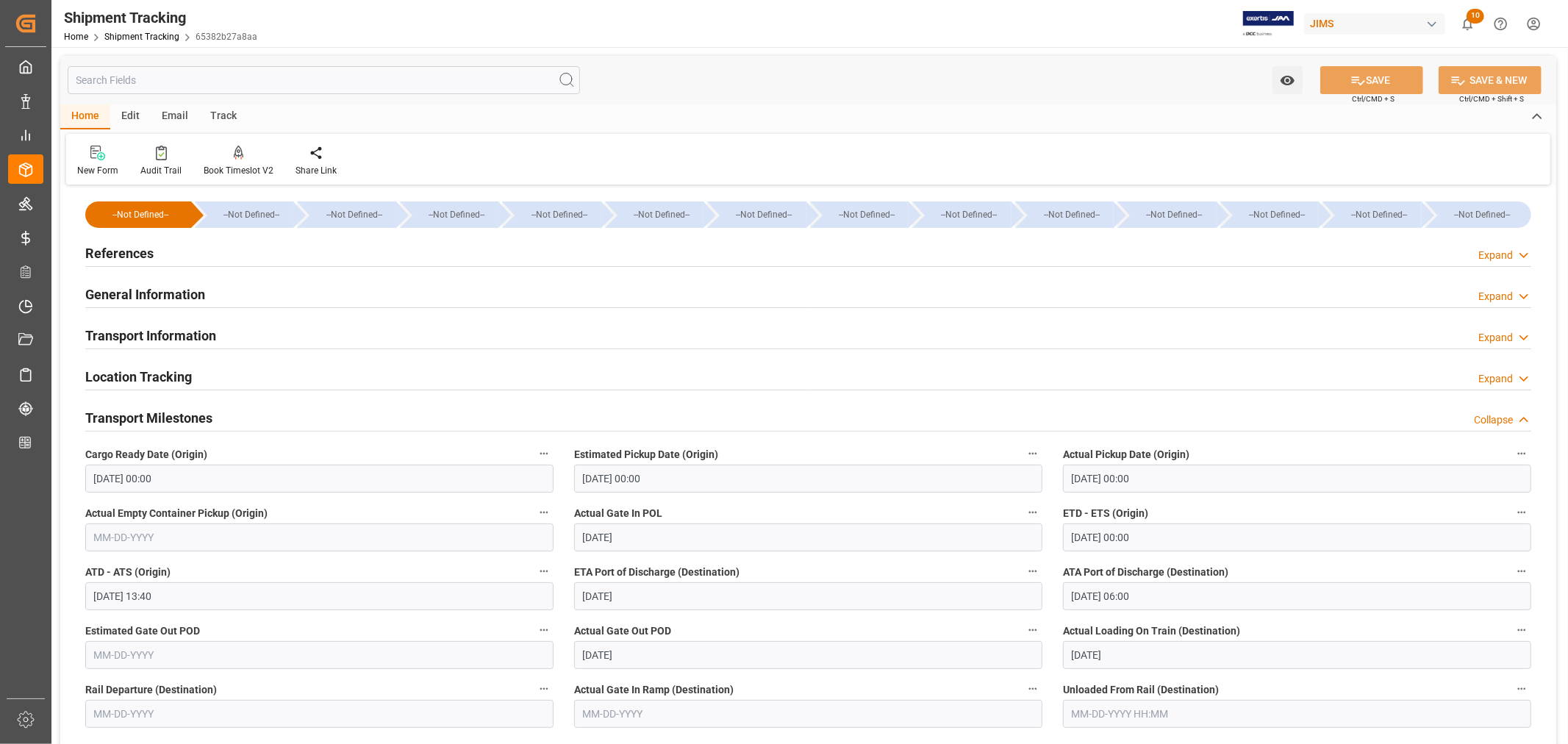
click at [210, 415] on h2 "Transport Milestones" at bounding box center [149, 418] width 127 height 20
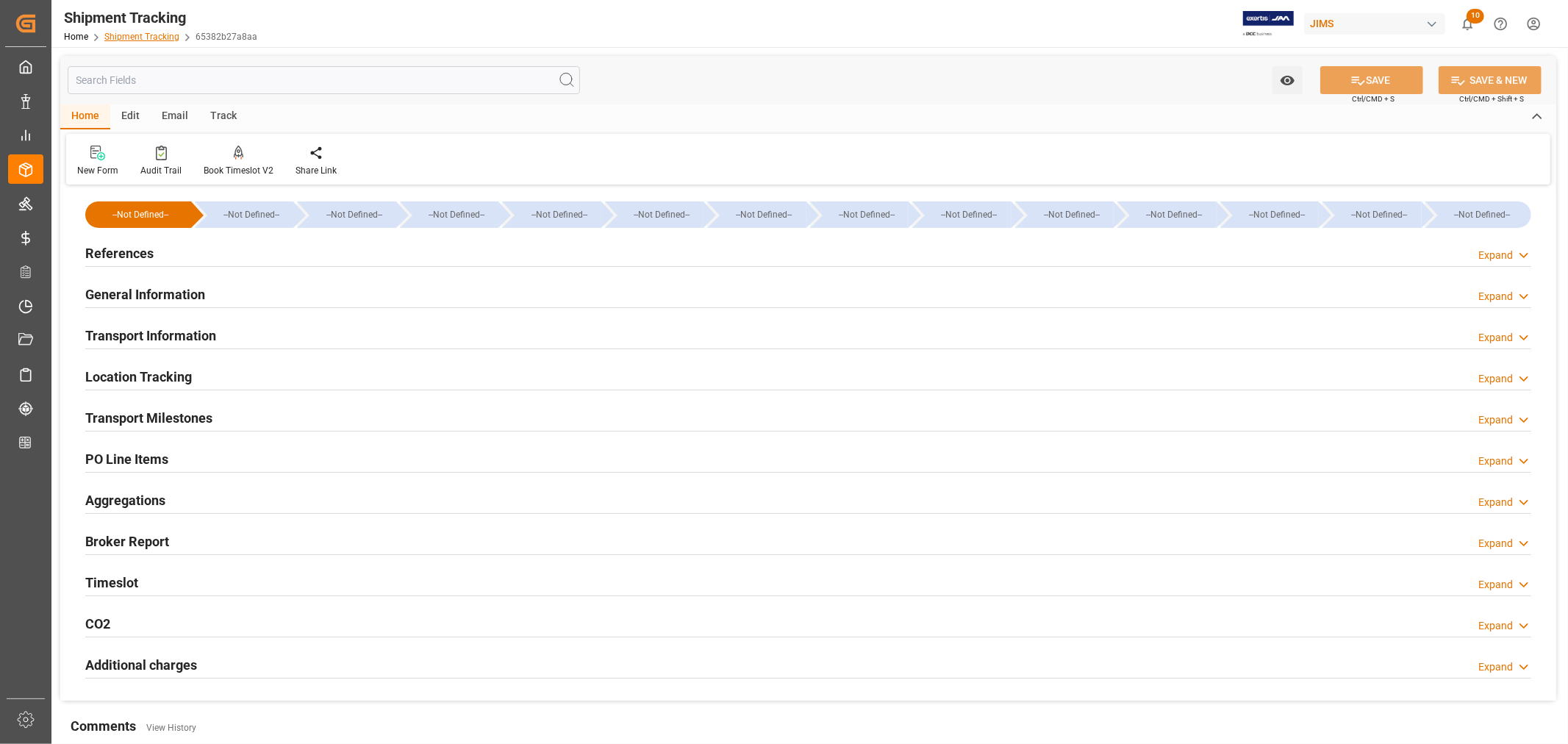
click at [151, 35] on link "Shipment Tracking" at bounding box center [142, 37] width 75 height 10
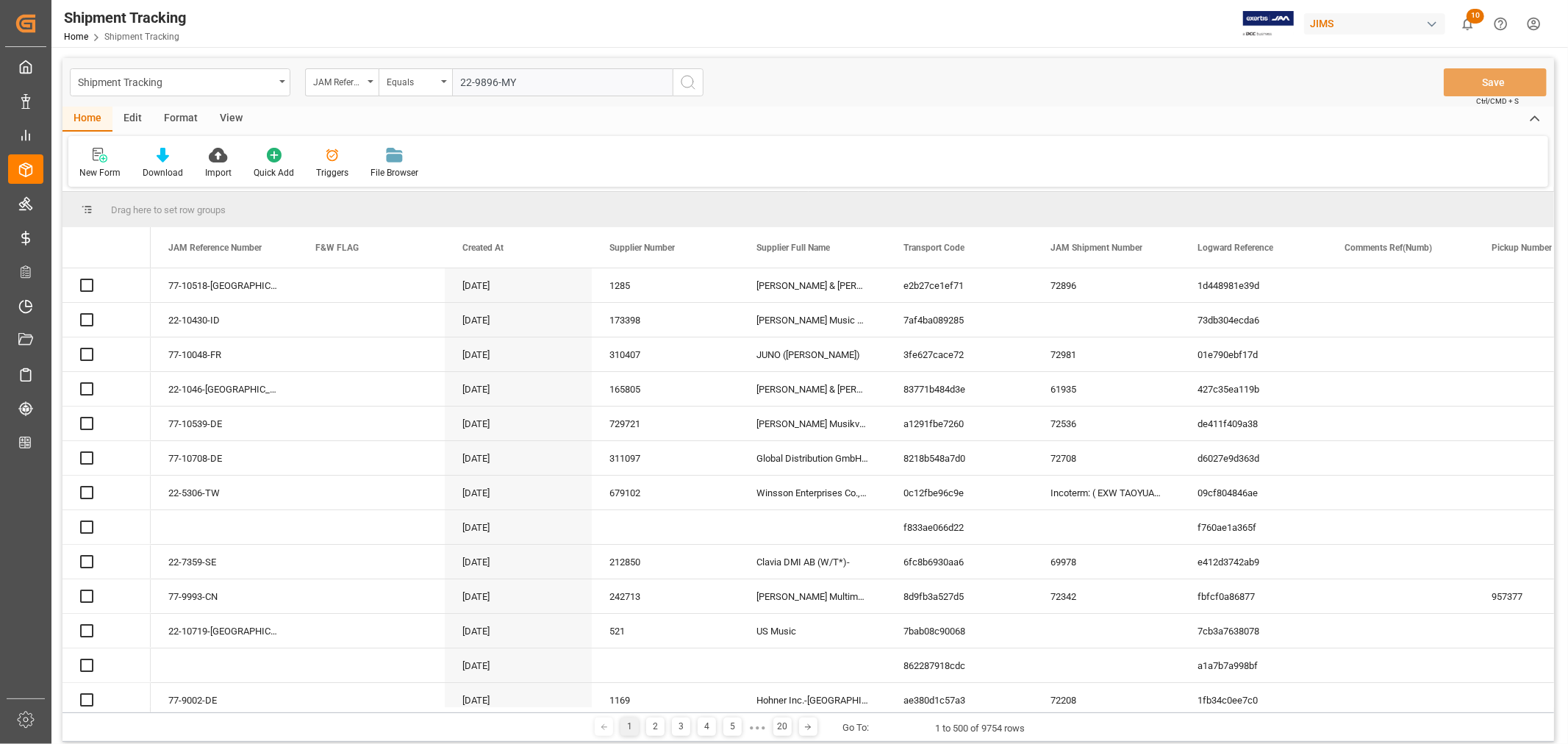
type input "22-9896-MY"
click at [688, 82] on icon "search button" at bounding box center [688, 82] width 18 height 18
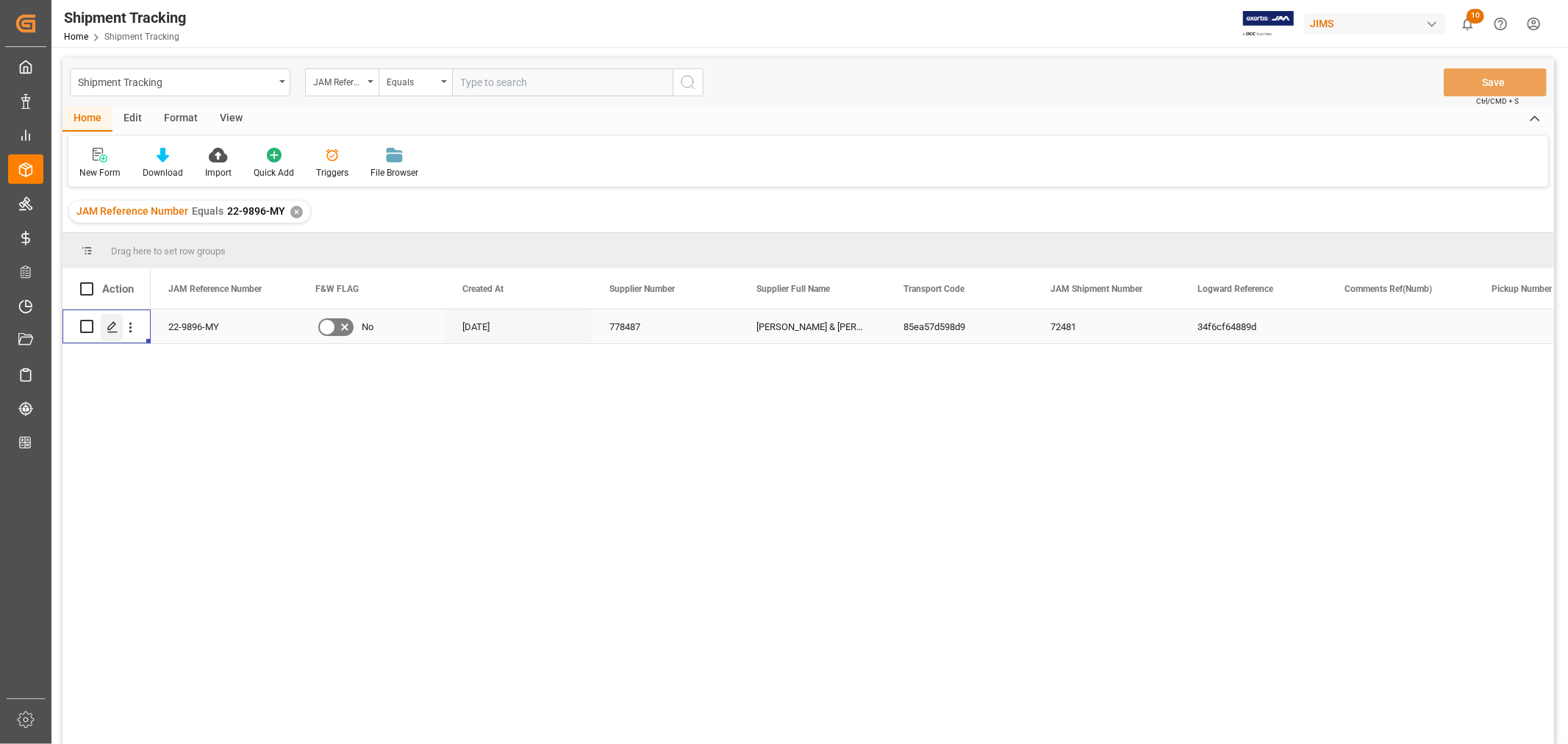
click at [112, 329] on icon "Press SPACE to select this row." at bounding box center [113, 327] width 12 height 12
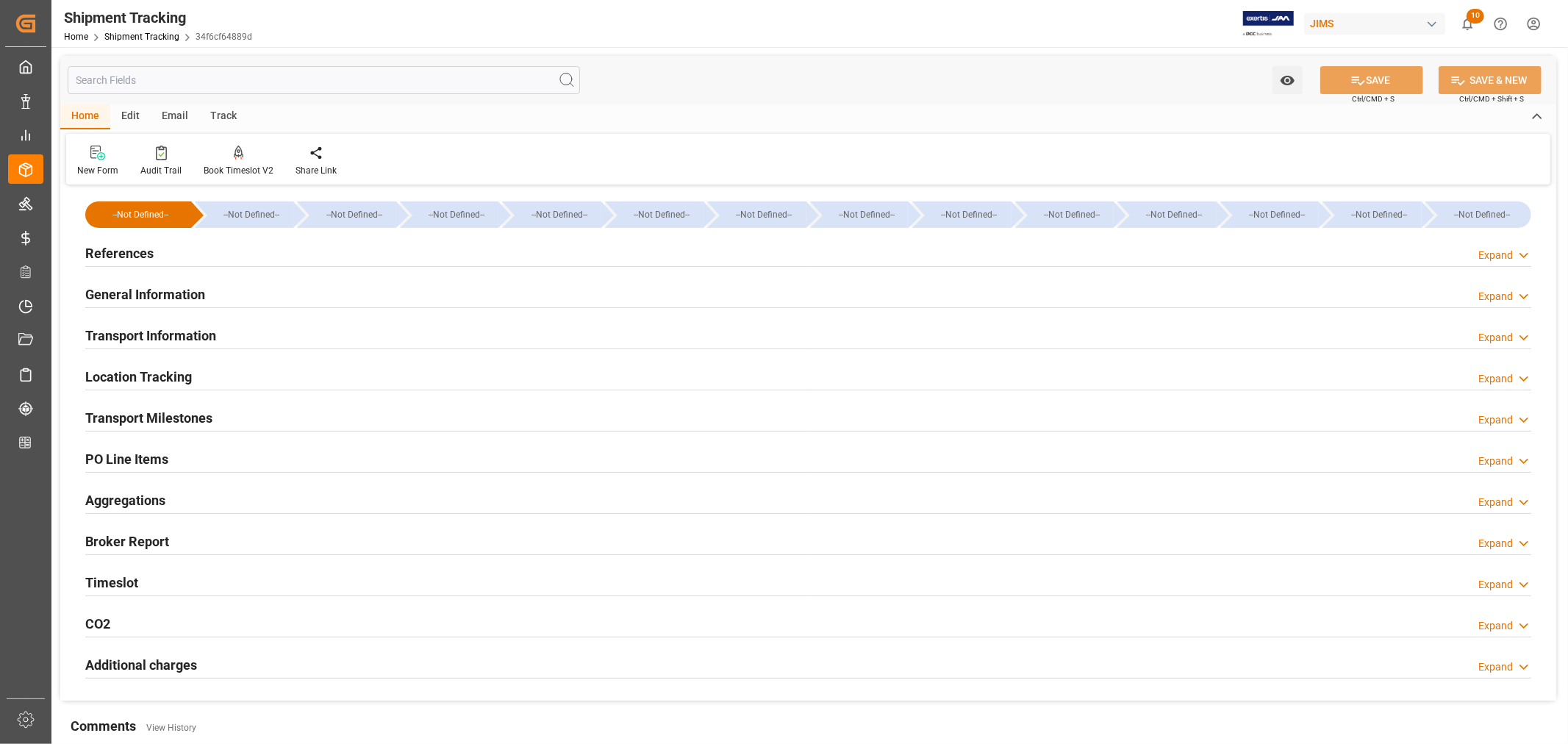
click at [194, 421] on h2 "Transport Milestones" at bounding box center [149, 418] width 127 height 20
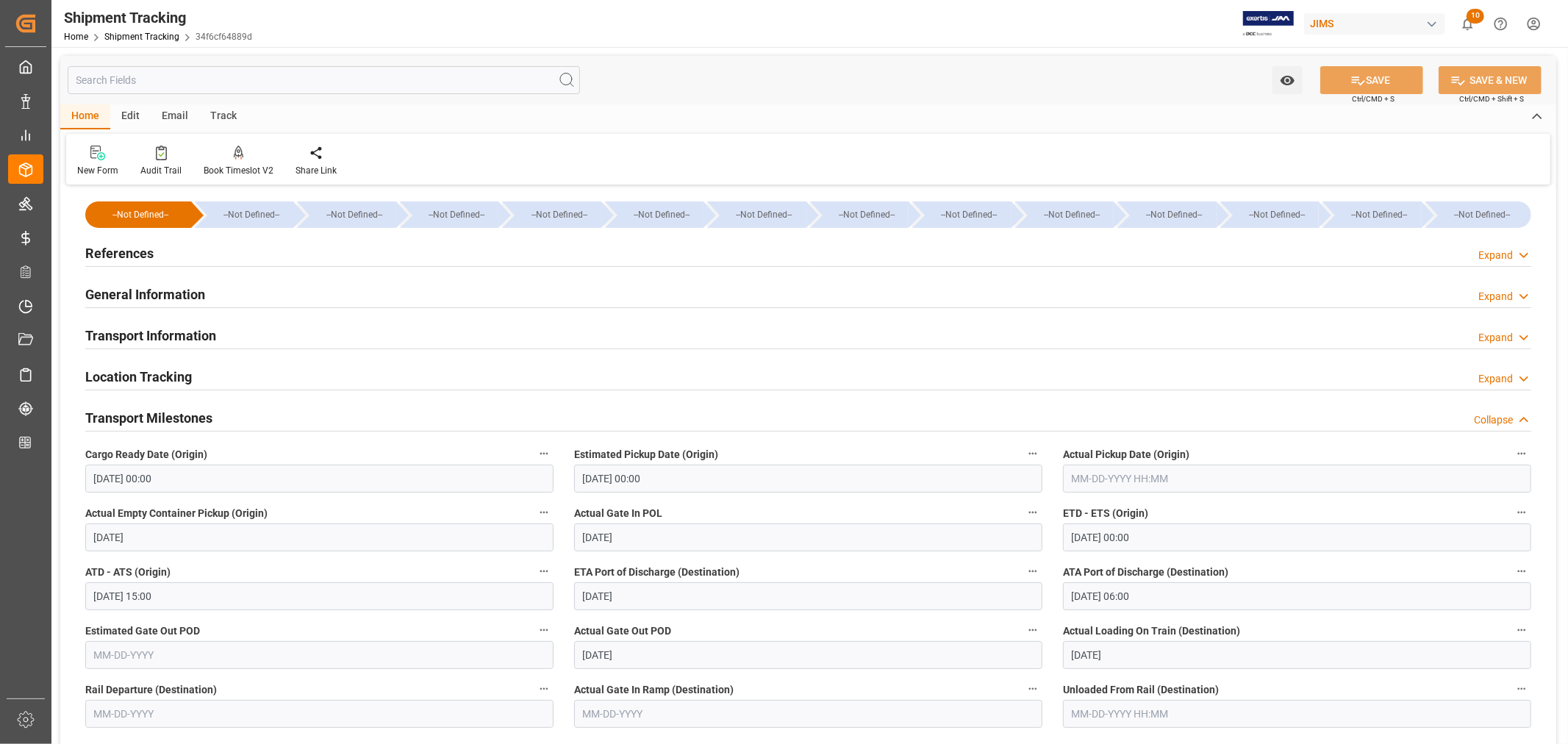
click at [194, 421] on h2 "Transport Milestones" at bounding box center [149, 418] width 127 height 20
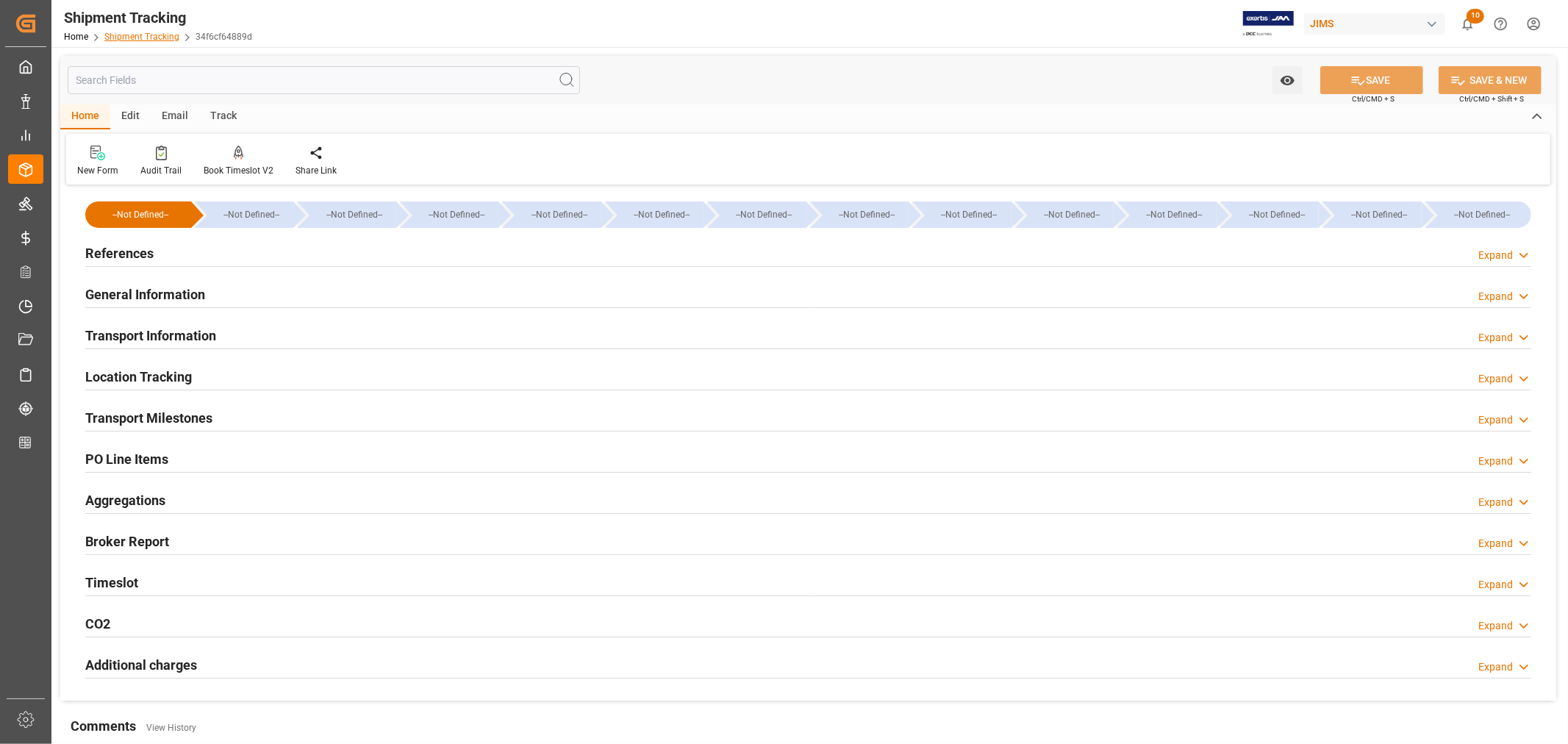
click at [125, 31] on link "Shipment Tracking" at bounding box center [142, 37] width 75 height 10
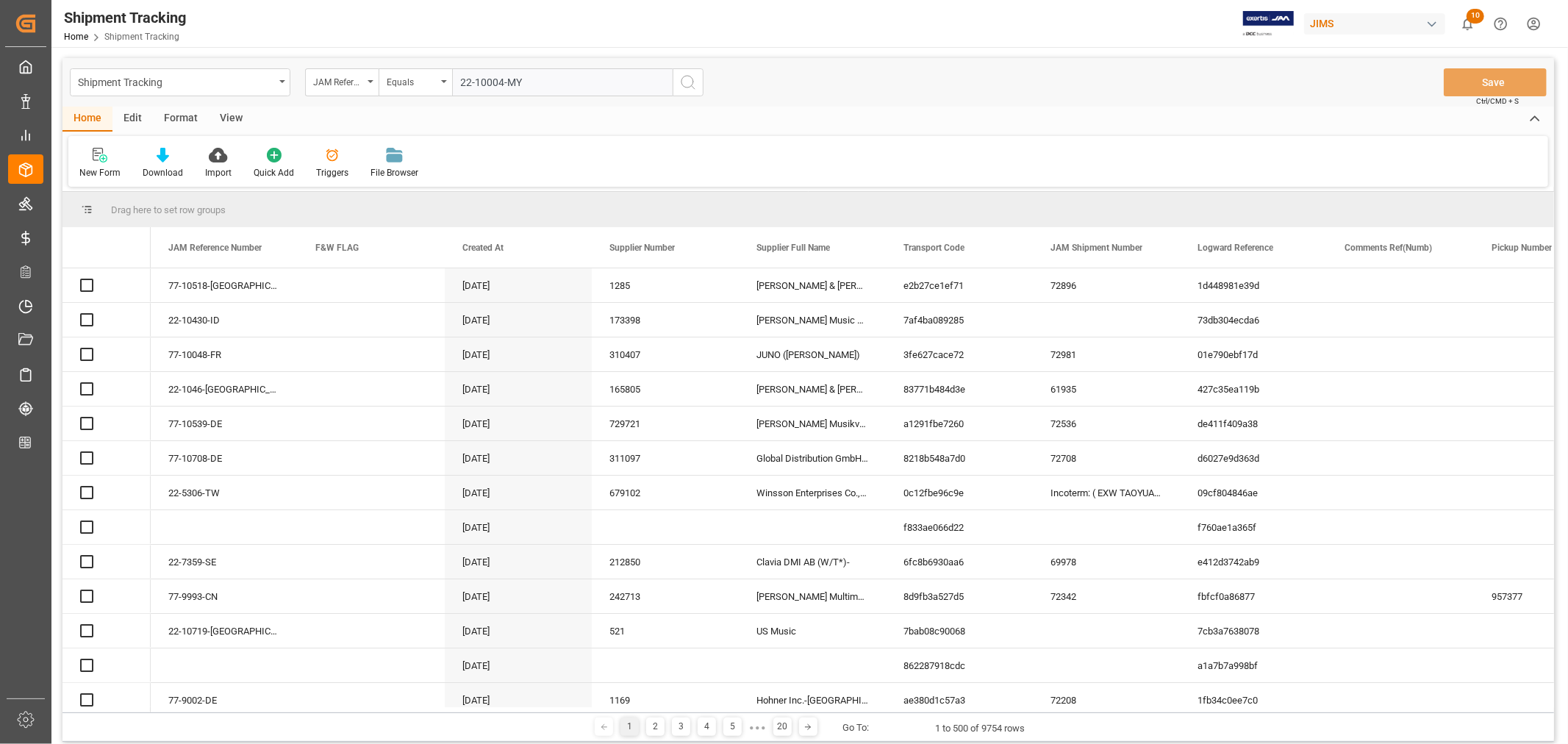
type input "22-10004-MY"
click at [689, 81] on icon "search button" at bounding box center [688, 82] width 18 height 18
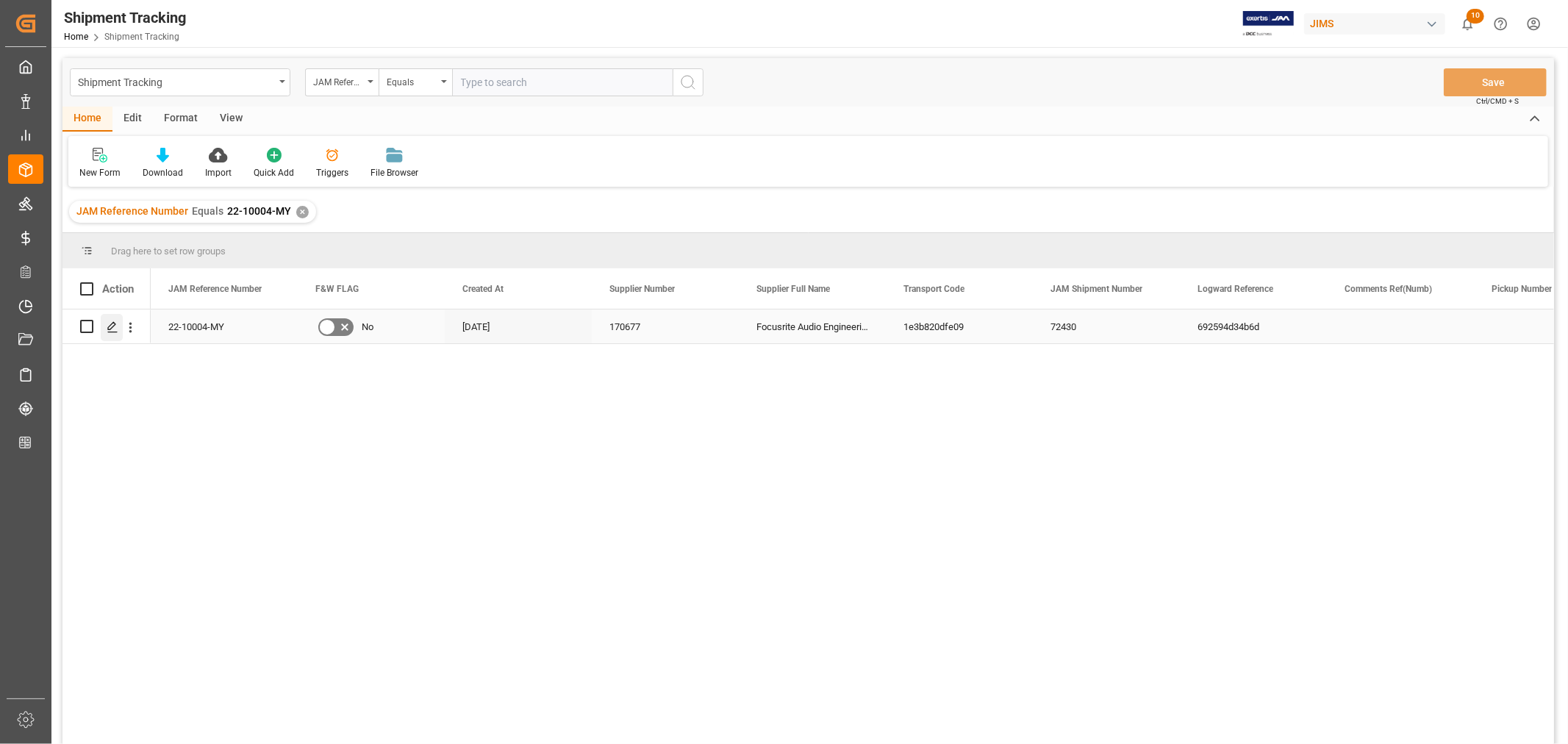
click at [115, 324] on icon "Press SPACE to select this row." at bounding box center [113, 327] width 12 height 12
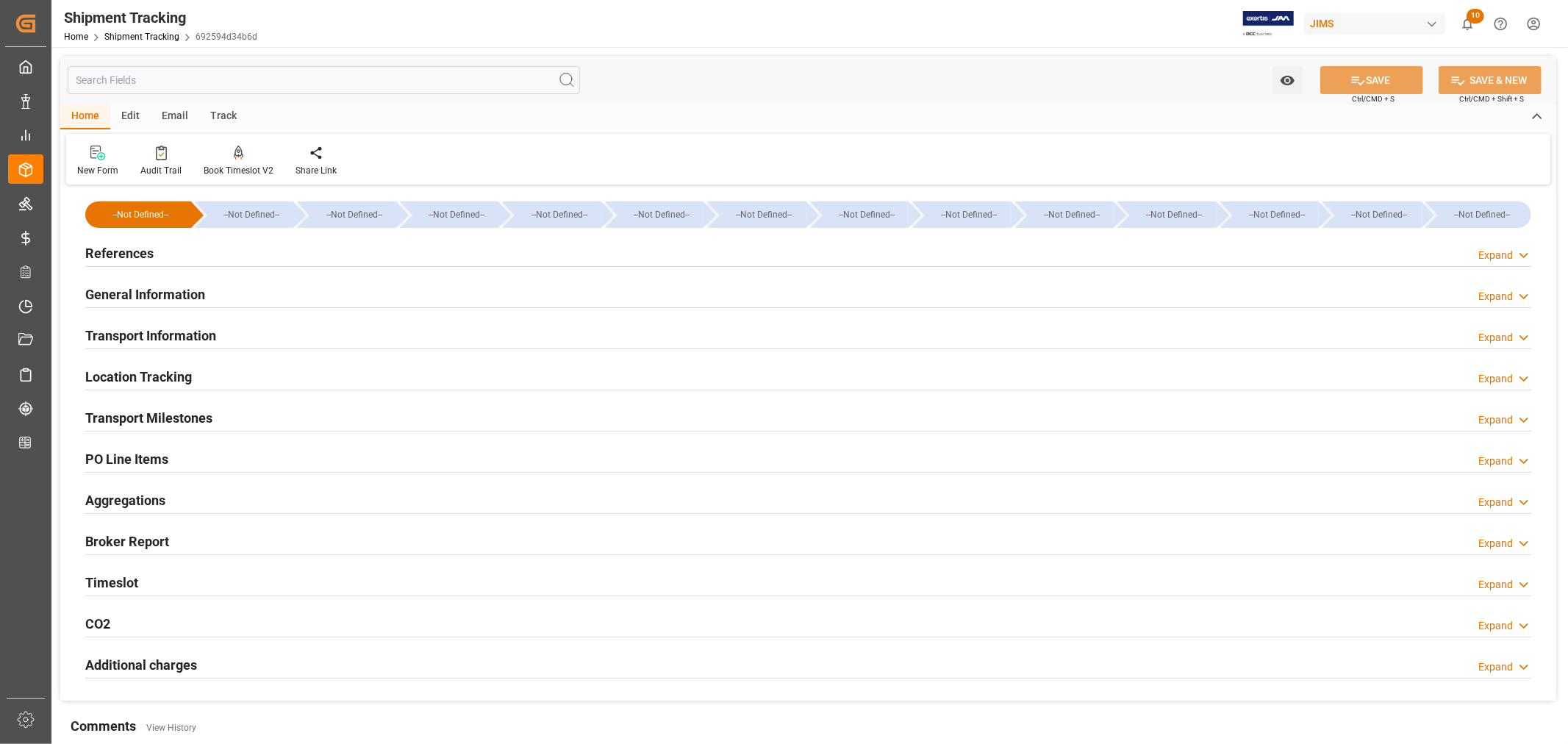
click at [170, 412] on h2 "Transport Milestones" at bounding box center [149, 418] width 127 height 20
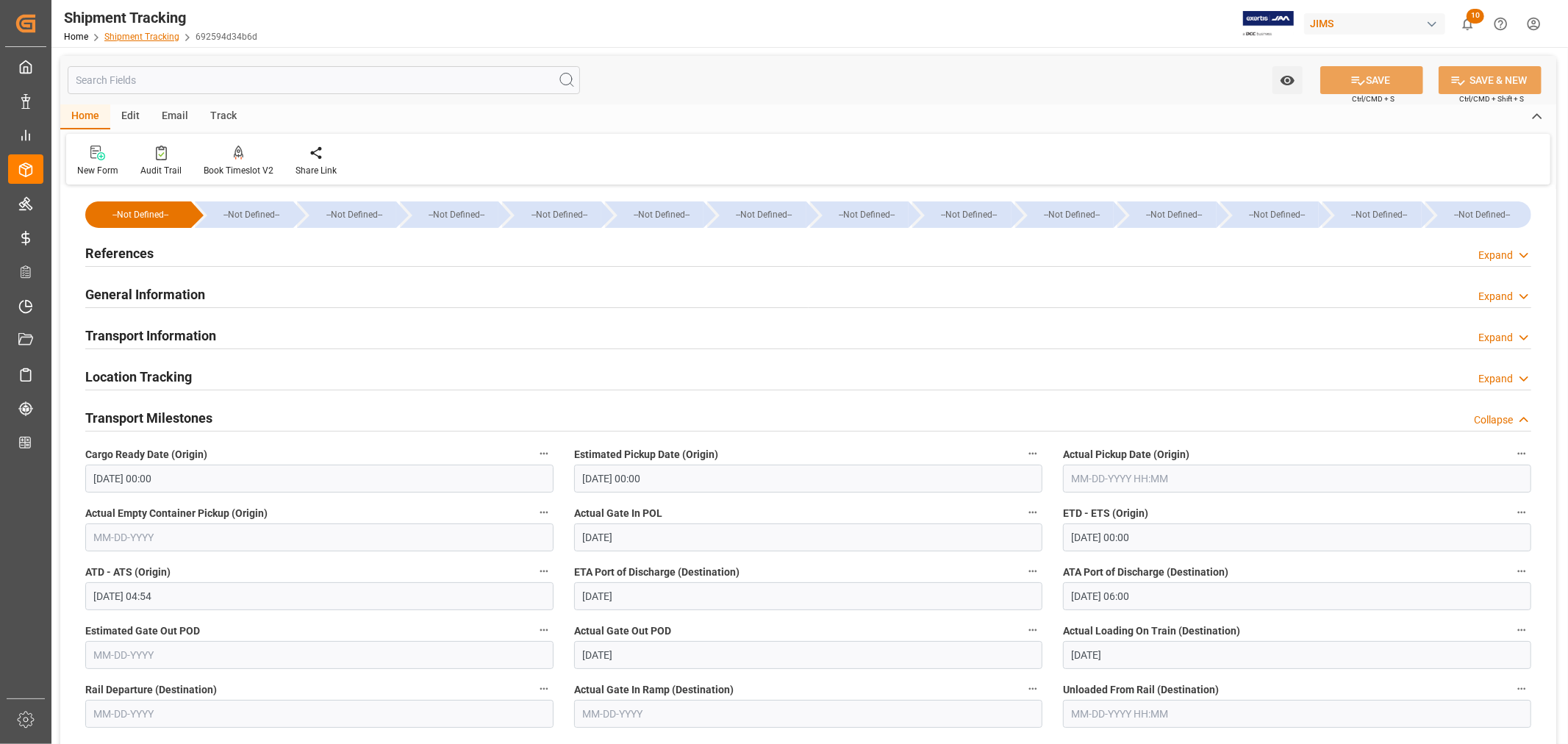
click at [151, 37] on link "Shipment Tracking" at bounding box center [142, 37] width 75 height 10
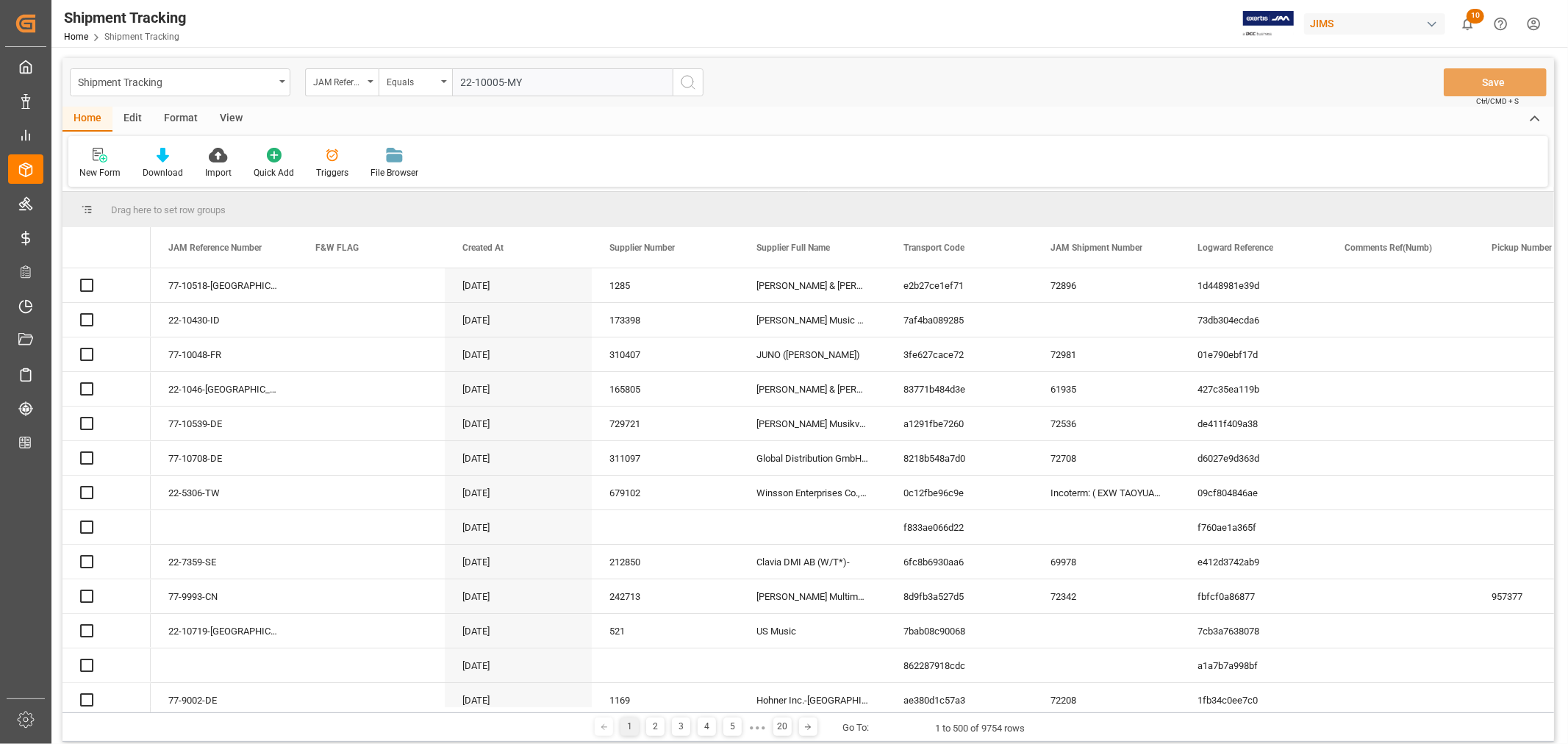
type input "22-10005-MY"
click at [688, 79] on icon "search button" at bounding box center [688, 82] width 18 height 18
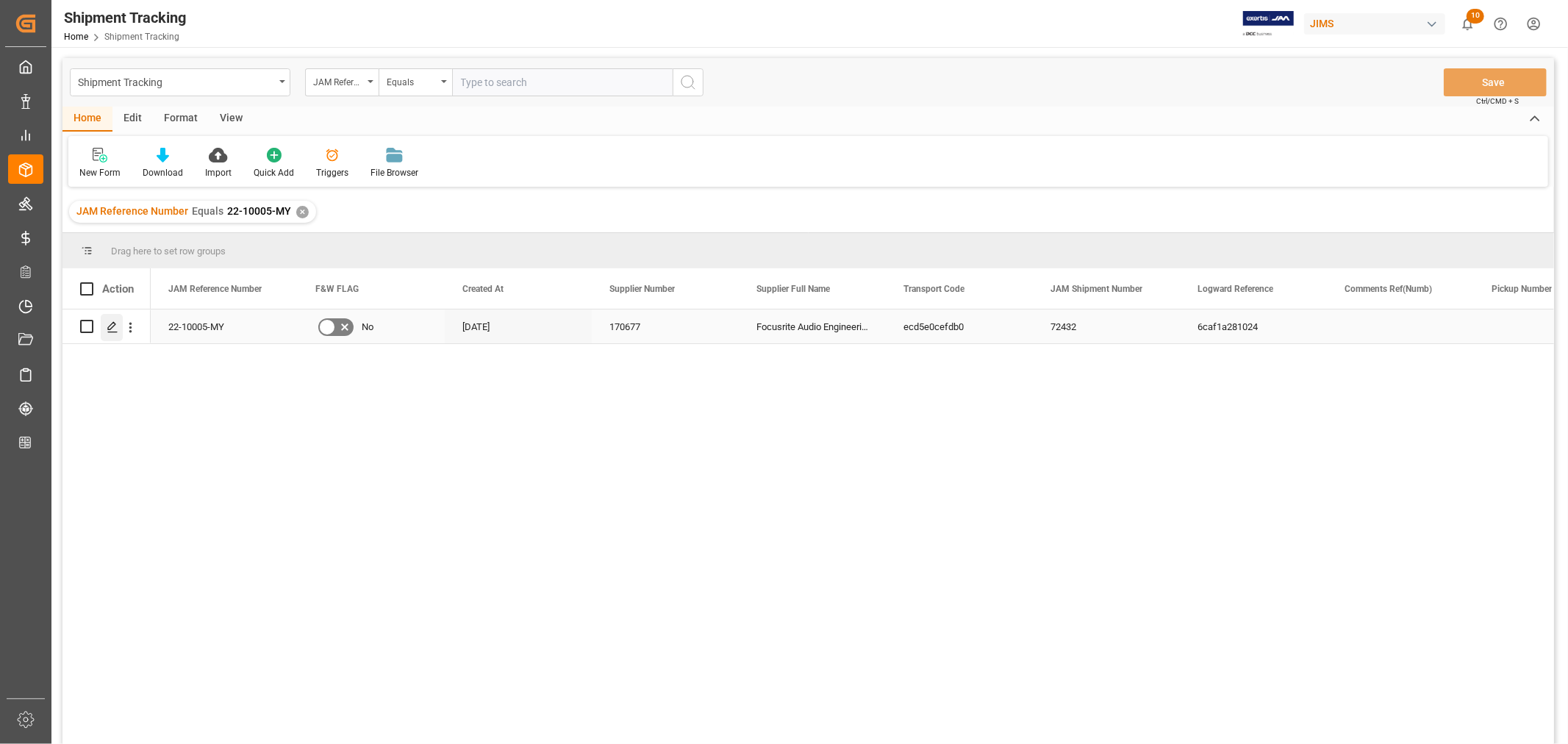
click at [117, 321] on icon "Press SPACE to select this row." at bounding box center [113, 327] width 12 height 12
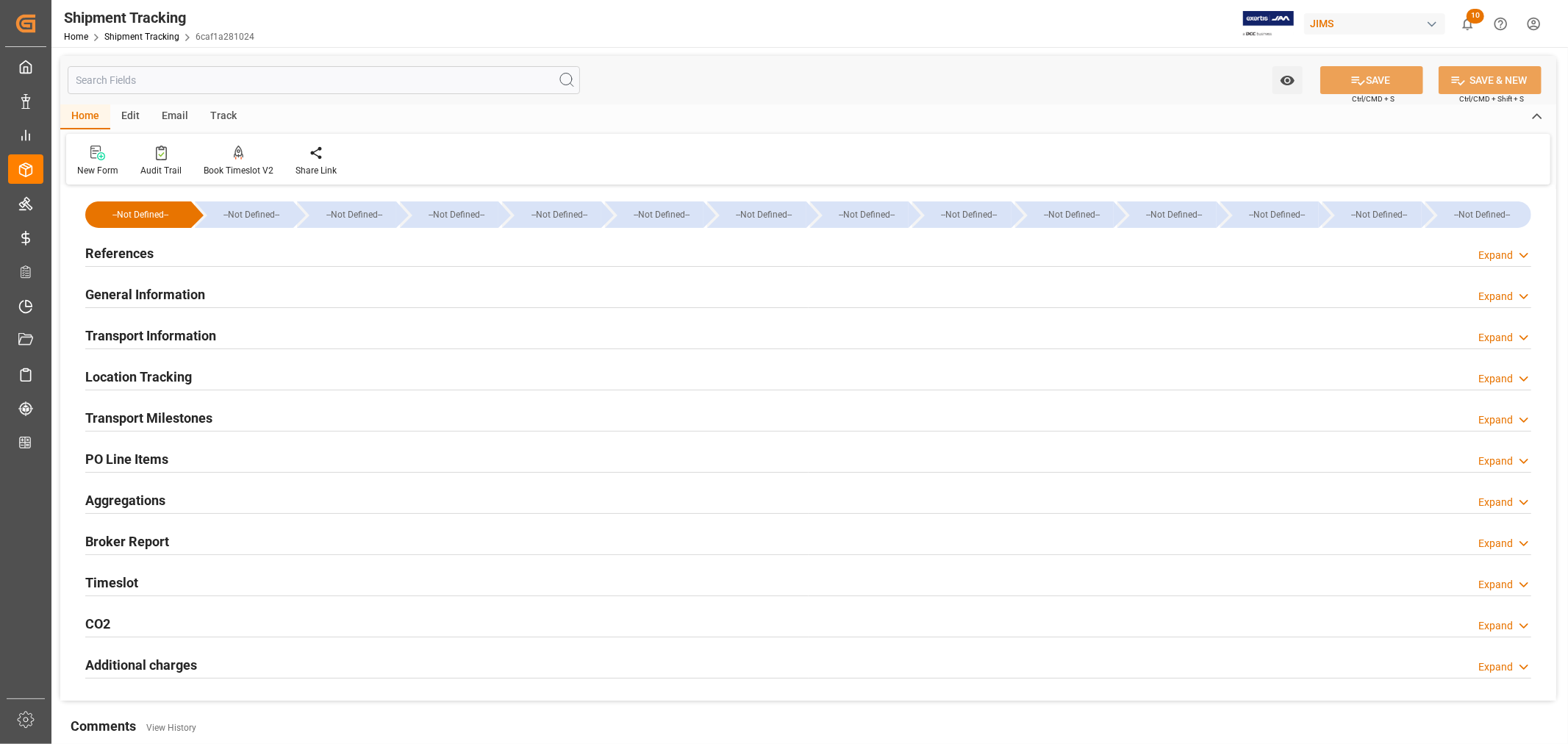
click at [202, 415] on h2 "Transport Milestones" at bounding box center [149, 418] width 127 height 20
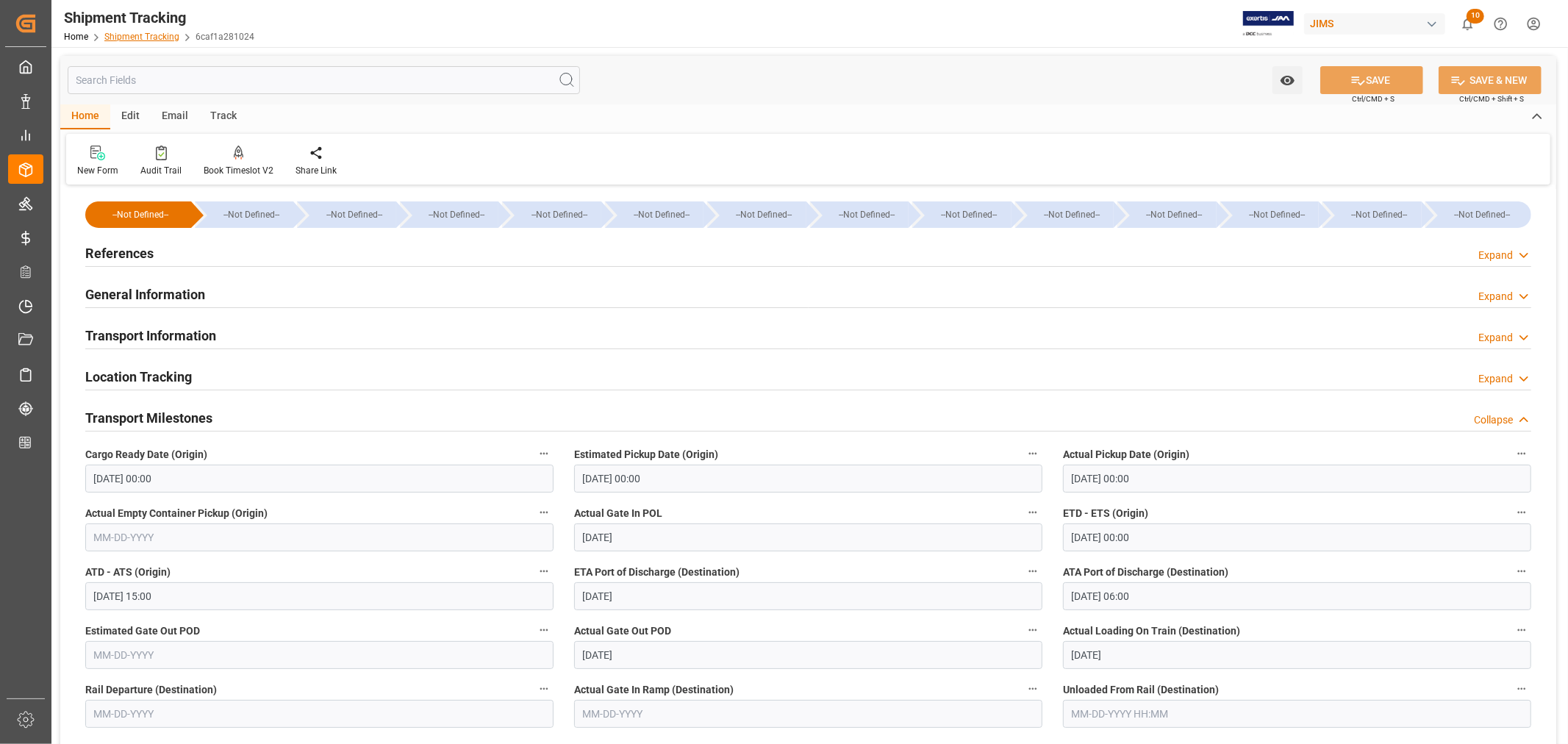
click at [152, 31] on link "Shipment Tracking" at bounding box center [142, 37] width 75 height 10
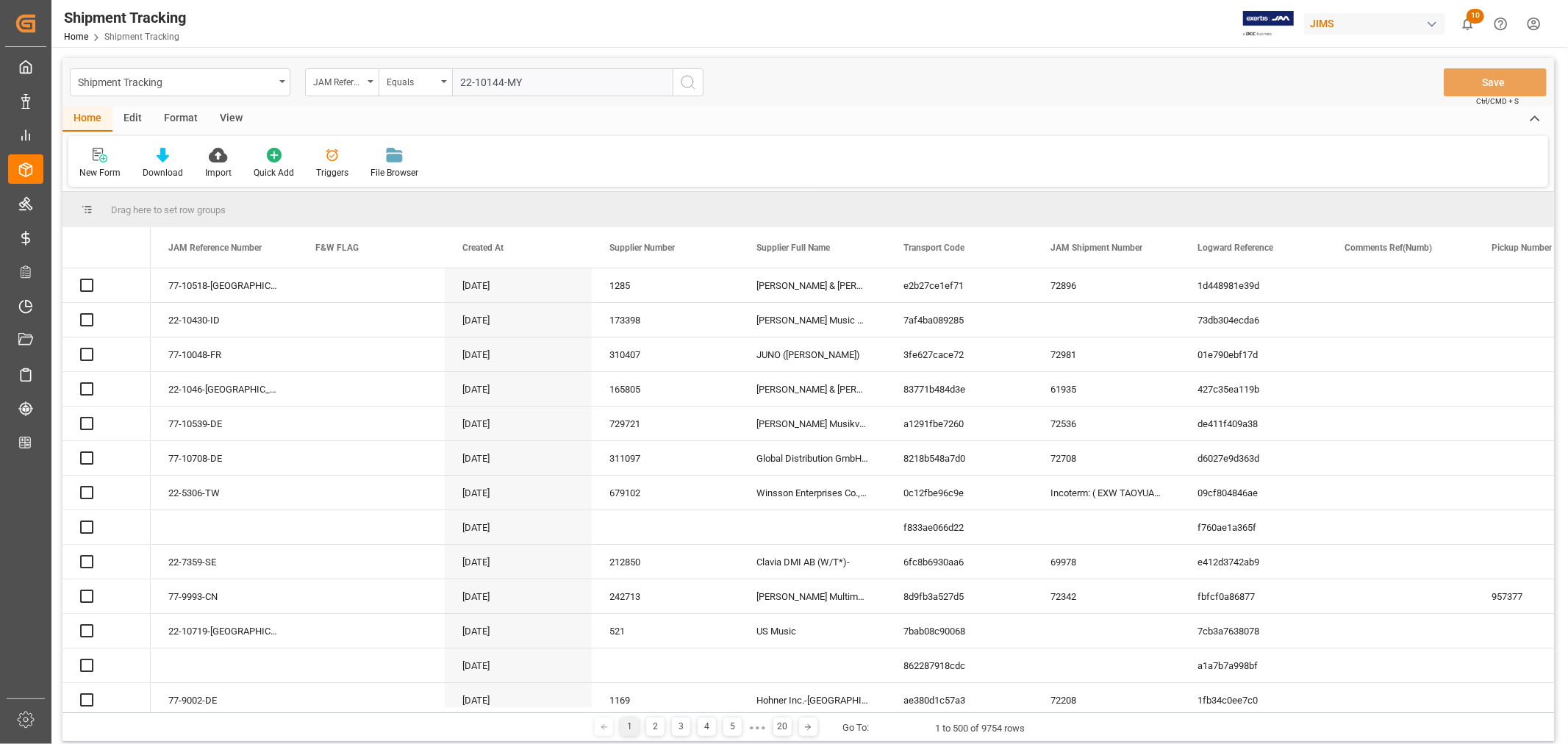
type input "22-10144-MY"
click at [688, 82] on icon "search button" at bounding box center [688, 82] width 18 height 18
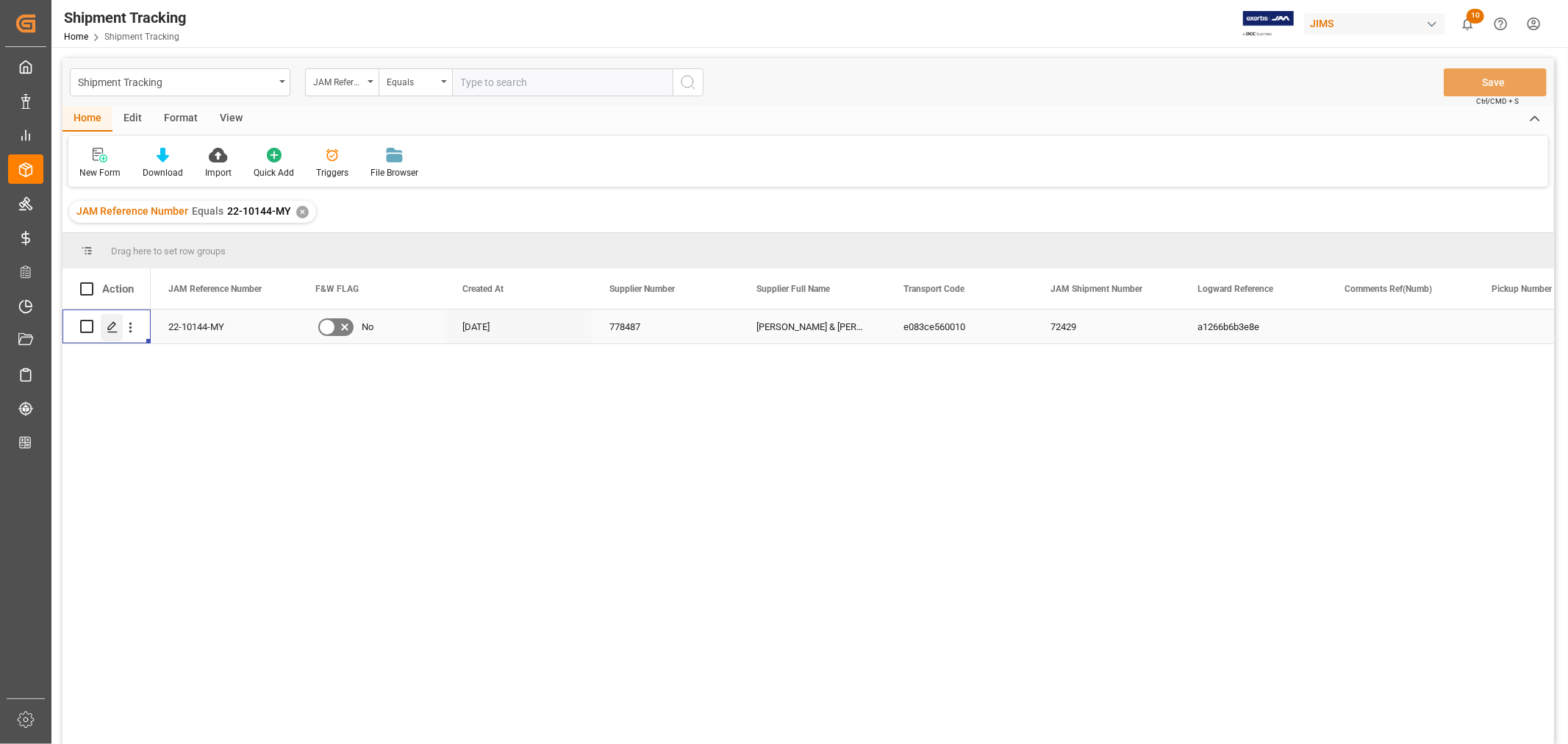
click at [115, 326] on icon "Press SPACE to select this row." at bounding box center [113, 327] width 12 height 12
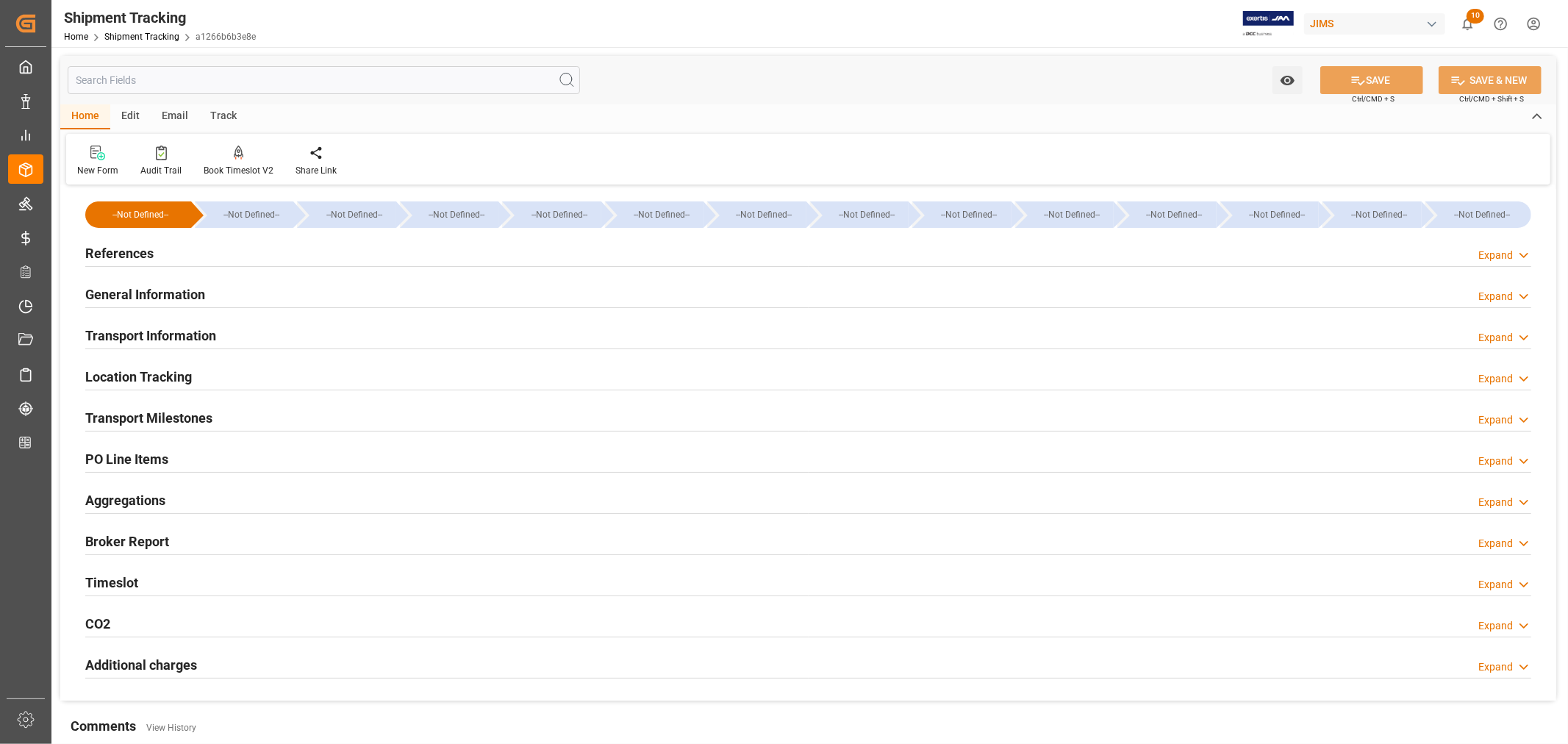
click at [185, 332] on h2 "Transport Information" at bounding box center [150, 335] width 131 height 20
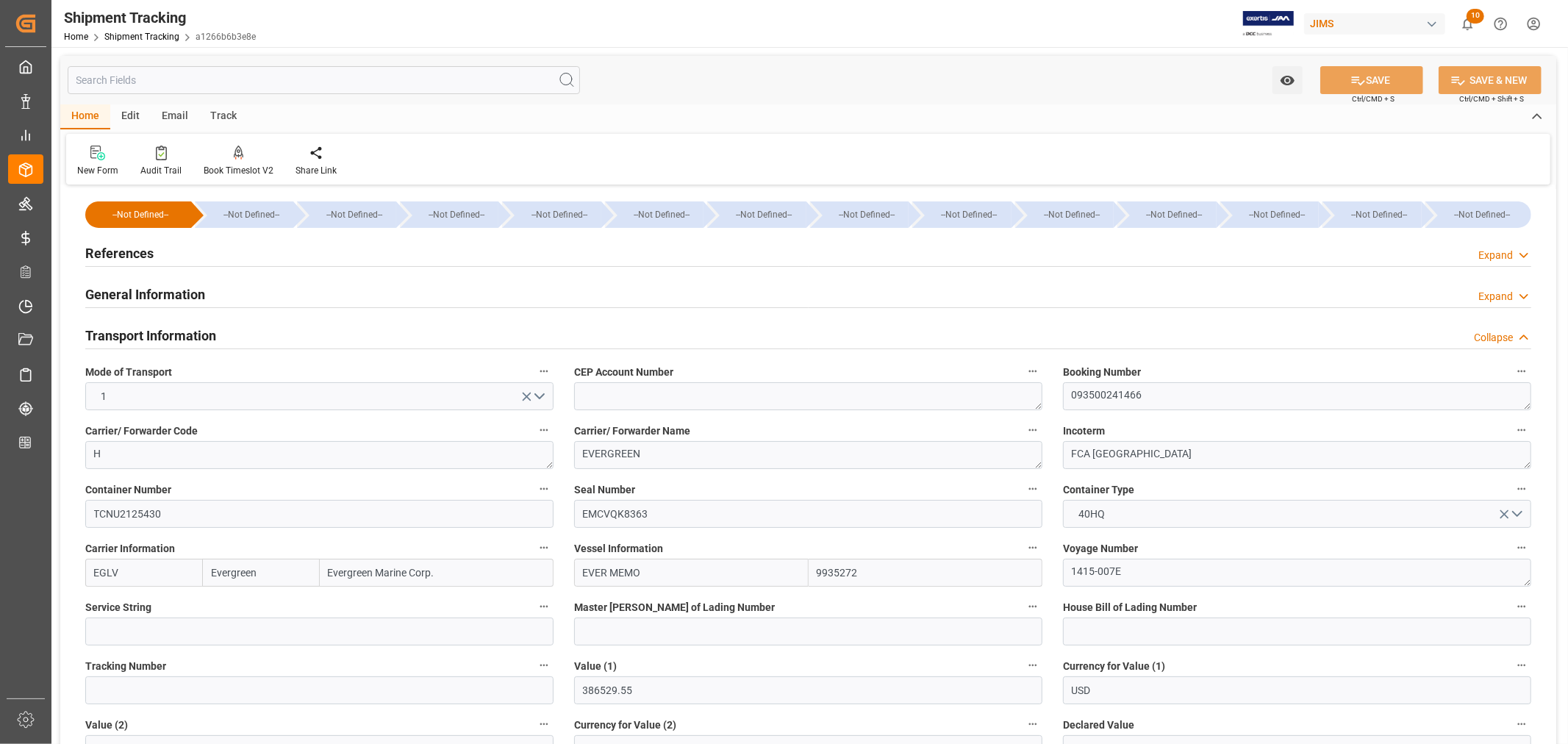
click at [185, 332] on h2 "Transport Information" at bounding box center [150, 335] width 131 height 20
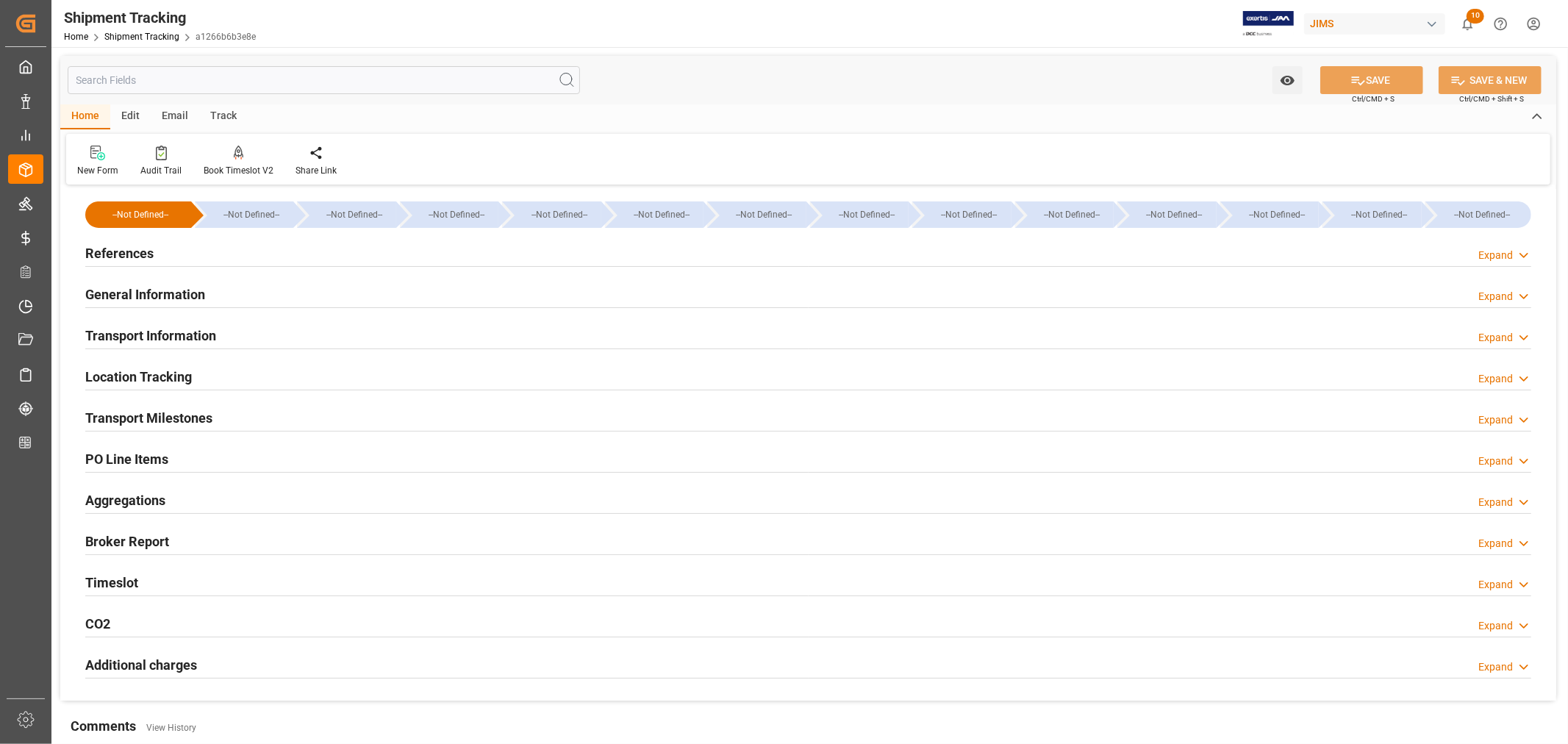
click at [184, 421] on h2 "Transport Milestones" at bounding box center [149, 418] width 127 height 20
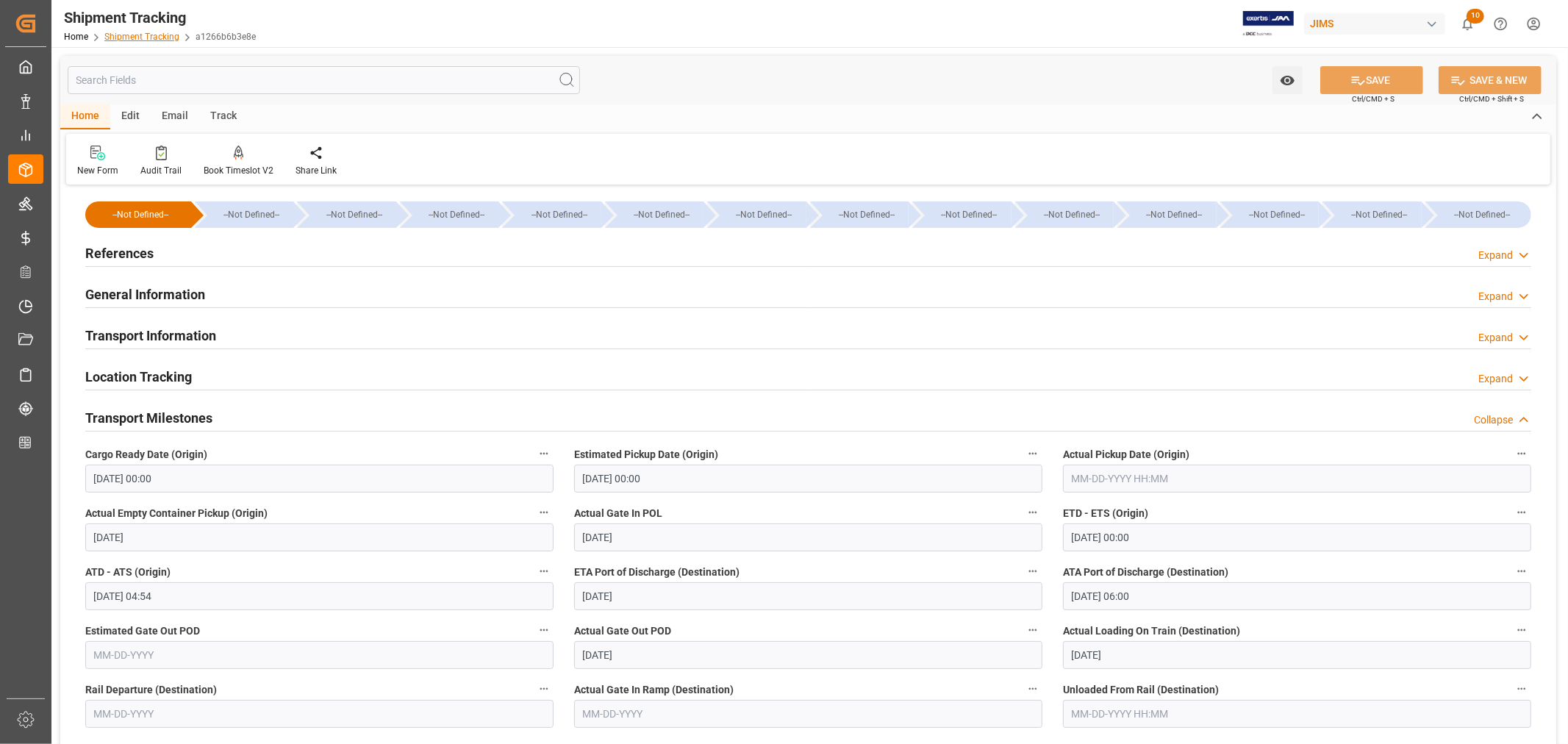
click at [132, 35] on link "Shipment Tracking" at bounding box center [142, 37] width 75 height 10
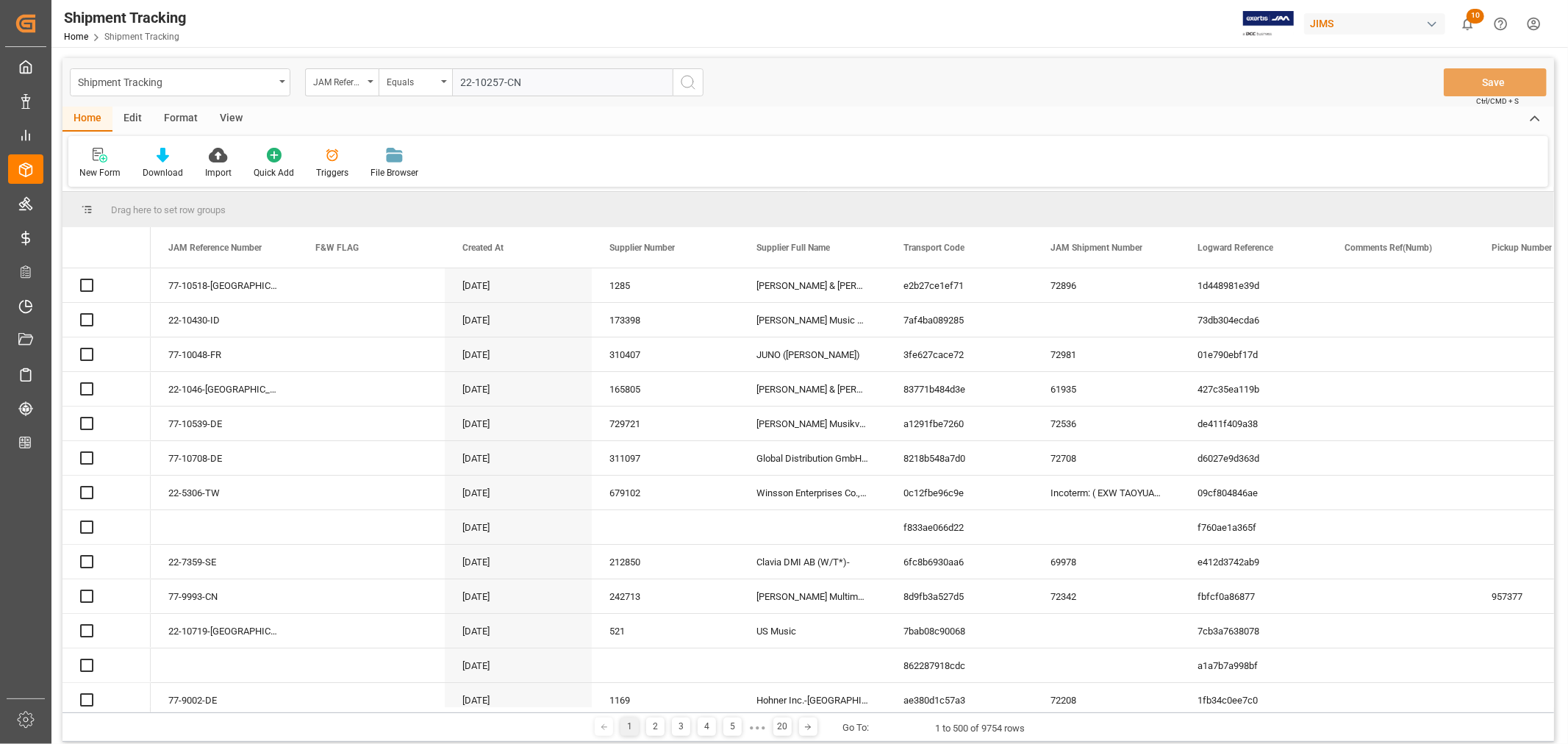
type input "22-10257-CN"
click at [687, 82] on icon "search button" at bounding box center [688, 82] width 18 height 18
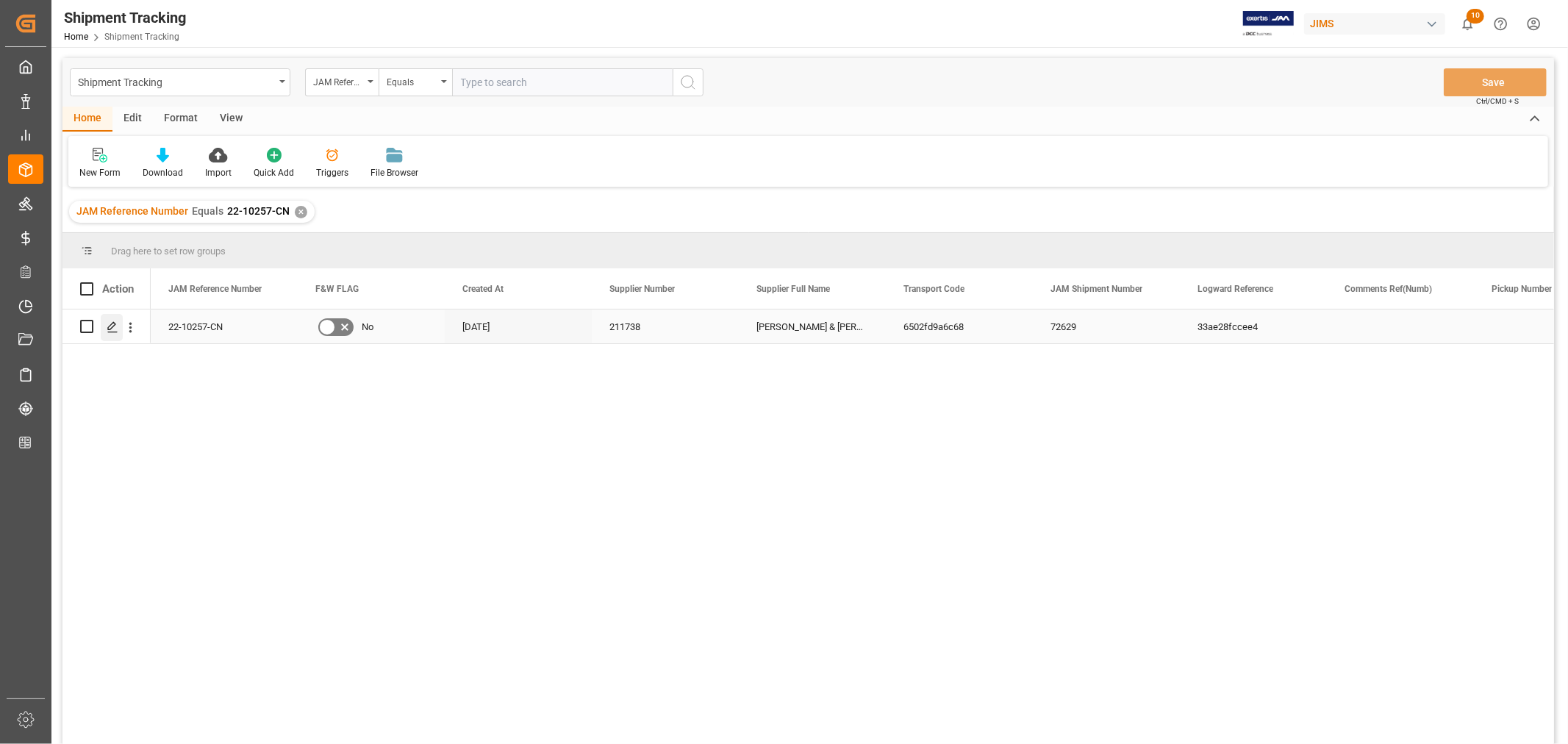
click at [114, 321] on icon "Press SPACE to select this row." at bounding box center [113, 327] width 12 height 12
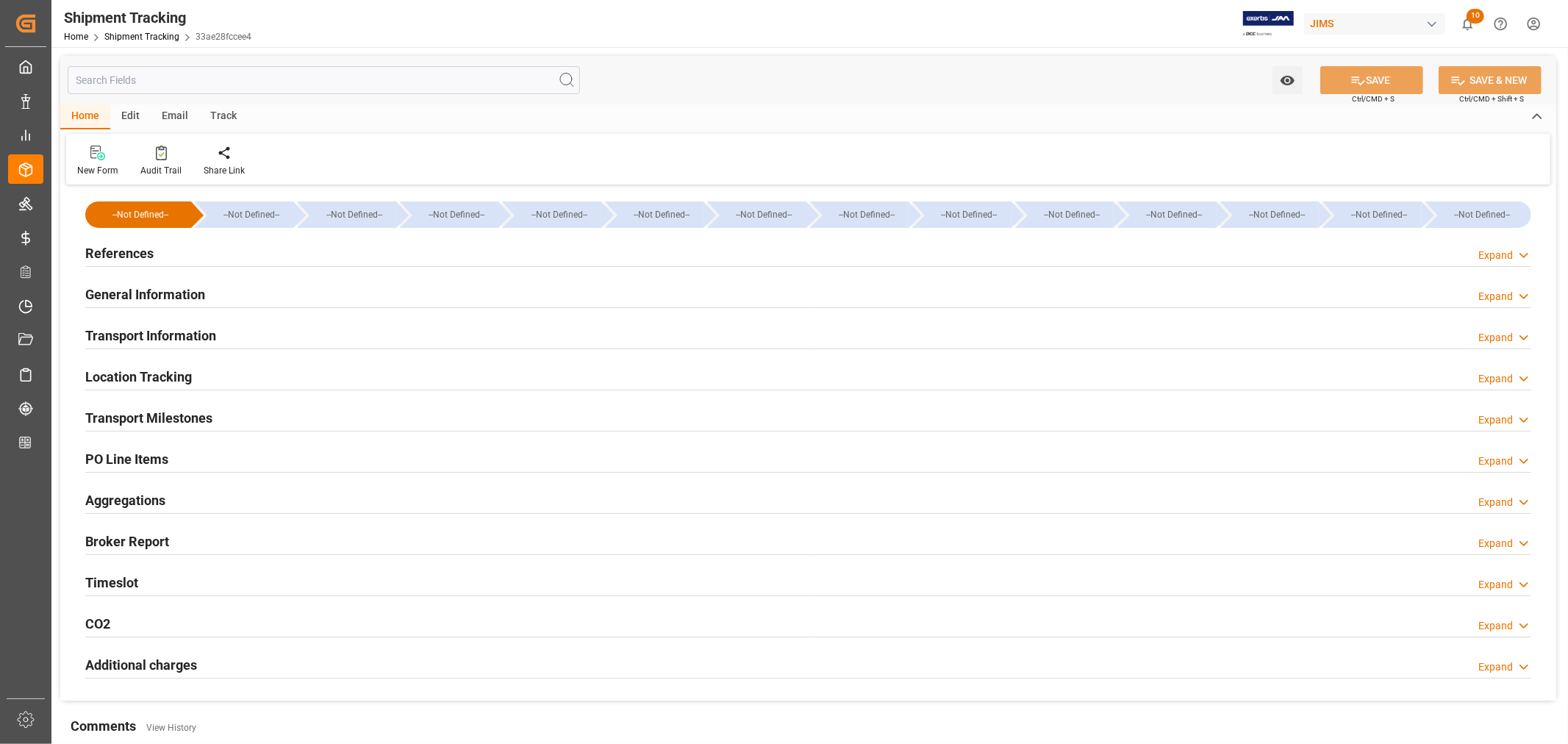
type input "08-11-2025 00:00"
type input "08-13-2025 00:00"
type input "08-13-2025"
type input "08-21-2025 00:00"
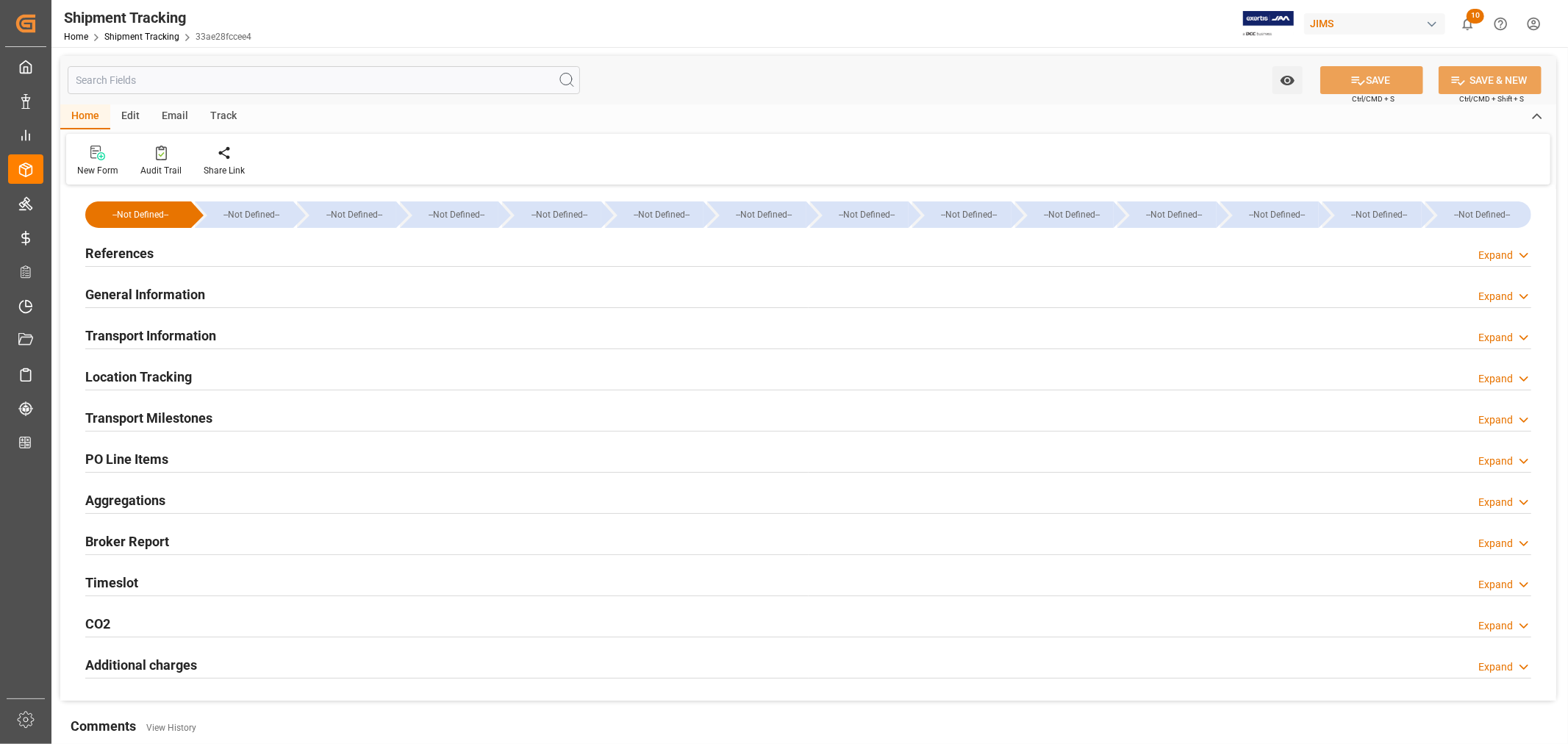
type input "08-21-2025 19:00"
type input "09-04-2025"
type input "09-04-2025 06:00"
type input "09-08-2025"
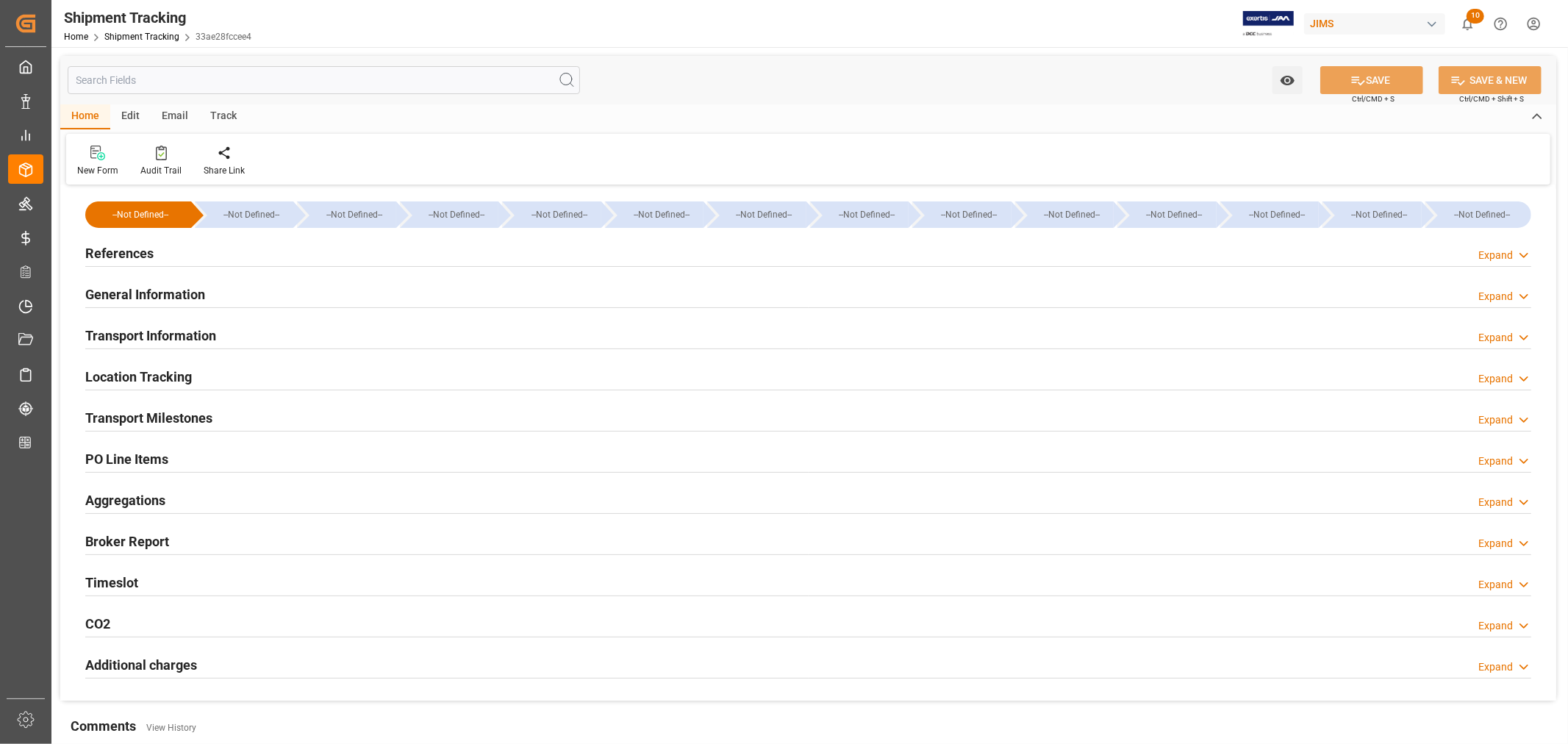
type input "09-20-2025"
type input "09-24-2025 00:00"
click at [229, 421] on div "Transport Milestones Expand" at bounding box center [808, 416] width 1445 height 28
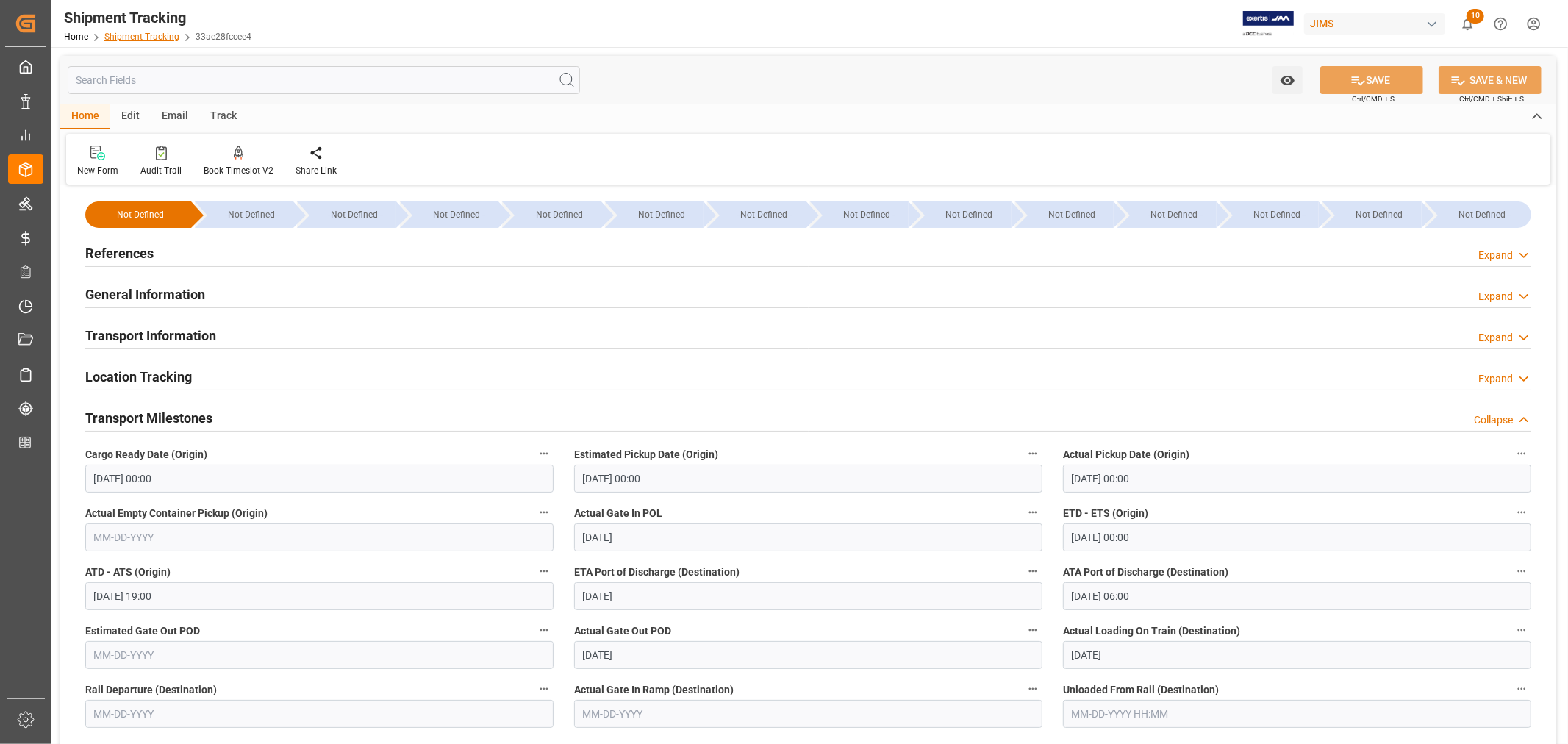
click at [135, 31] on link "Shipment Tracking" at bounding box center [142, 37] width 75 height 10
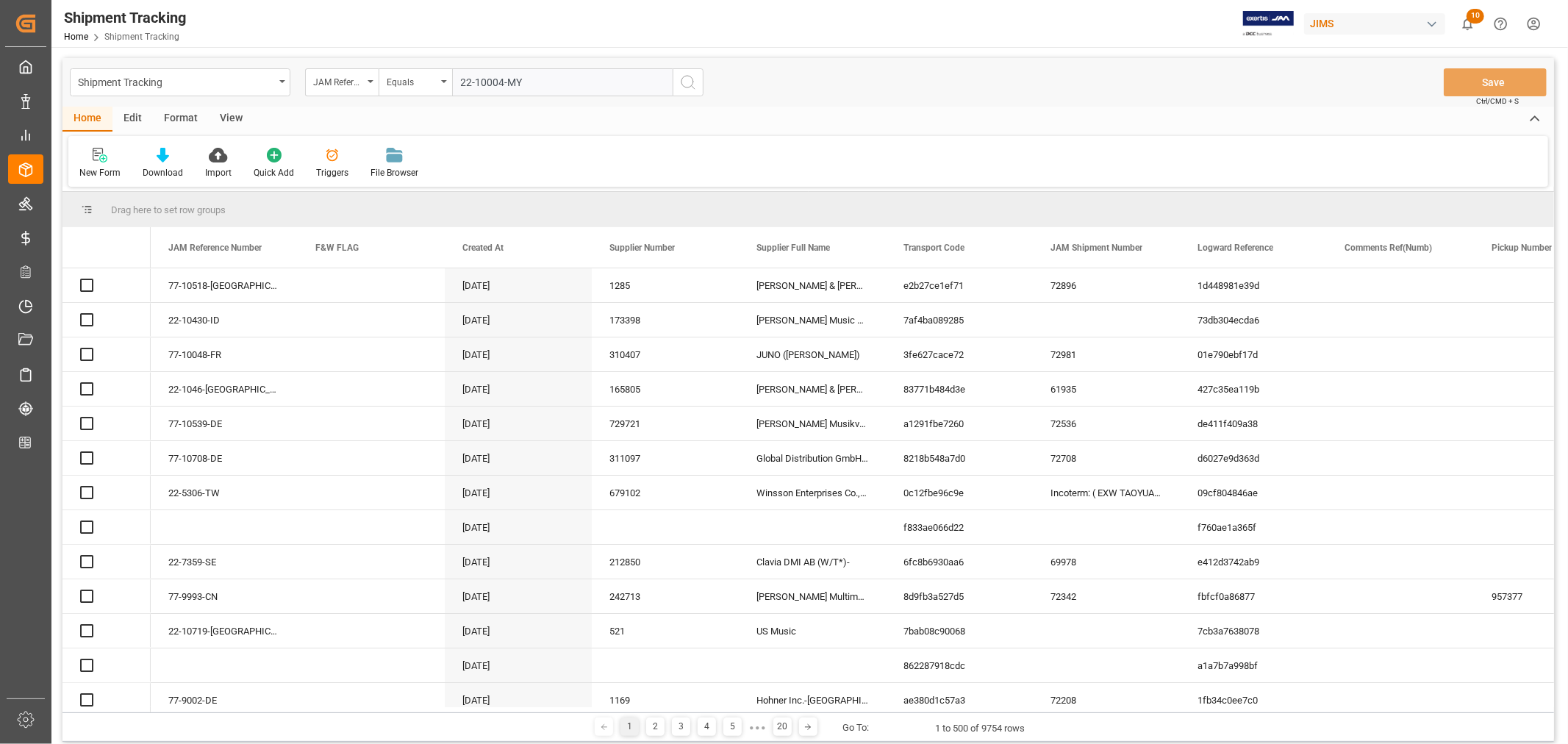
type input "22-10004-MY"
click at [689, 81] on icon "search button" at bounding box center [688, 82] width 18 height 18
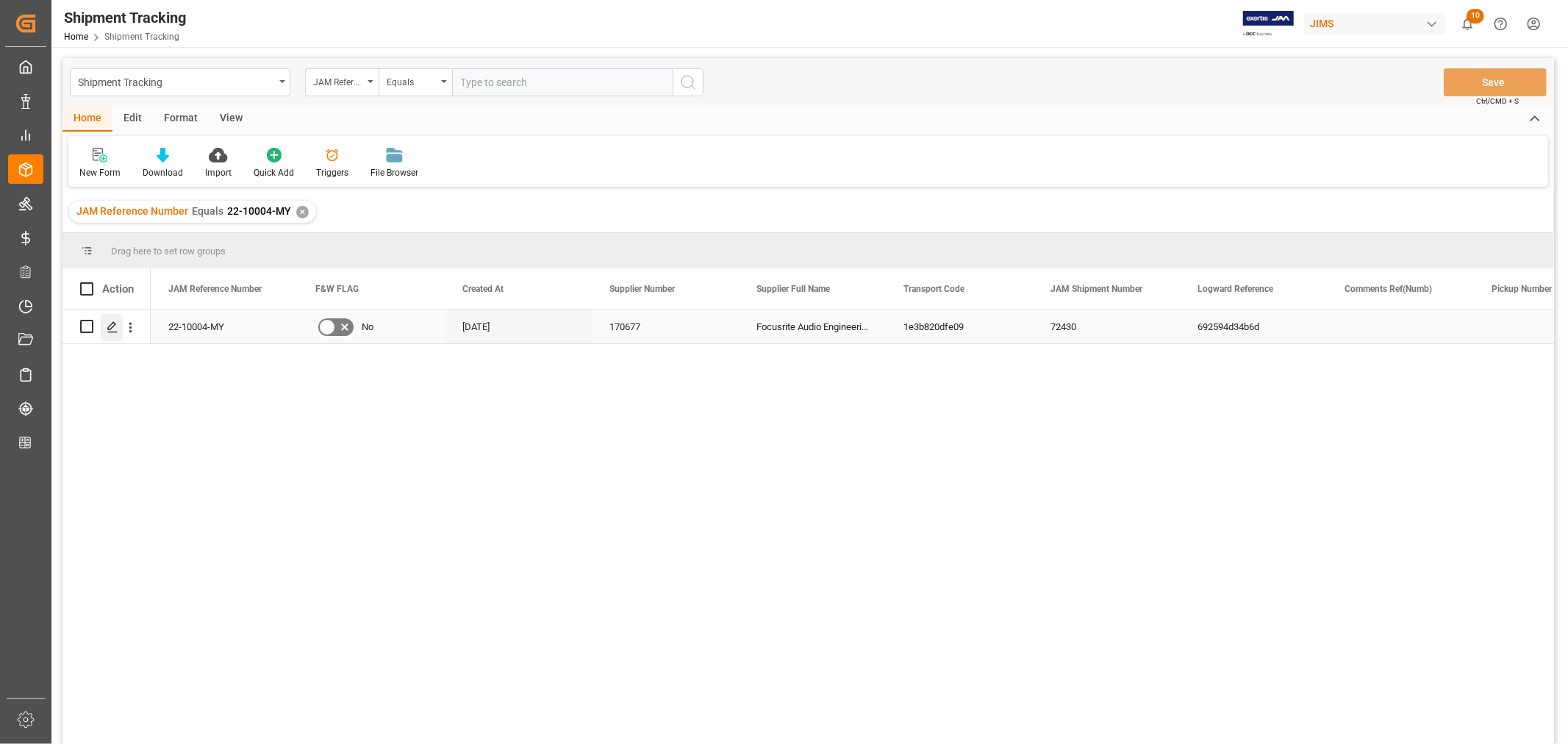
click at [111, 329] on icon "Press SPACE to select this row." at bounding box center [113, 327] width 12 height 12
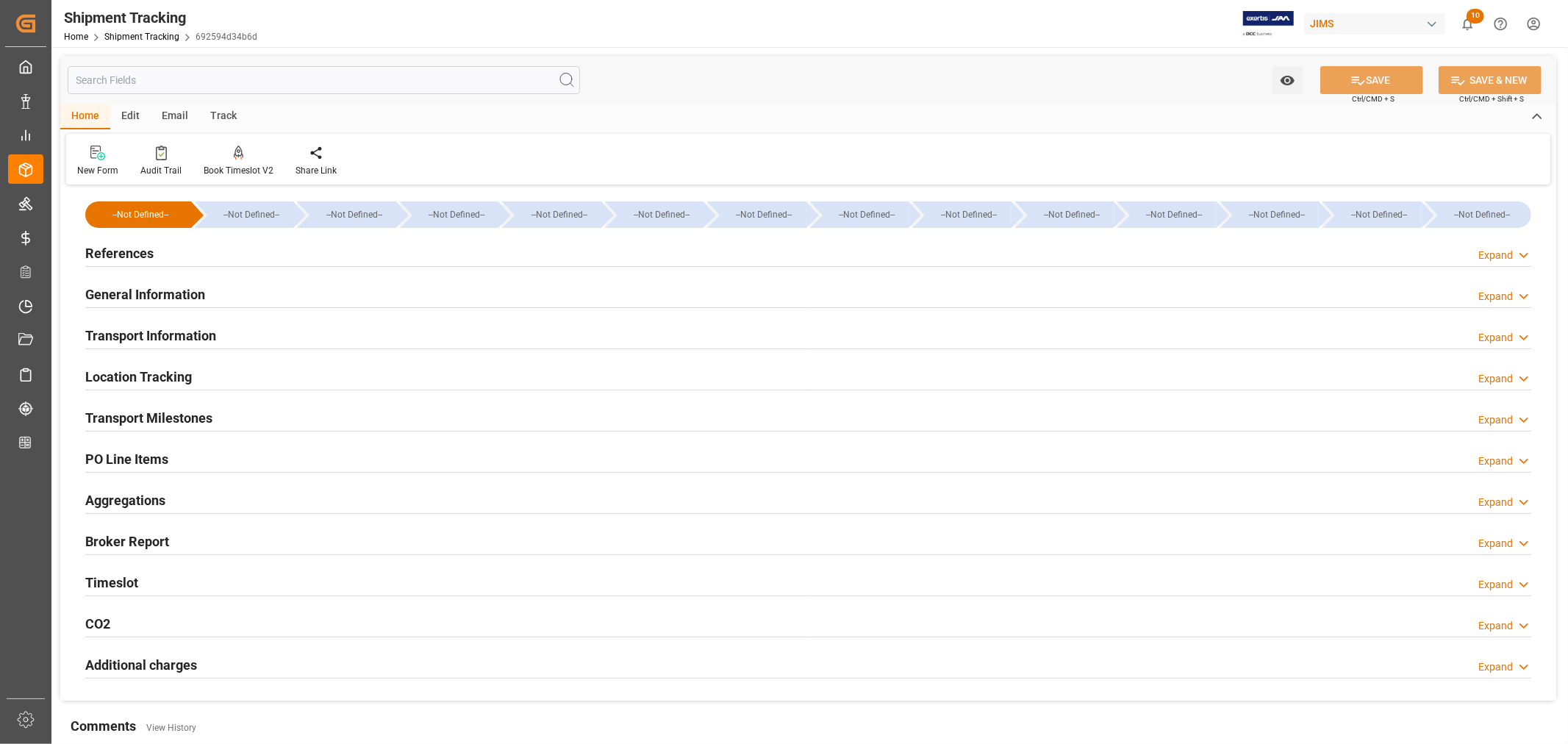
type input "07-17-2025 00:00"
type input "07-21-2025"
type input "07-27-2025 00:00"
type input "07-29-2025 04:54"
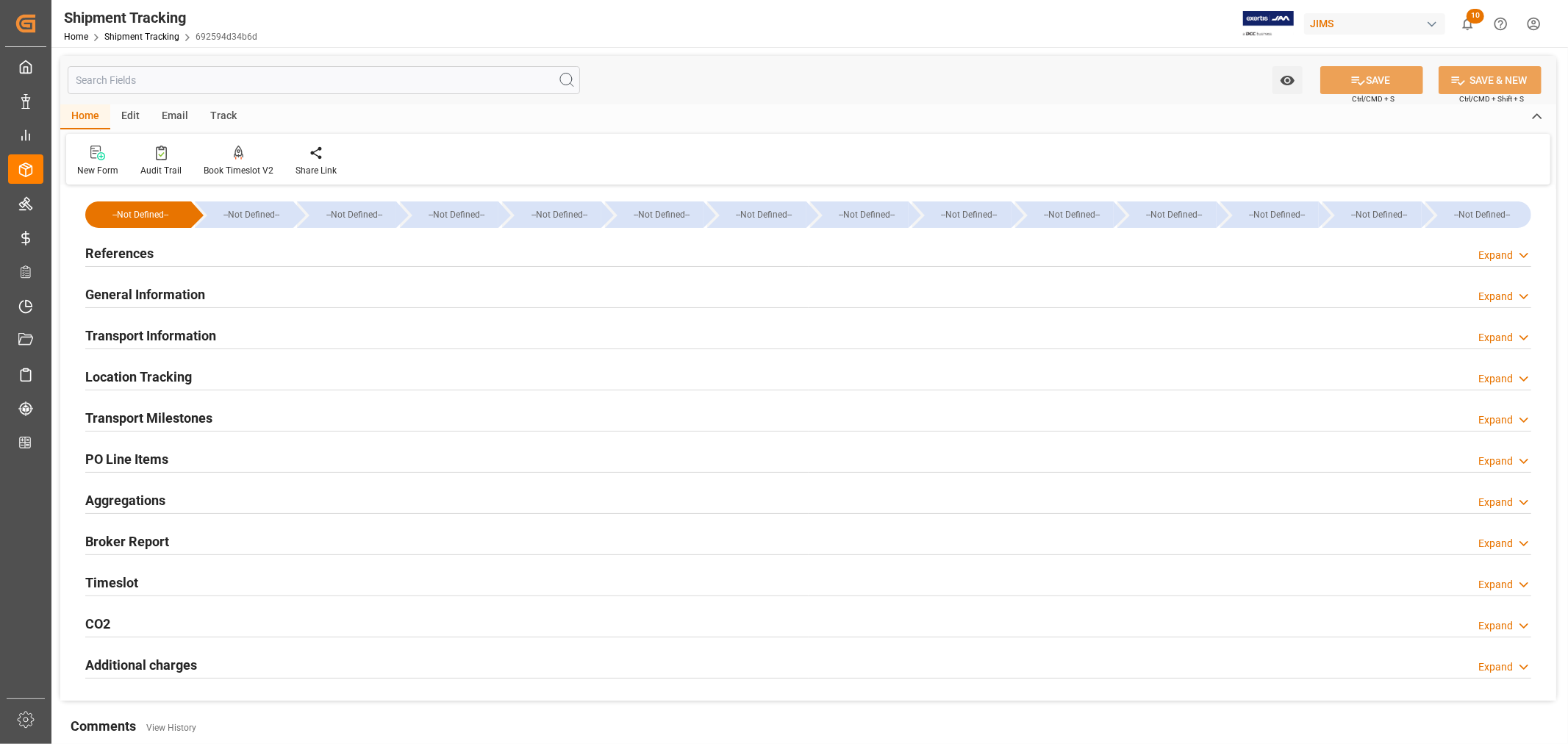
type input "09-04-2025"
type input "09-04-2025 06:00"
type input "09-08-2025"
type input "09-20-2025"
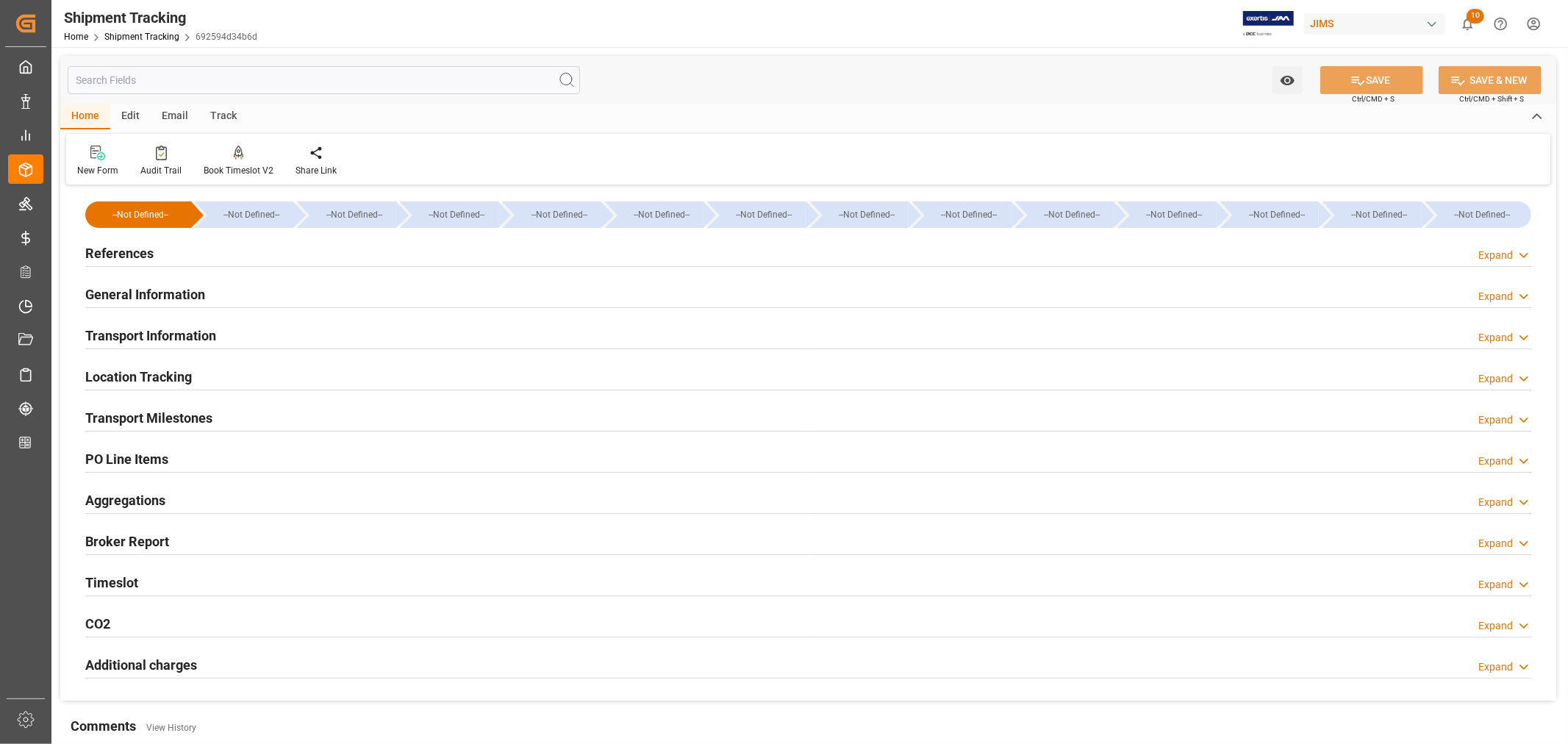
type input "09-17-2025 00:00"
click at [181, 414] on h2 "Transport Milestones" at bounding box center [149, 418] width 127 height 20
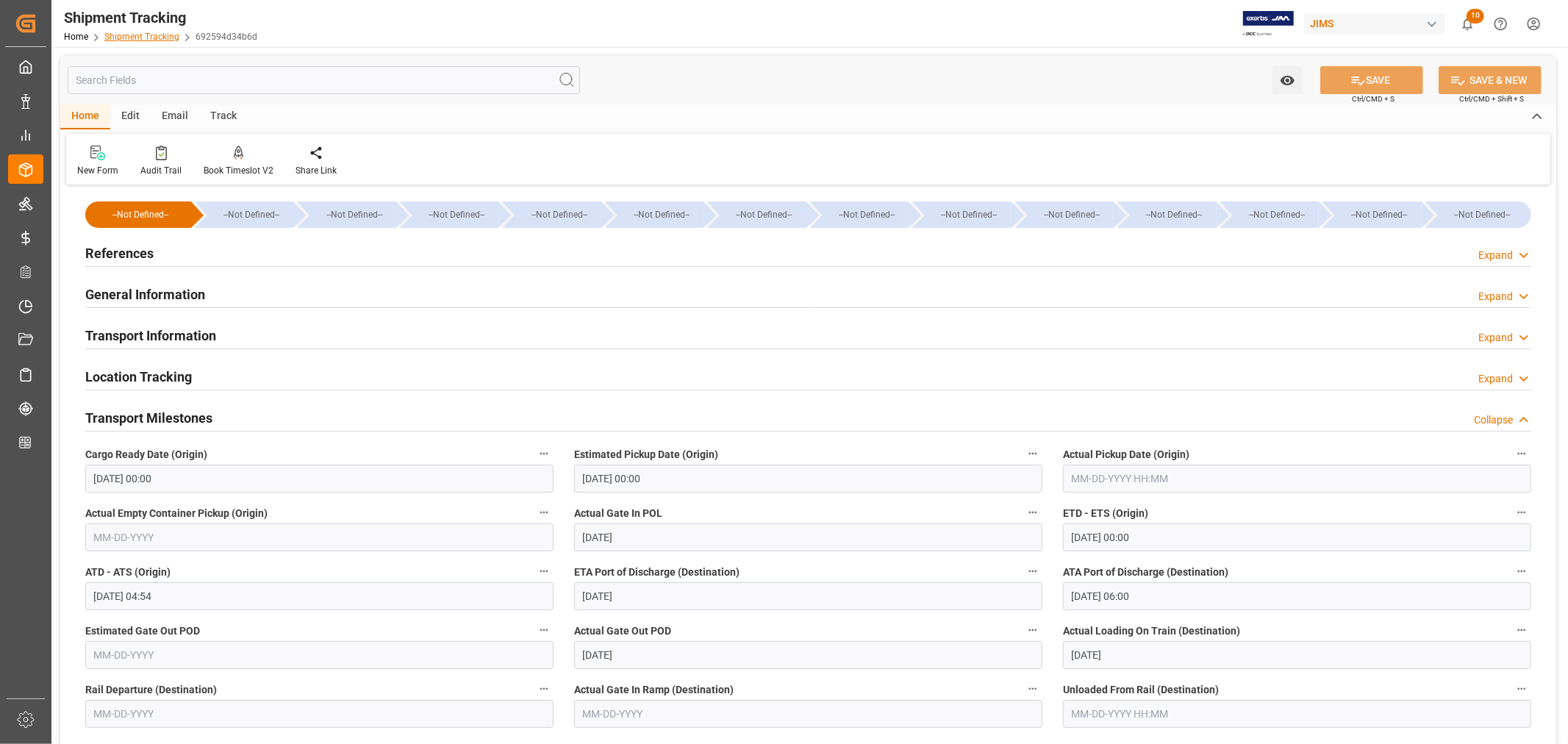
click at [155, 34] on link "Shipment Tracking" at bounding box center [142, 37] width 75 height 10
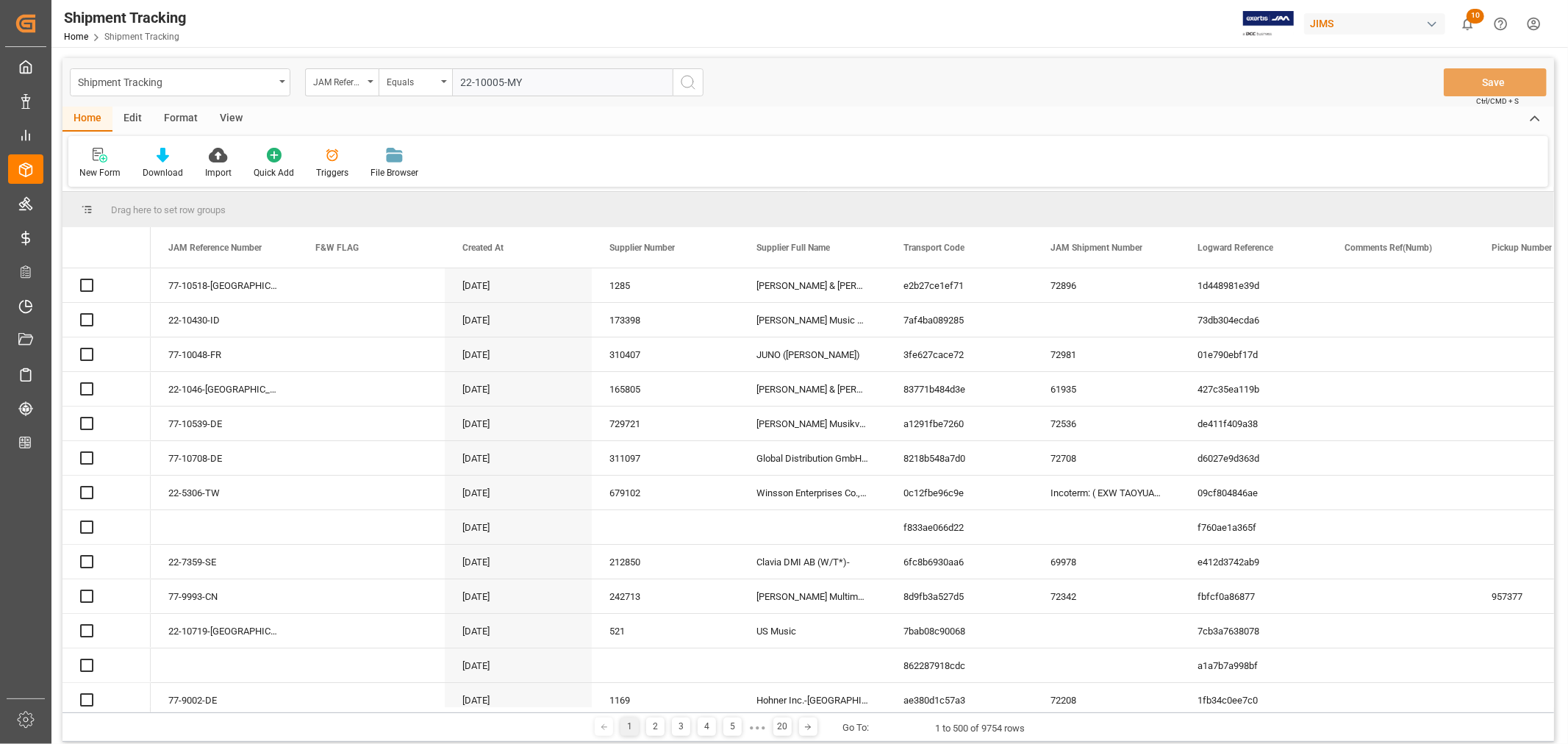
type input "22-10005-MY"
click at [690, 78] on icon "search button" at bounding box center [688, 82] width 18 height 18
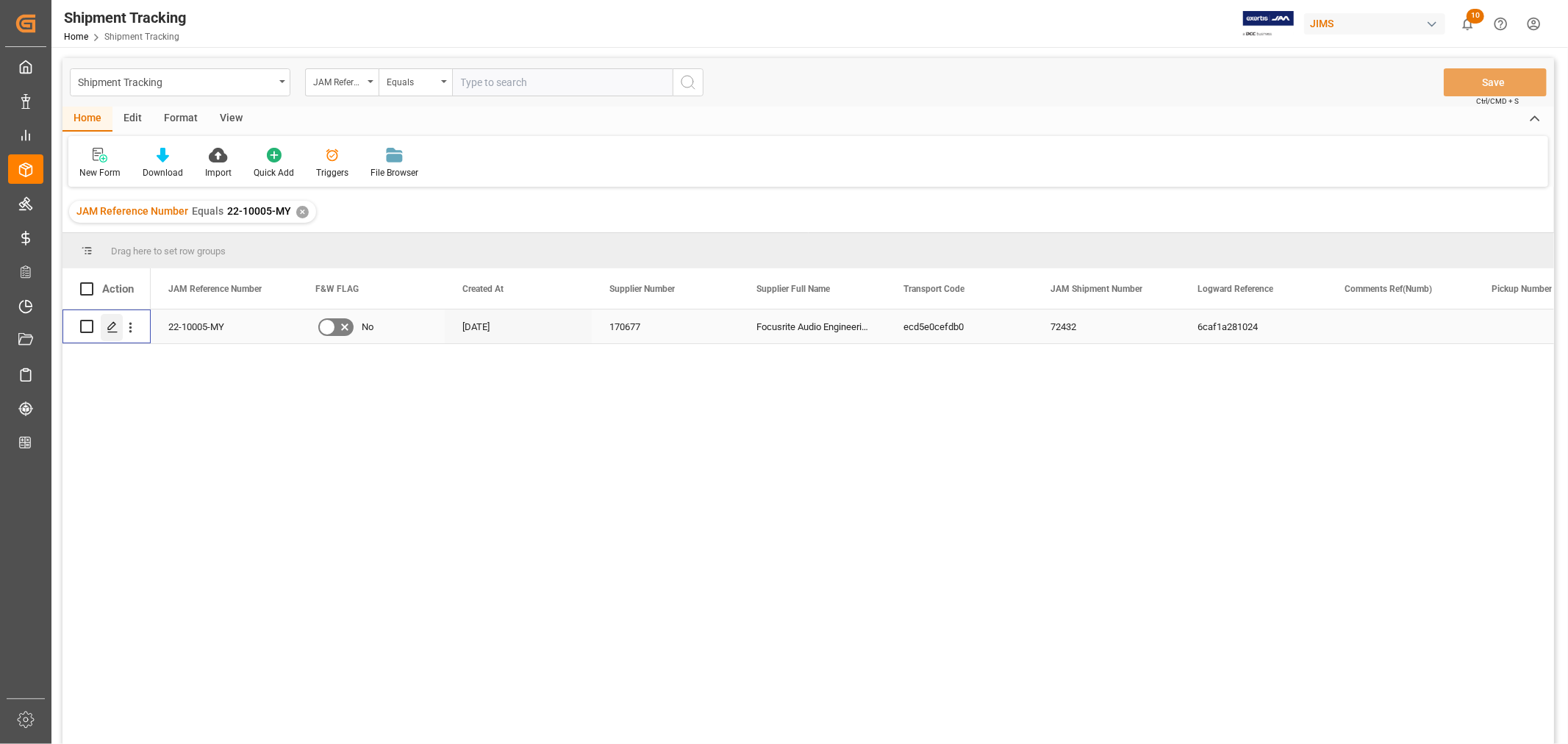
click at [112, 322] on icon "Press SPACE to select this row." at bounding box center [113, 327] width 12 height 12
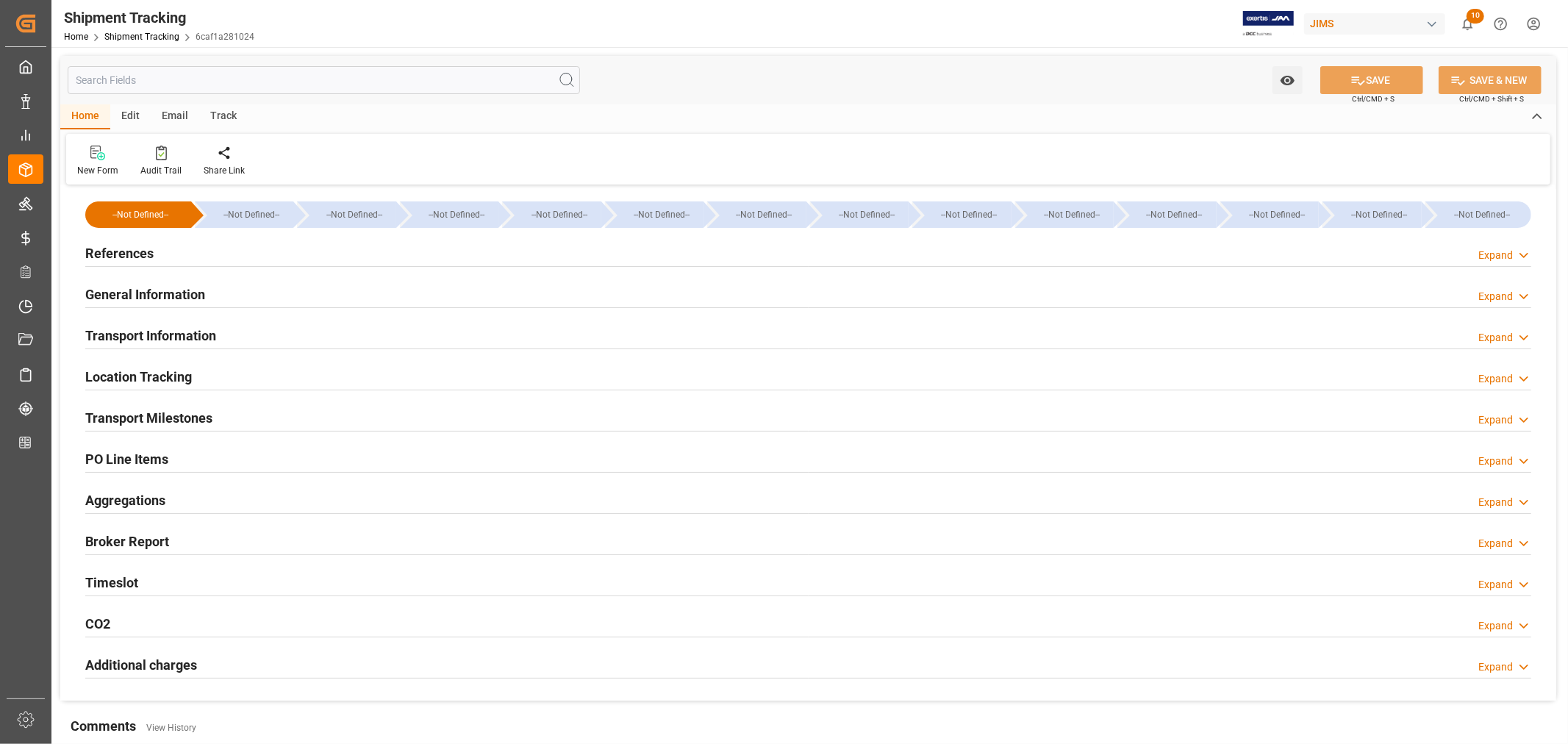
type input "07-28-2025 00:00"
type input "07-29-2025 00:00"
type input "07-31-2025"
type input "08-05-2025 00:00"
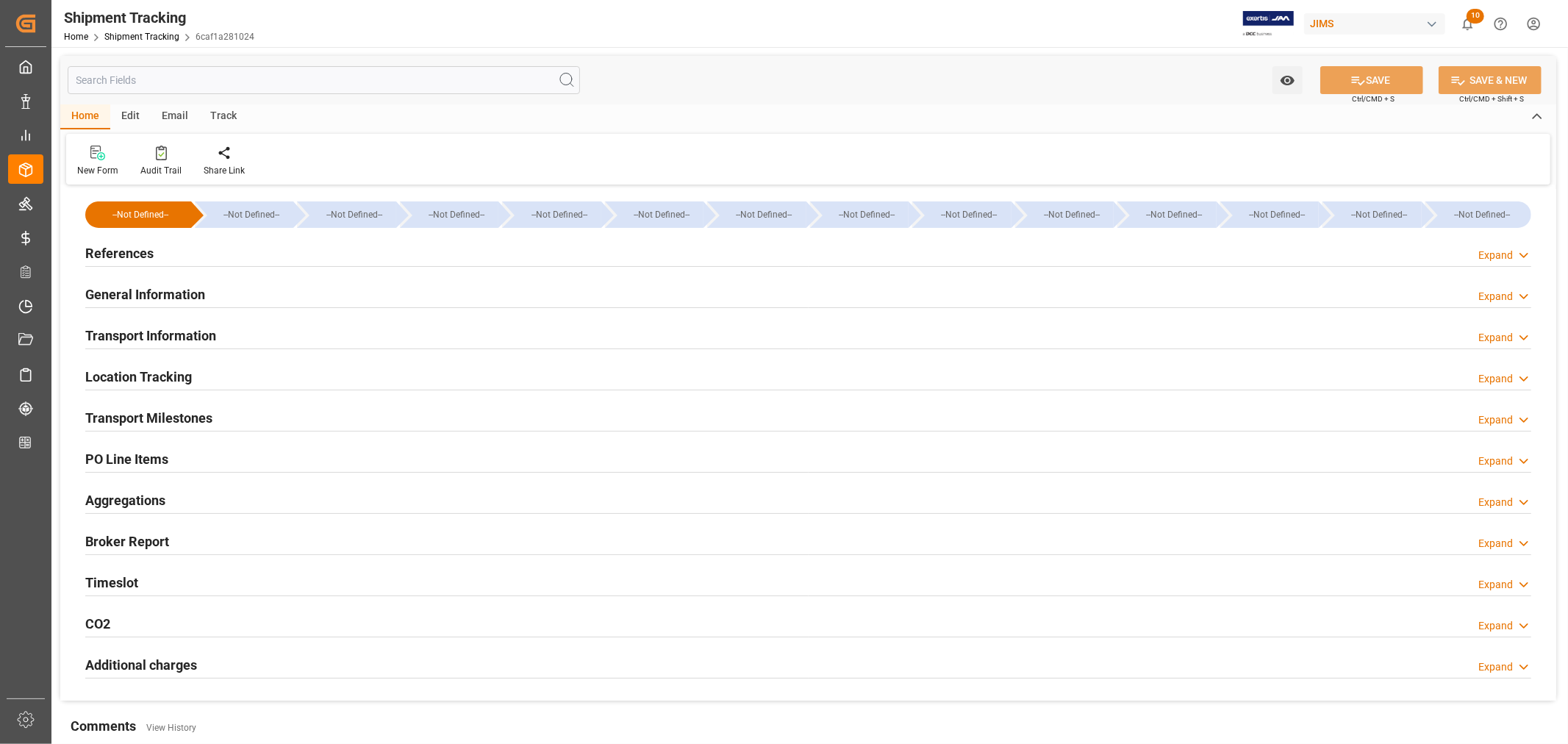
type input "08-05-2025 15:00"
type input "09-04-2025"
type input "09-04-2025 06:00"
type input "09-08-2025"
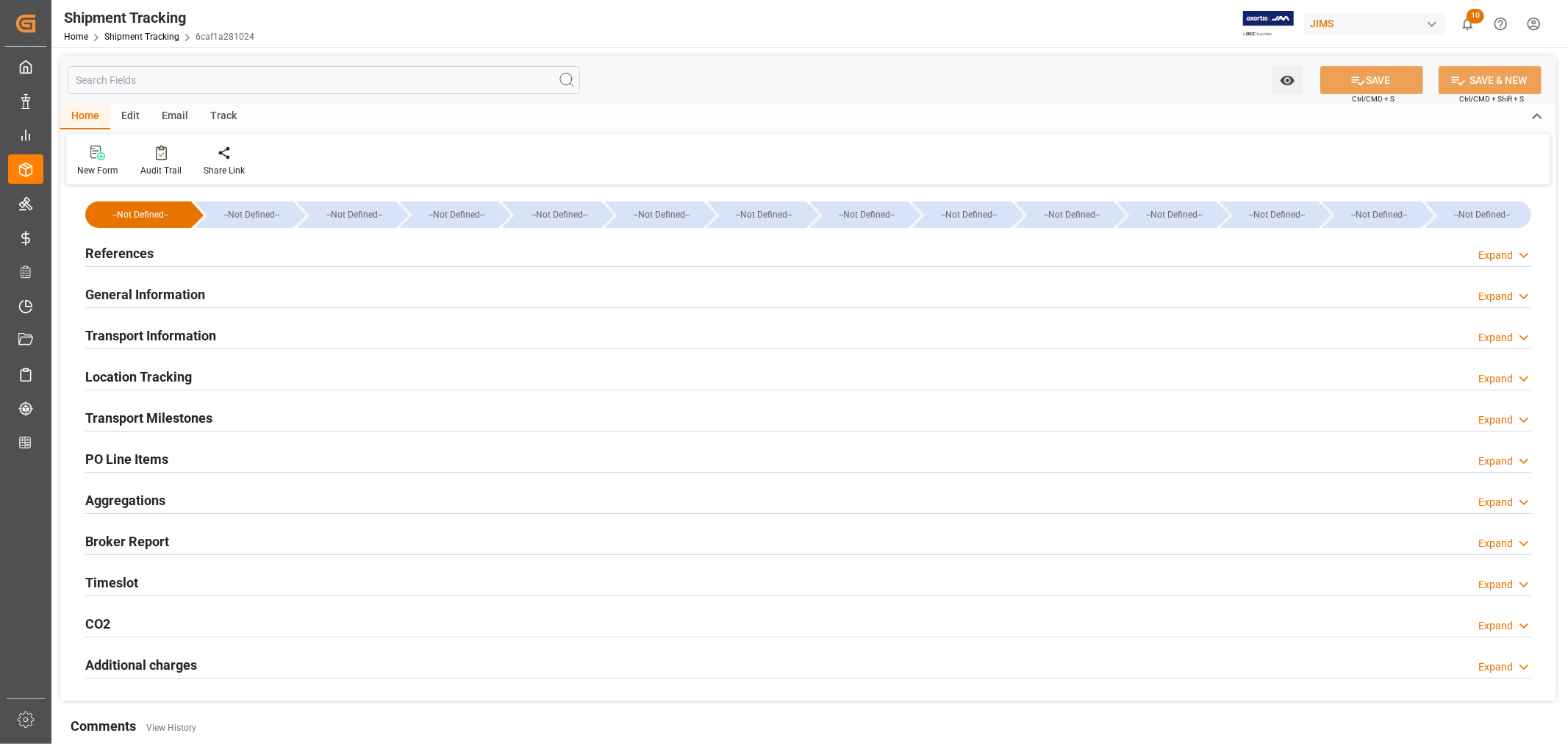
type input "09-20-2025"
type input "09-18-2025 00:00"
click at [170, 410] on h2 "Transport Milestones" at bounding box center [149, 418] width 127 height 20
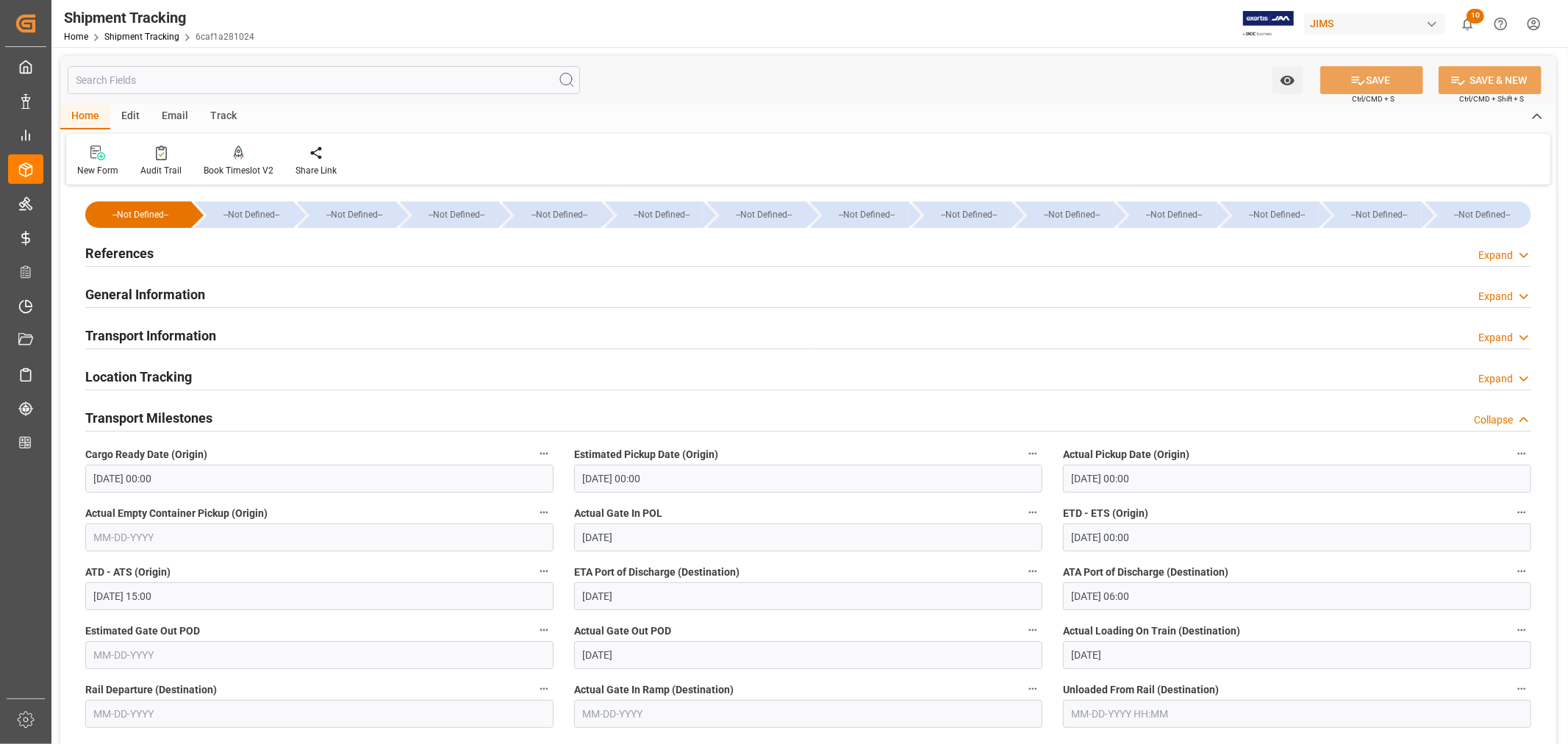
click at [158, 417] on h2 "Transport Milestones" at bounding box center [149, 418] width 127 height 20
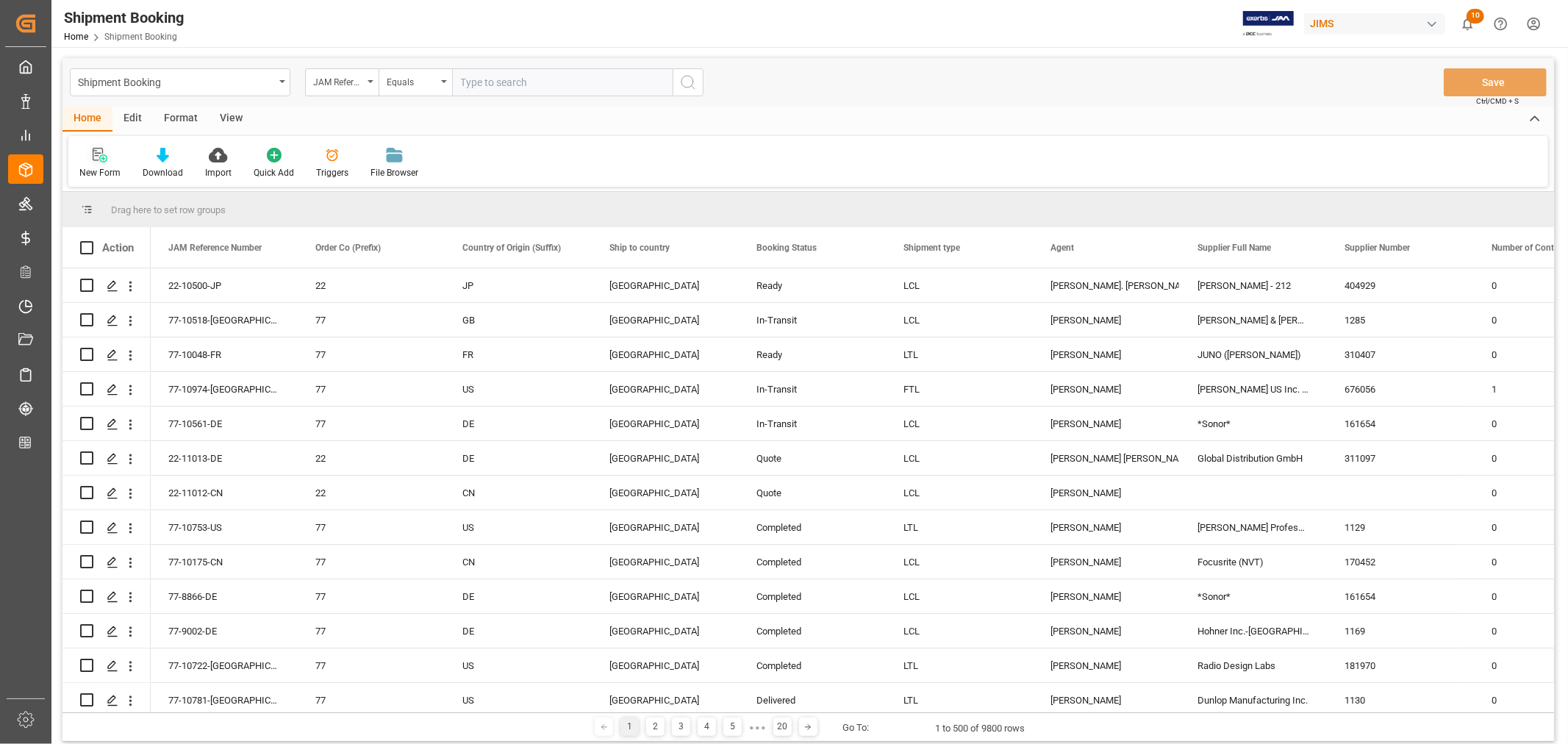
click at [99, 164] on div "New Form" at bounding box center [100, 163] width 63 height 32
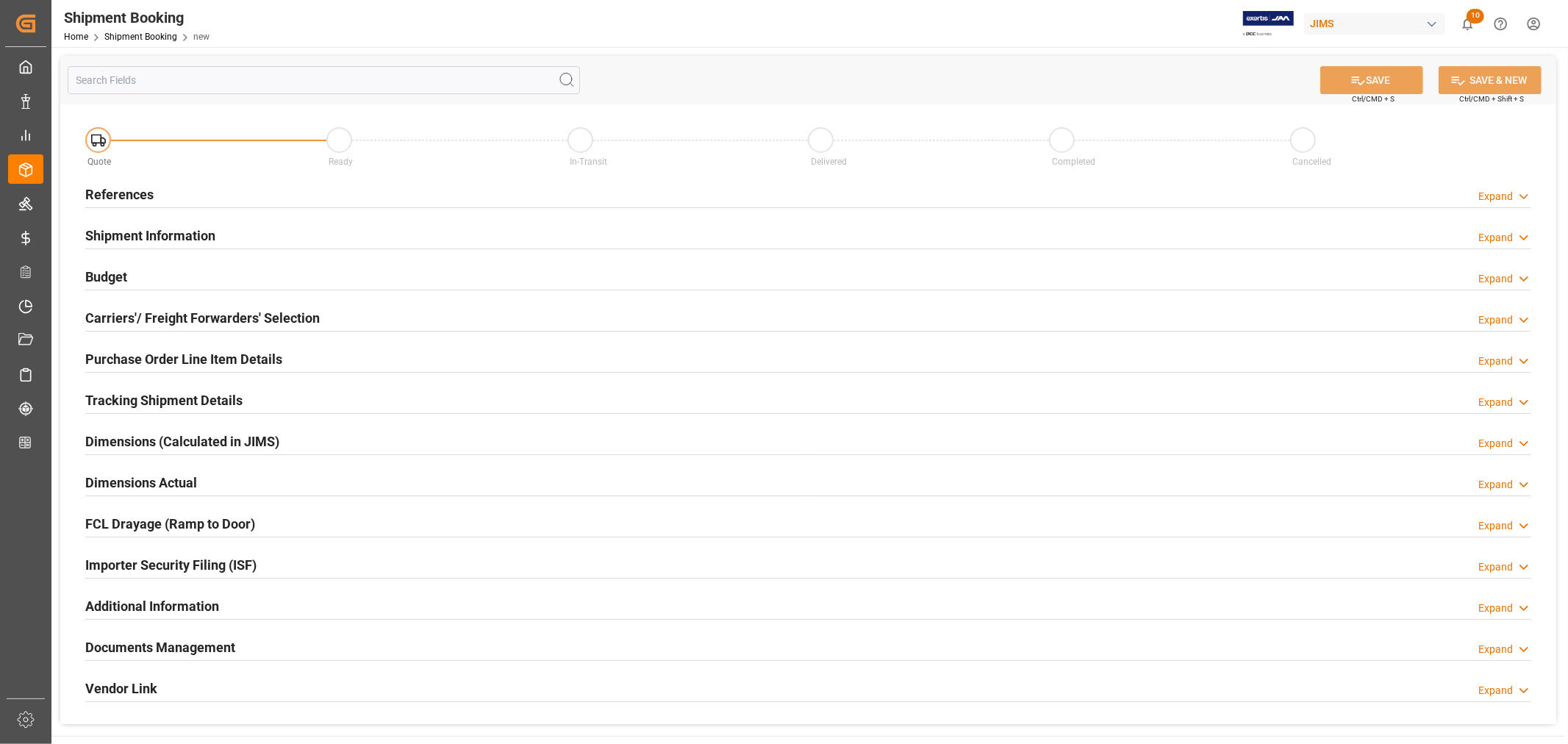
click at [148, 196] on h2 "References" at bounding box center [120, 194] width 69 height 20
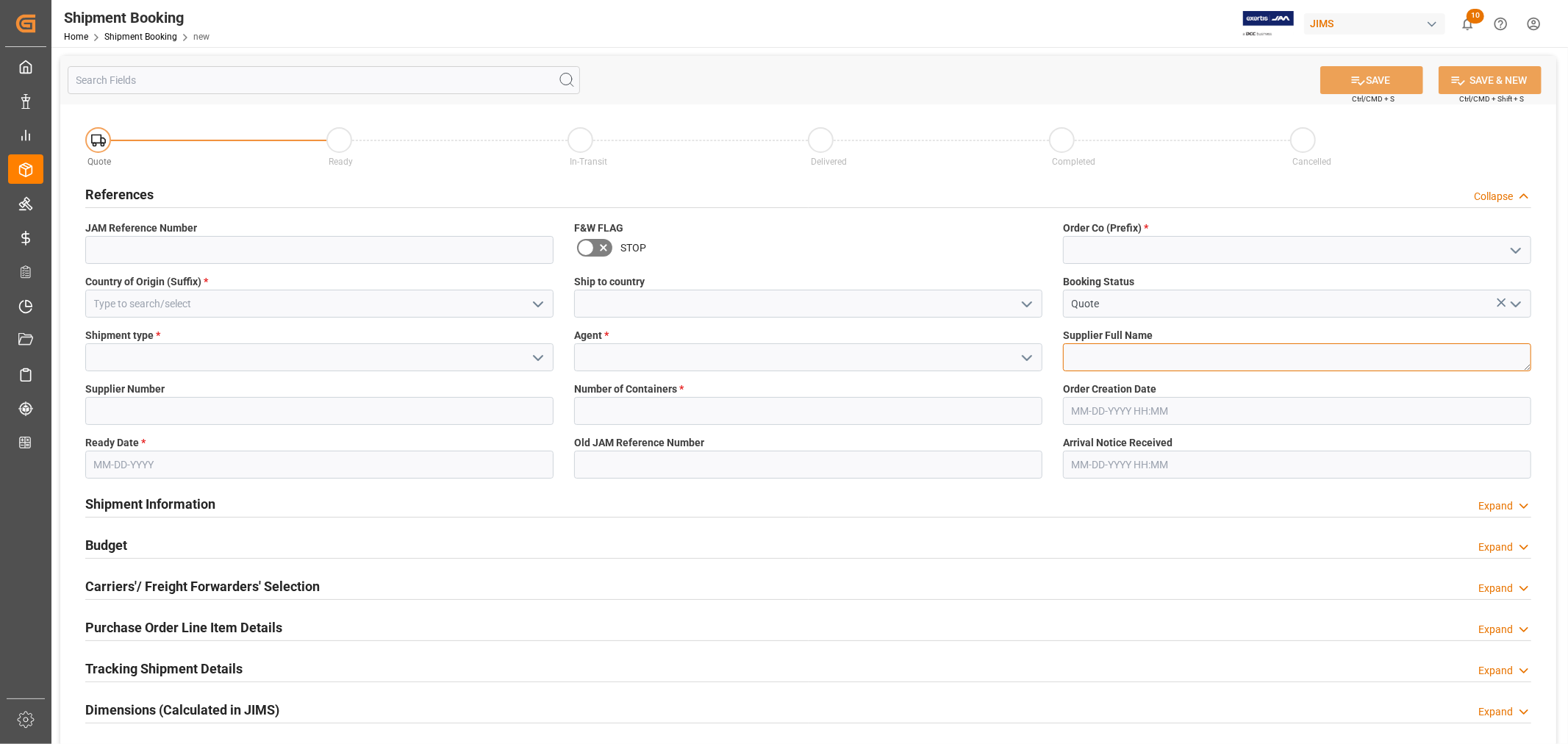
click at [1069, 356] on textarea at bounding box center [1297, 356] width 468 height 28
paste textarea "Vtech Communications LTD"
type textarea "Vtech Communications LTD"
click at [181, 249] on input at bounding box center [319, 249] width 468 height 28
click at [438, 304] on input at bounding box center [319, 303] width 468 height 28
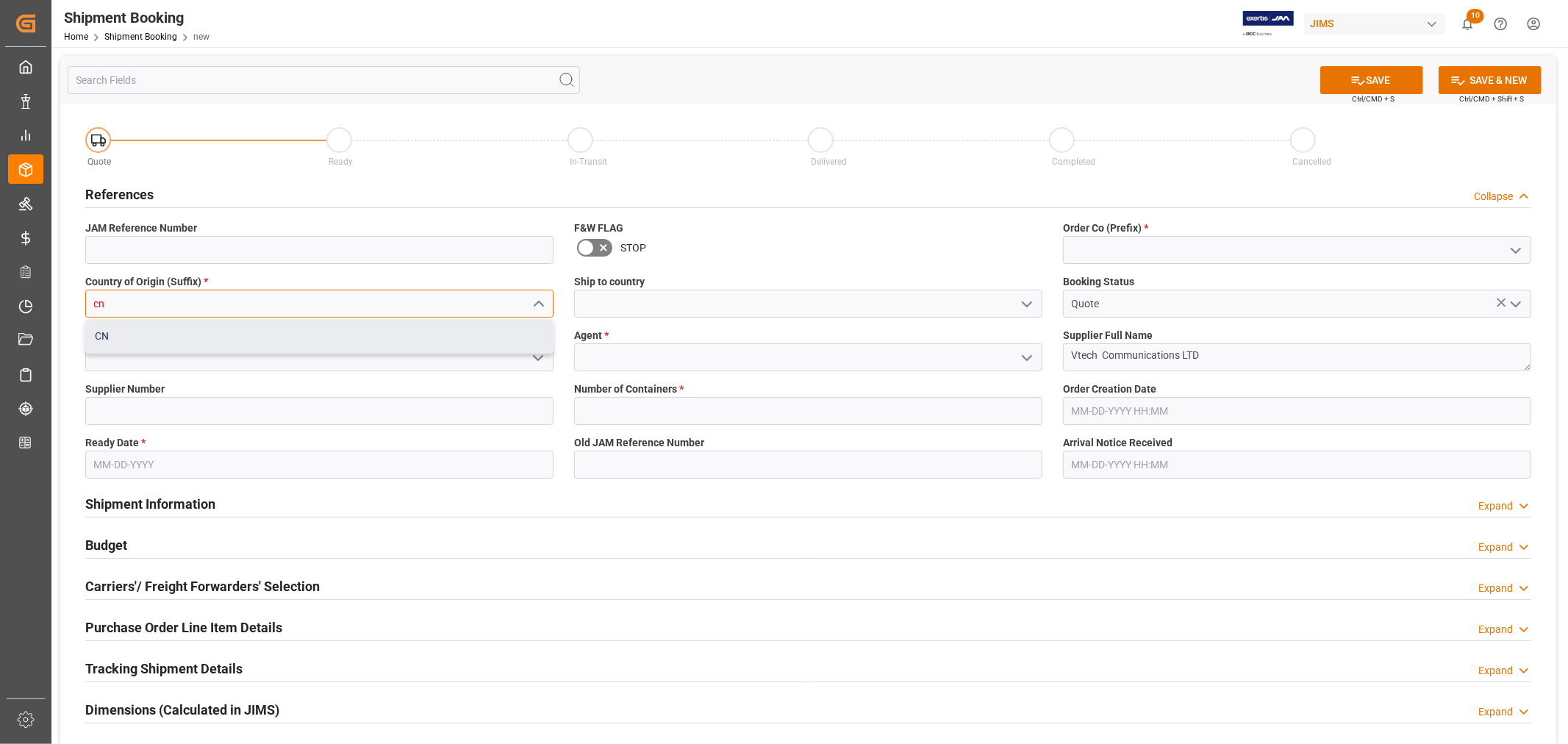
click at [399, 332] on div "CN" at bounding box center [319, 336] width 467 height 33
type input "CN"
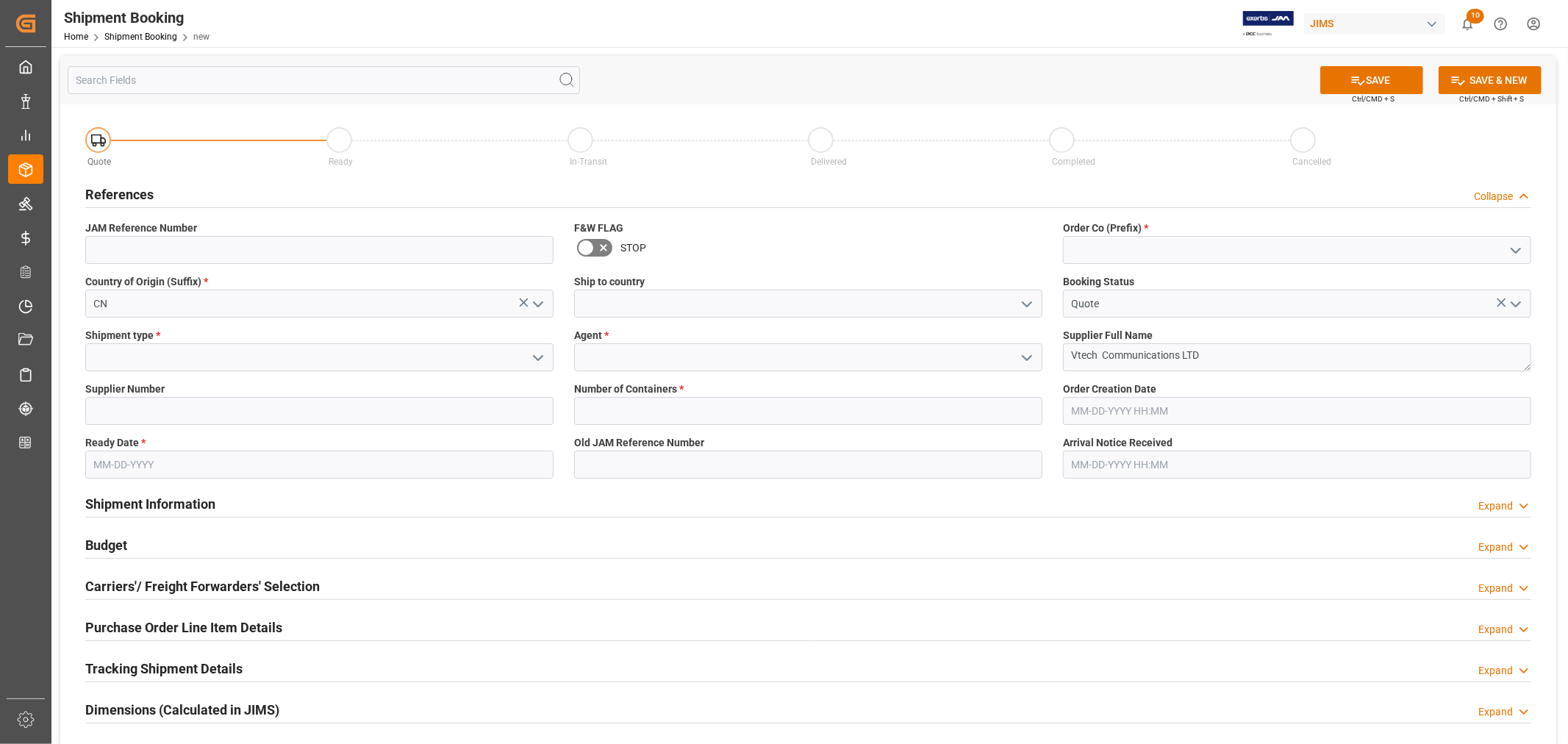
click at [1027, 301] on icon "open menu" at bounding box center [1027, 305] width 18 height 18
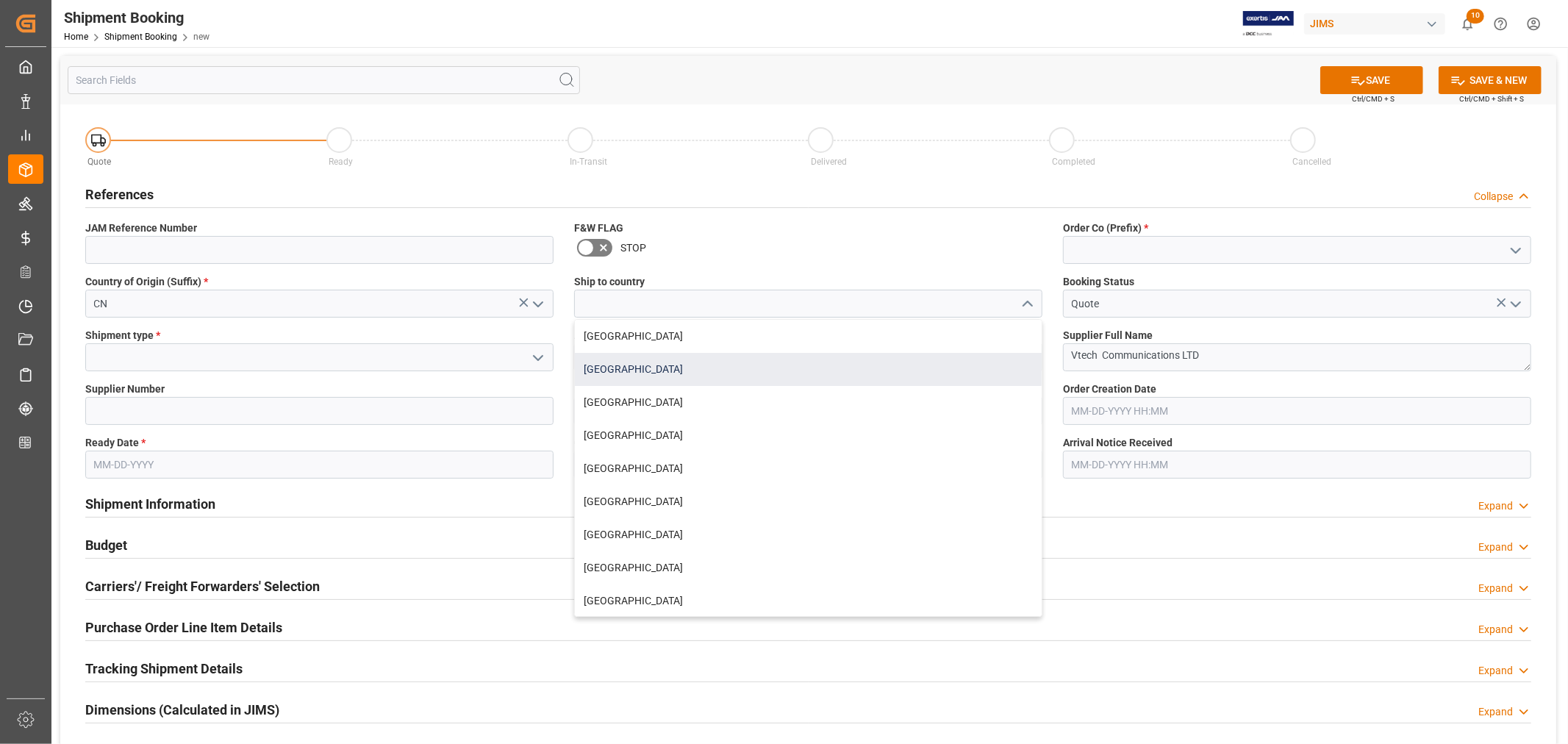
click at [758, 377] on div "[GEOGRAPHIC_DATA]" at bounding box center [808, 369] width 467 height 33
type input "[GEOGRAPHIC_DATA]"
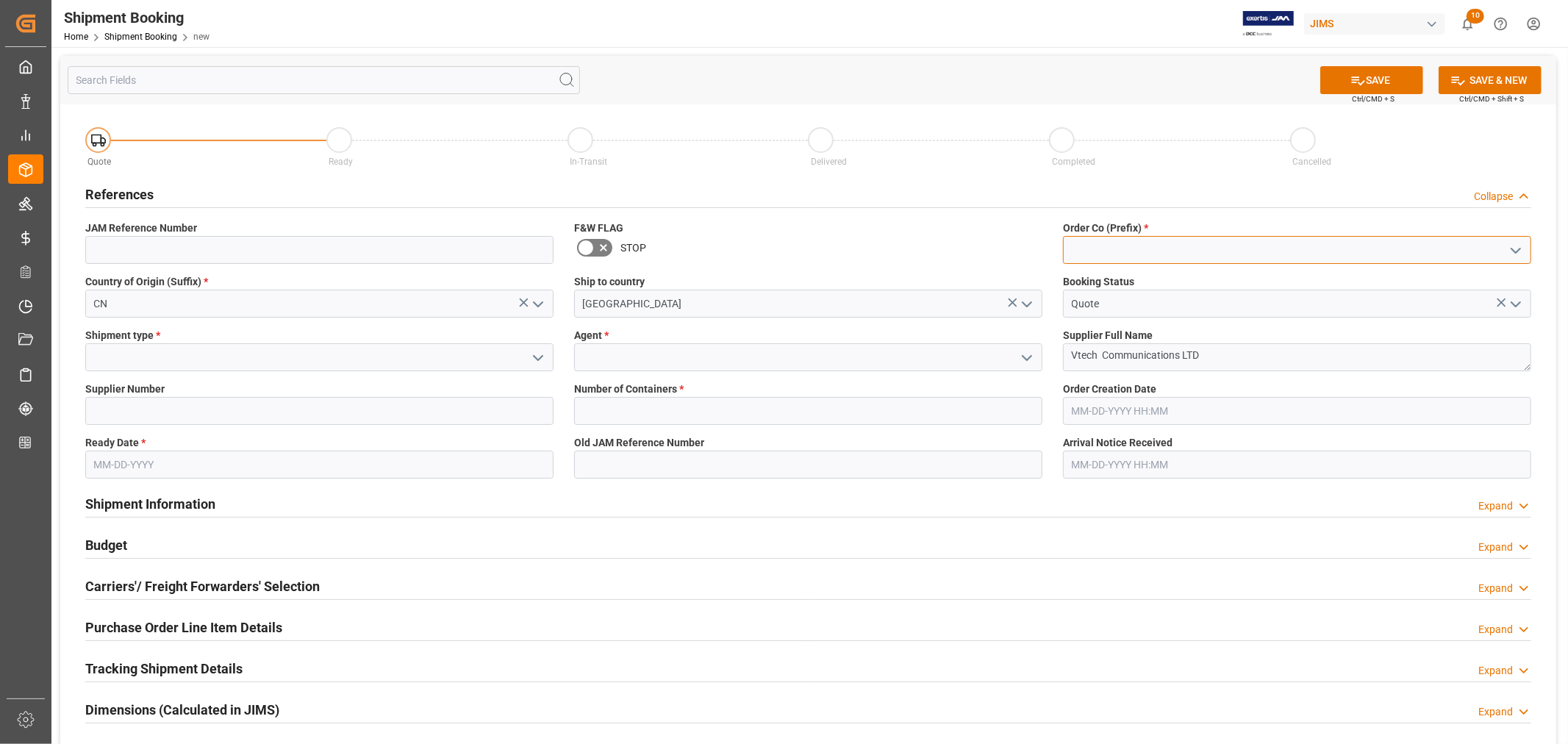
click at [1099, 253] on input at bounding box center [1297, 249] width 468 height 28
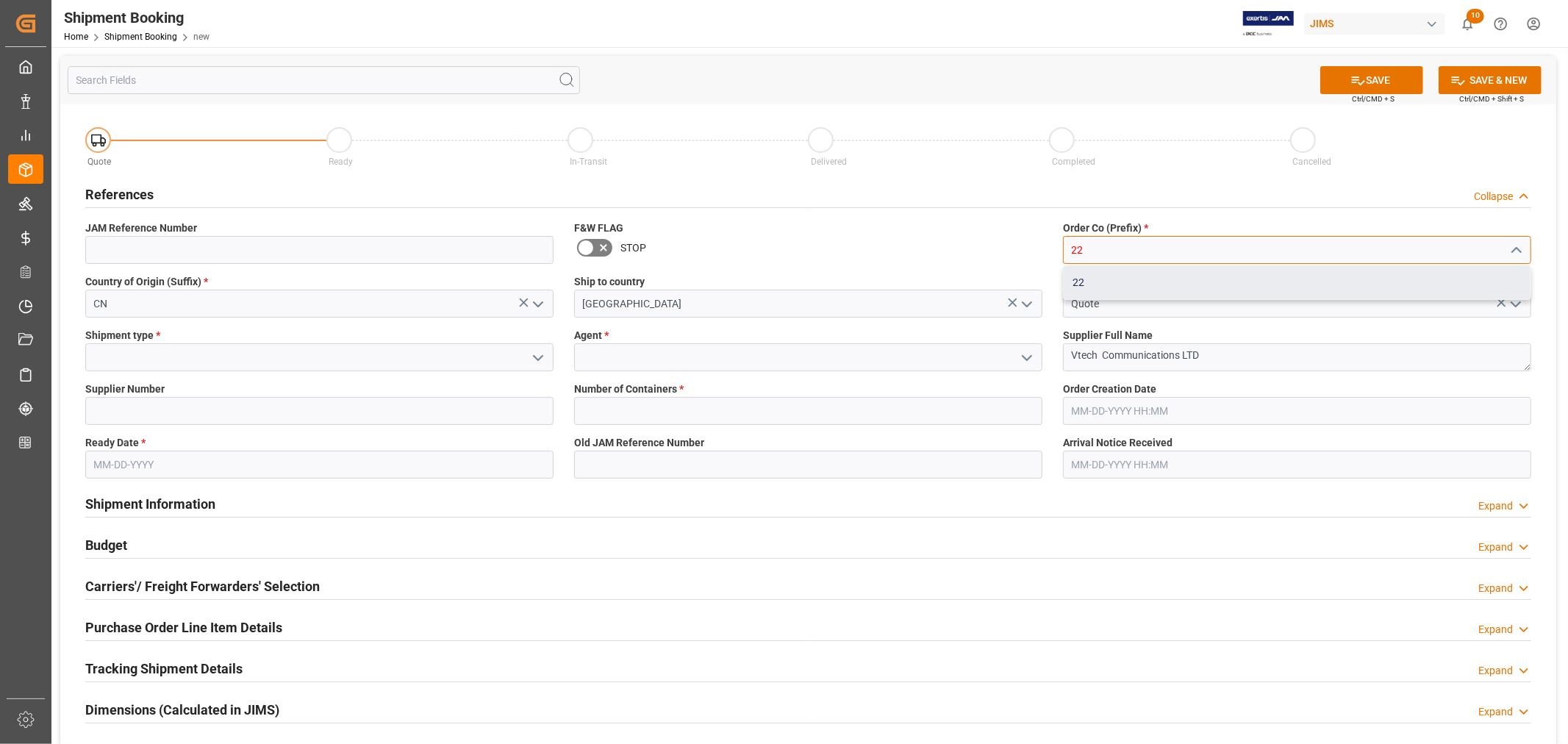
click at [1085, 273] on div "22" at bounding box center [1297, 282] width 467 height 33
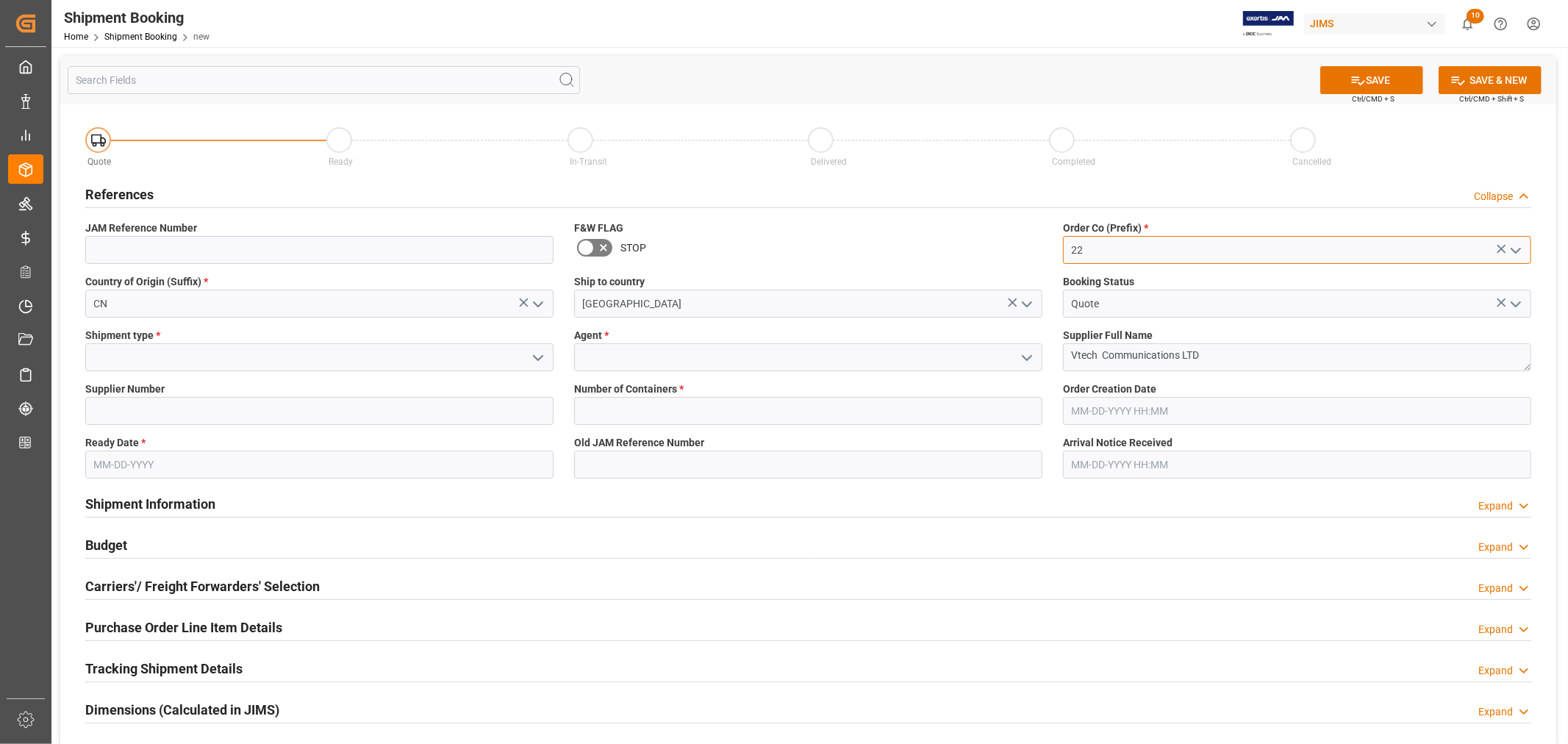
type input "22"
click at [539, 359] on icon "open menu" at bounding box center [538, 358] width 18 height 18
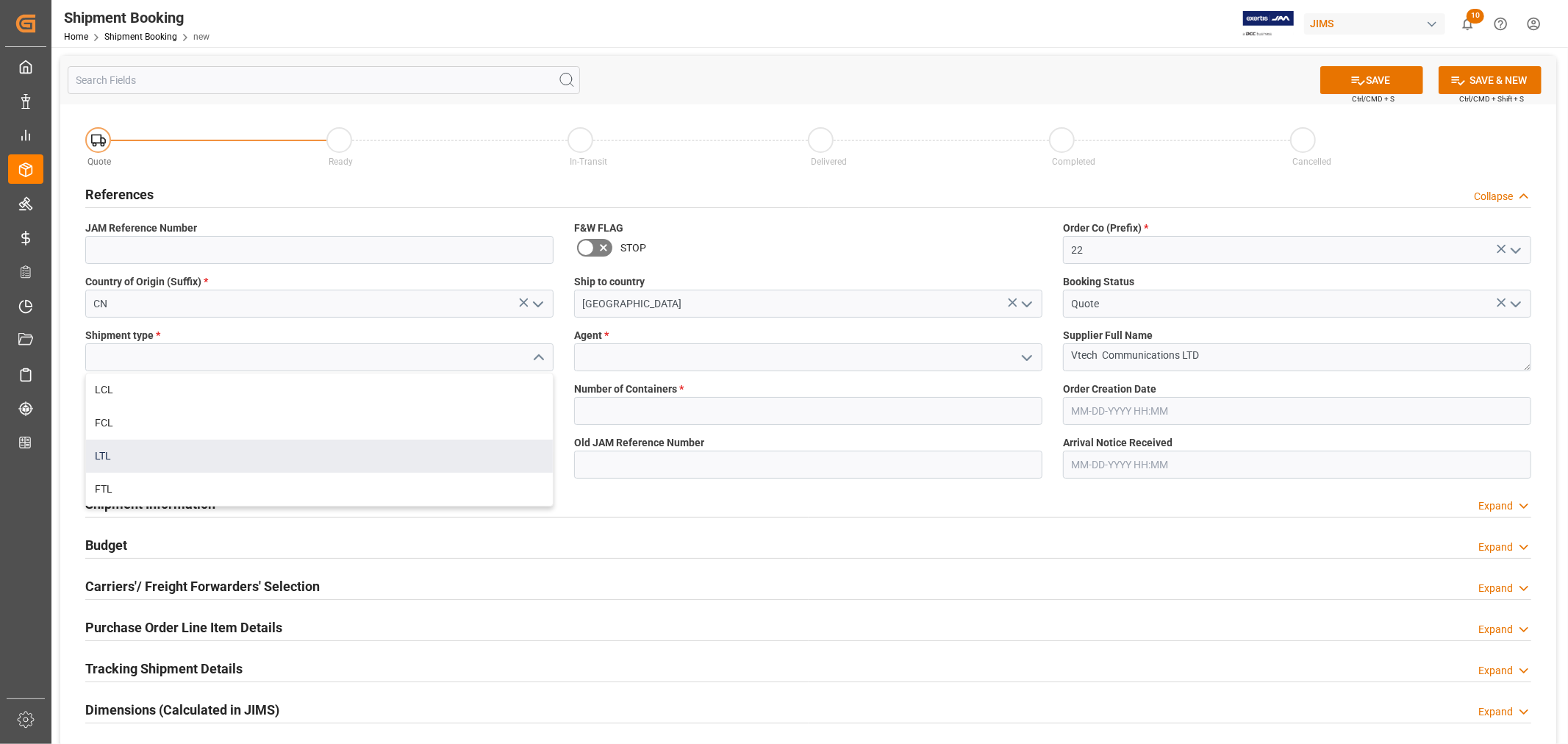
click at [276, 447] on div "LTL" at bounding box center [319, 456] width 467 height 33
type input "LTL"
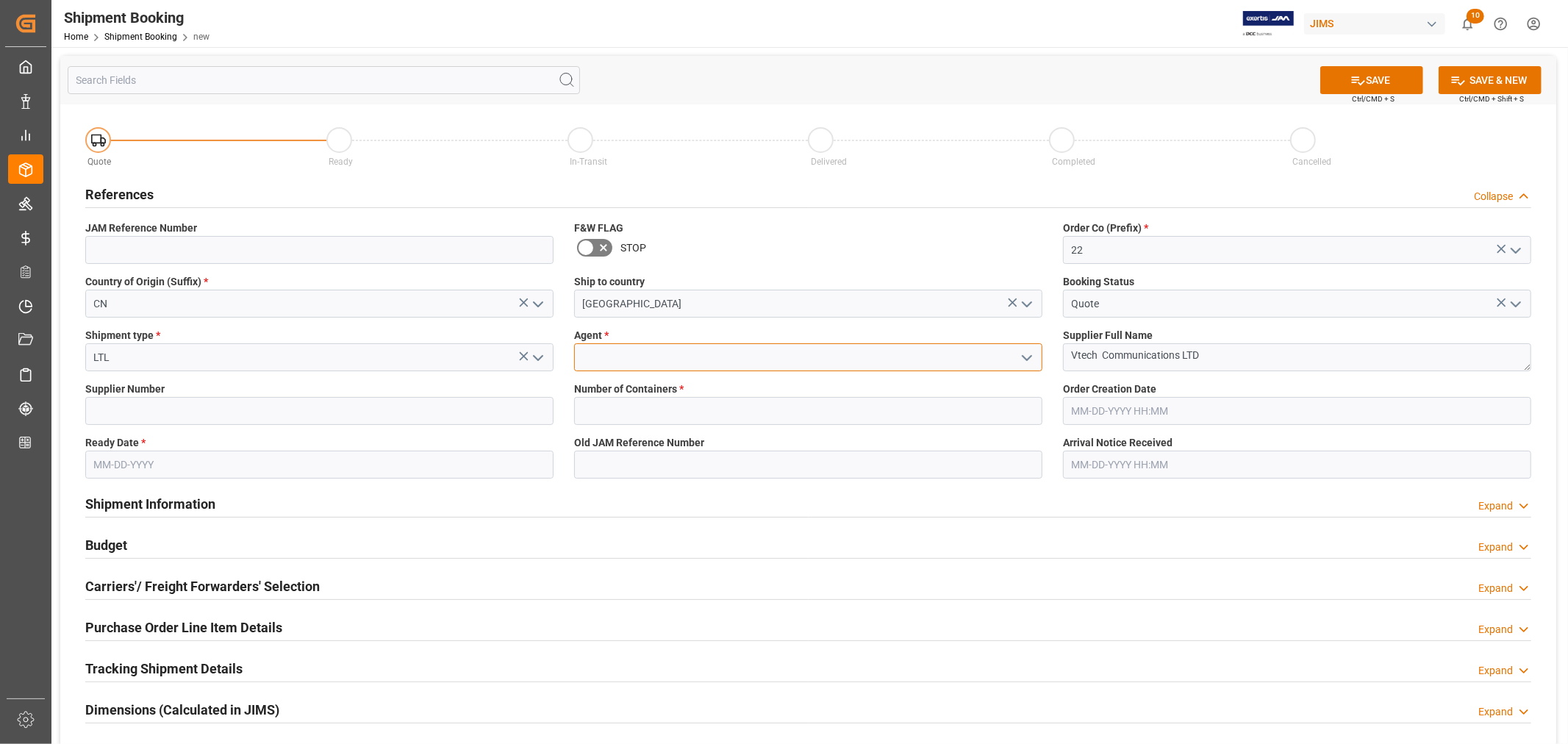
click at [597, 366] on input at bounding box center [808, 356] width 468 height 28
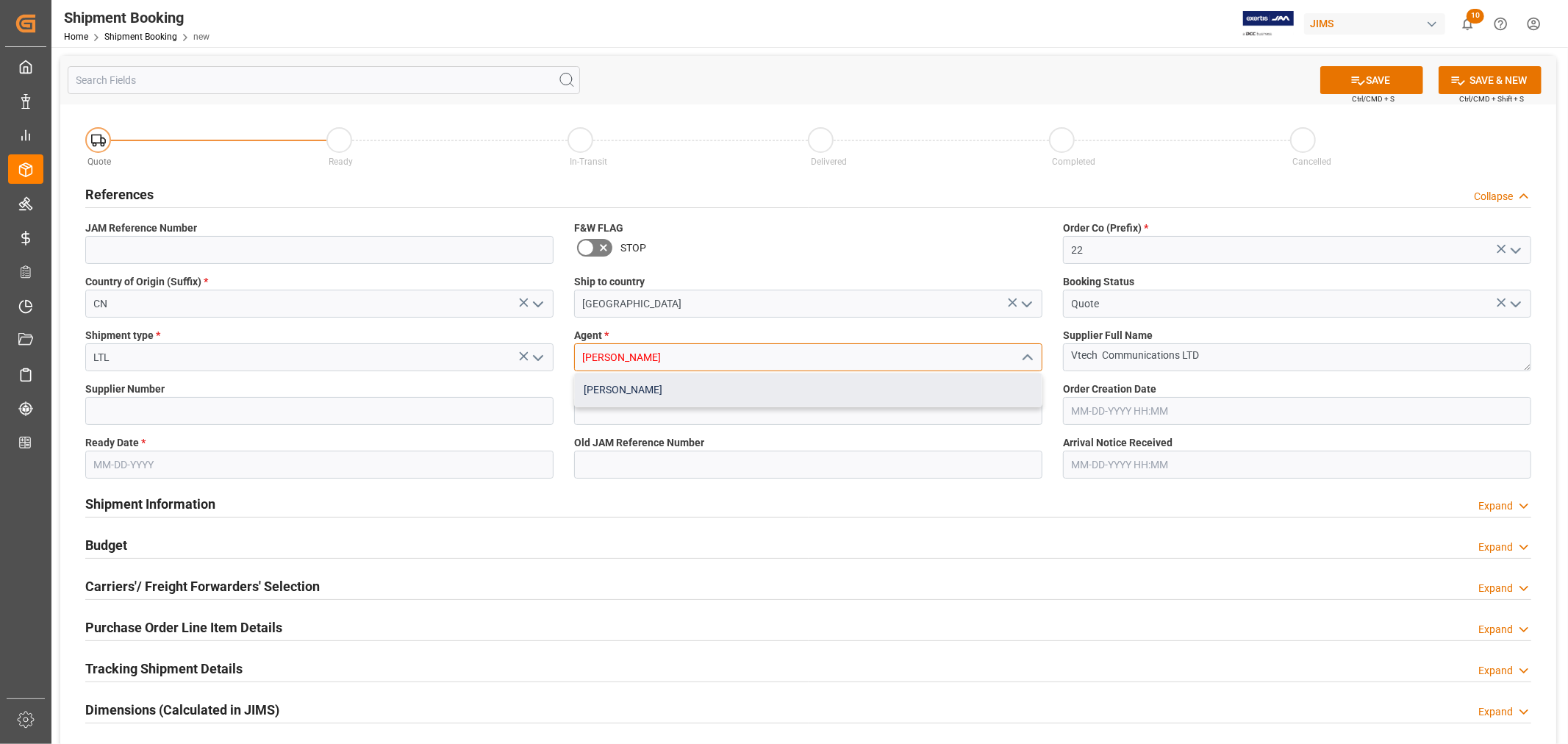
click at [630, 385] on div "[PERSON_NAME]" at bounding box center [808, 390] width 467 height 33
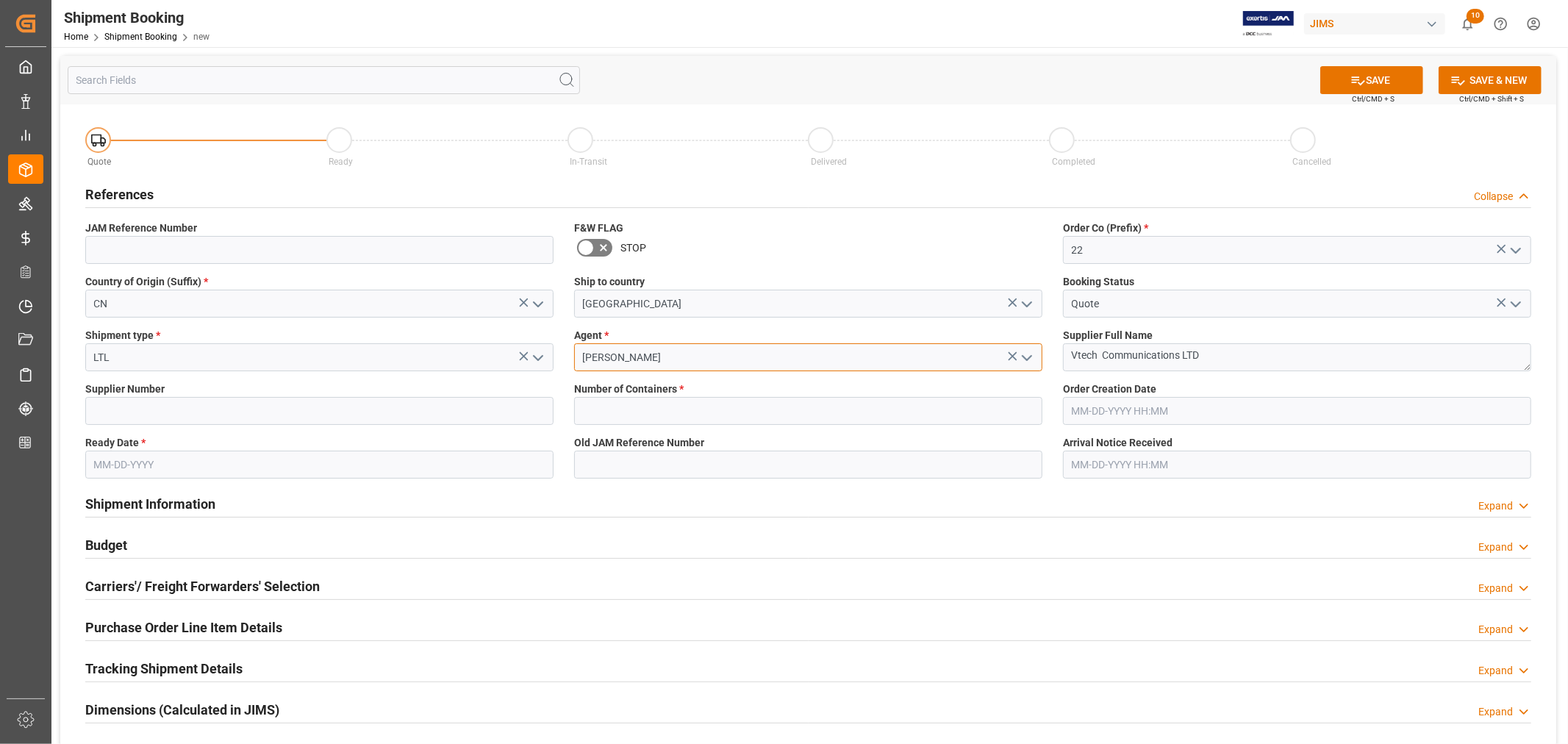
type input "[PERSON_NAME]"
click at [662, 410] on input "text" at bounding box center [808, 410] width 468 height 28
type input "0"
click at [208, 464] on input "text" at bounding box center [319, 464] width 468 height 28
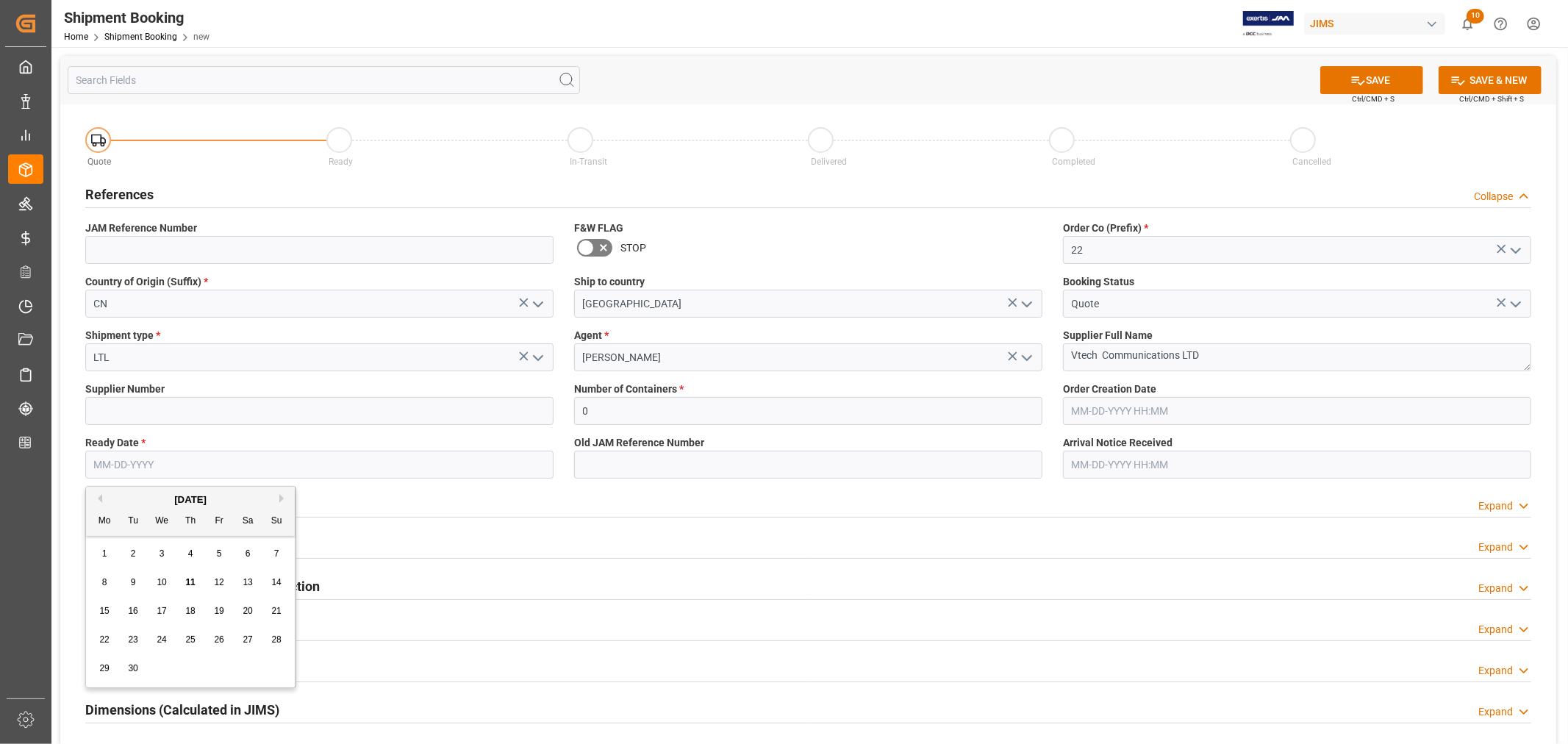
click at [158, 556] on div "3" at bounding box center [162, 554] width 19 height 18
type input "09-03-2025"
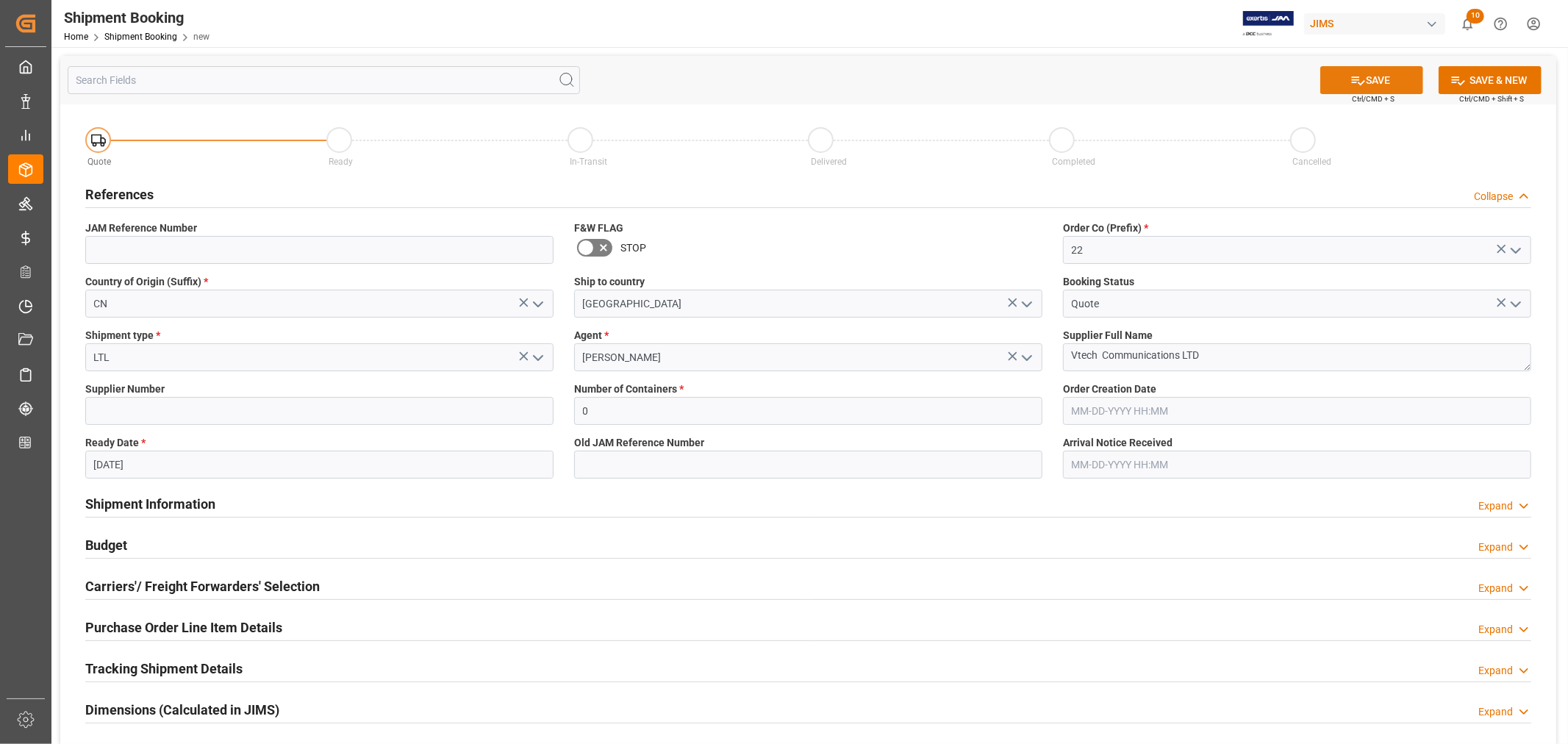
click at [1379, 83] on button "SAVE" at bounding box center [1372, 80] width 103 height 28
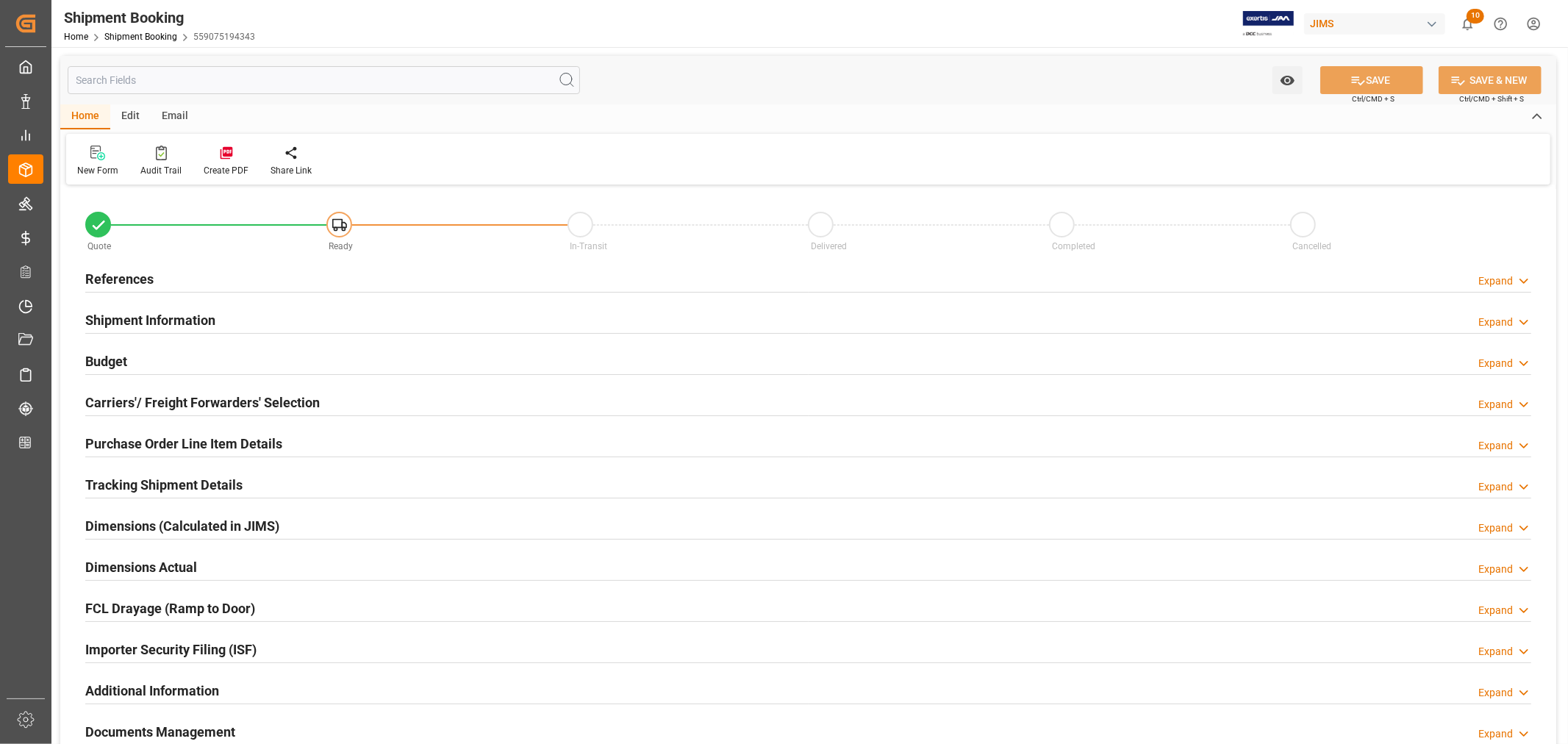
type input "0"
type input "[DATE]"
click at [114, 269] on h2 "References" at bounding box center [120, 279] width 69 height 20
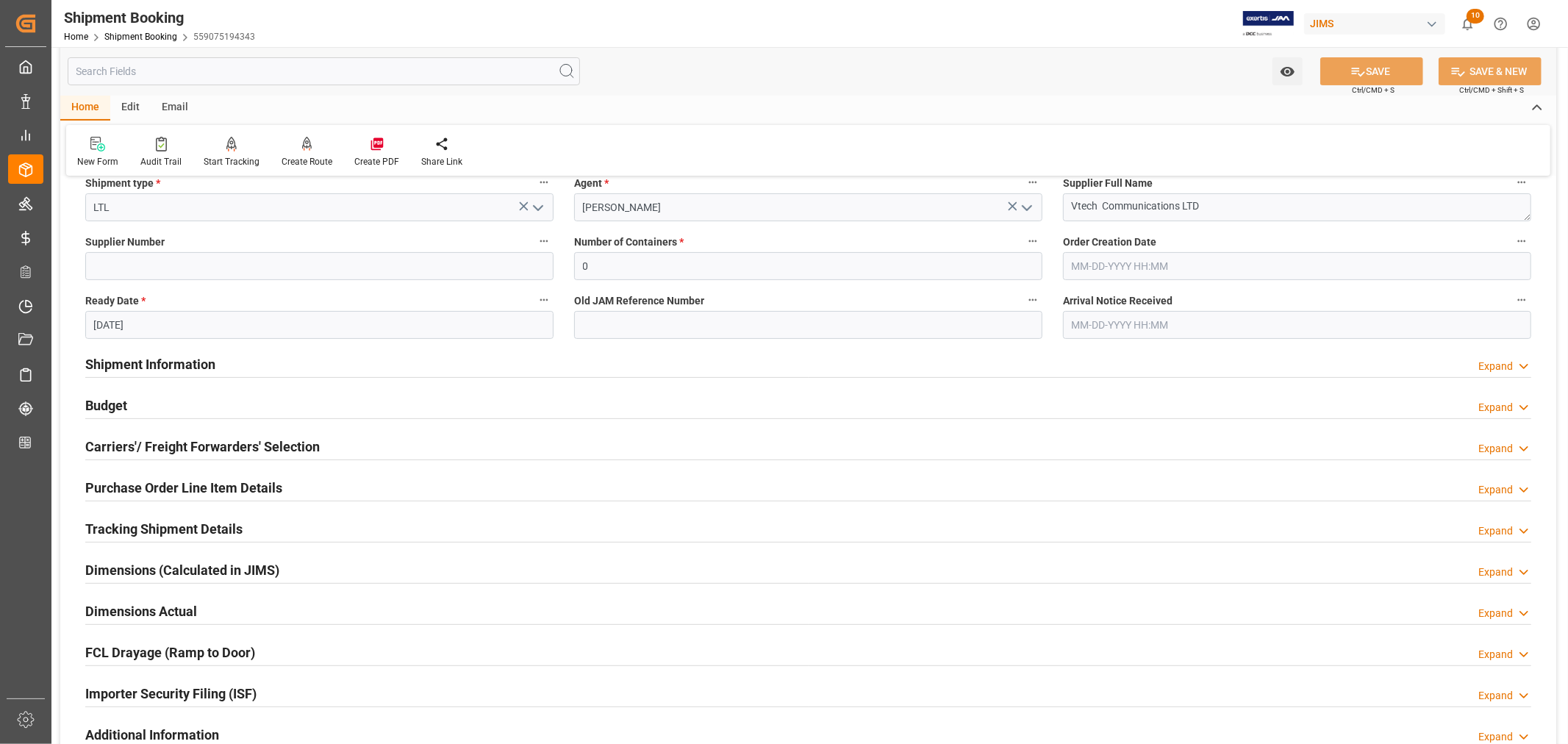
scroll to position [326, 0]
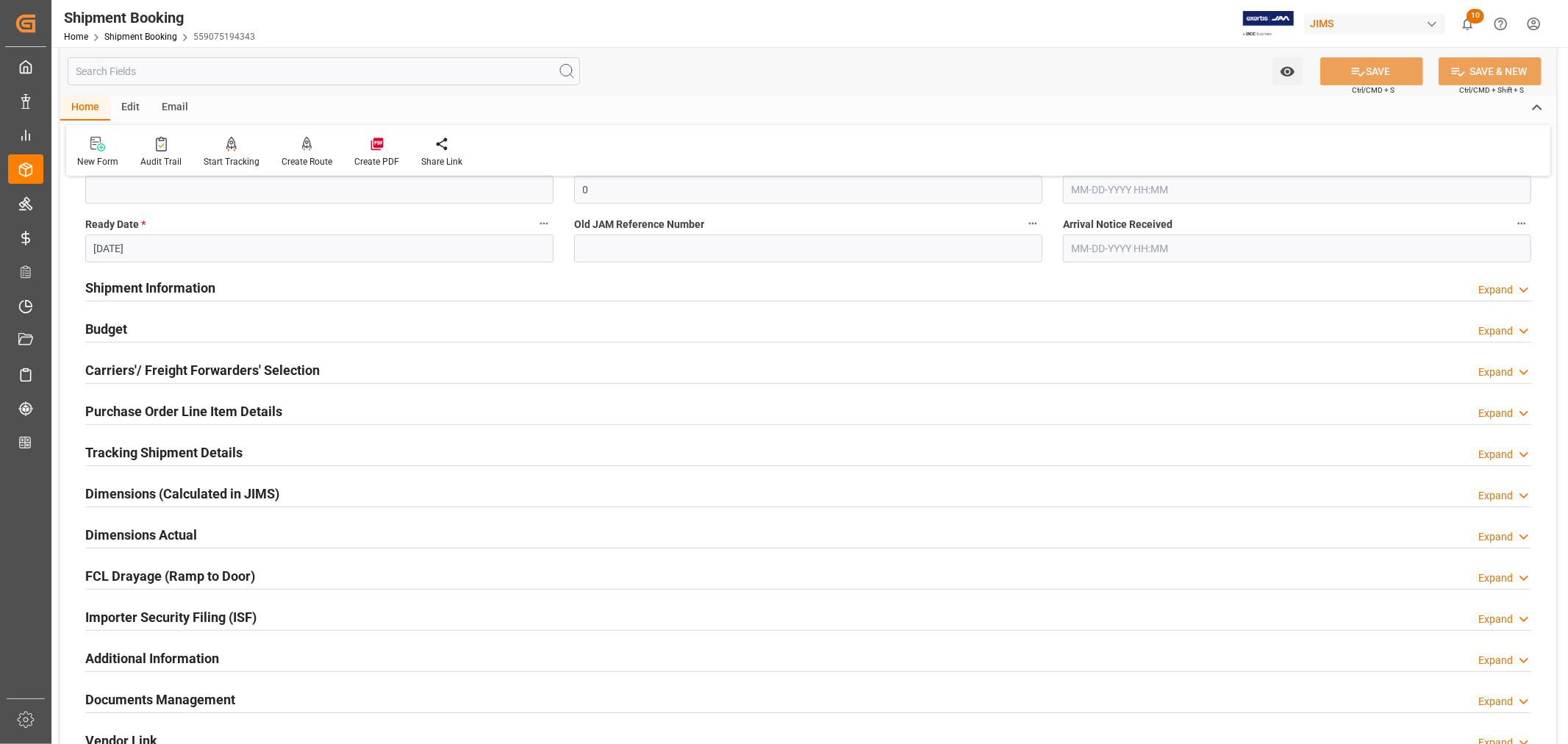
click at [266, 294] on div "Shipment Information Expand" at bounding box center [808, 286] width 1445 height 28
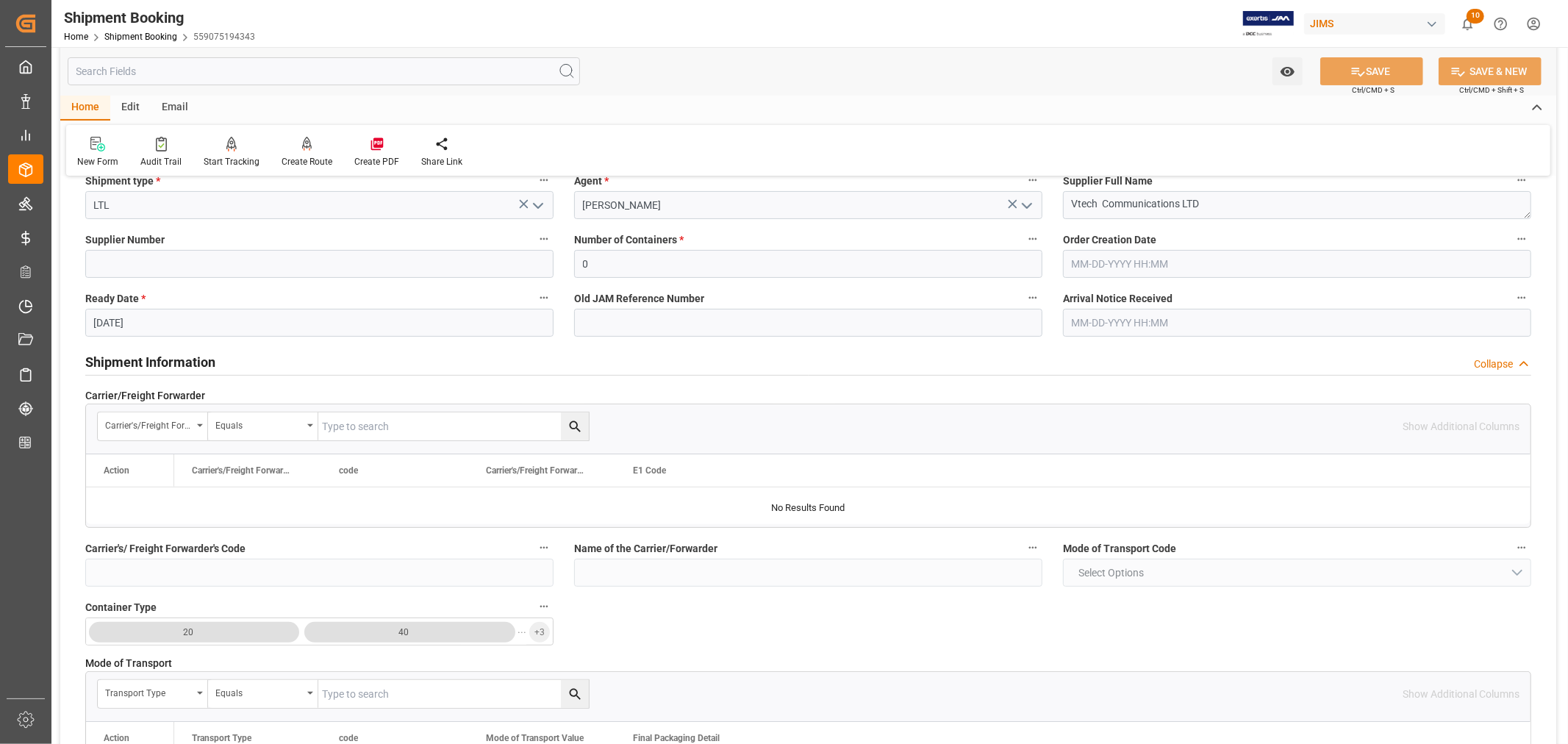
scroll to position [245, 0]
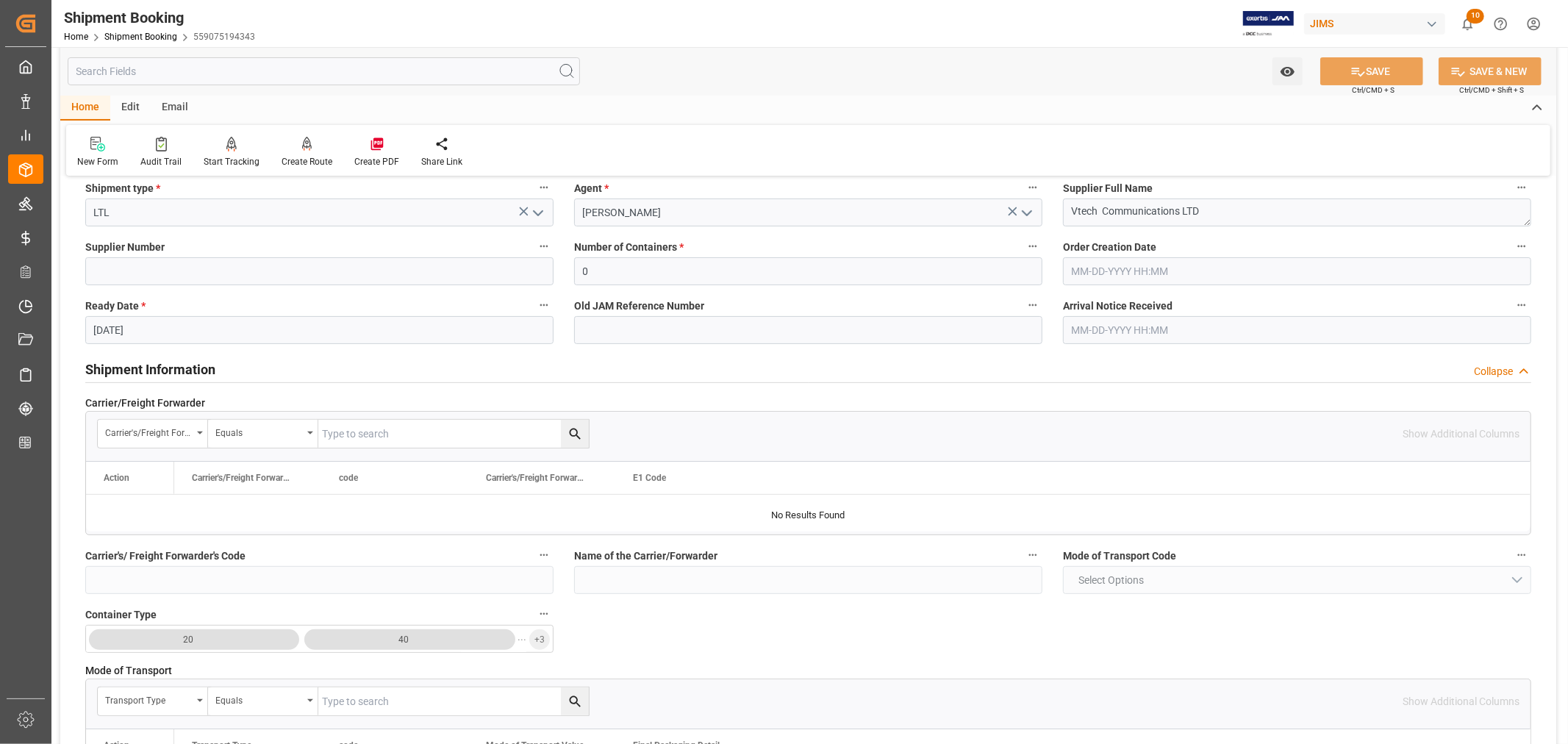
click at [160, 371] on h2 "Shipment Information" at bounding box center [150, 369] width 130 height 20
